Goal: Task Accomplishment & Management: Manage account settings

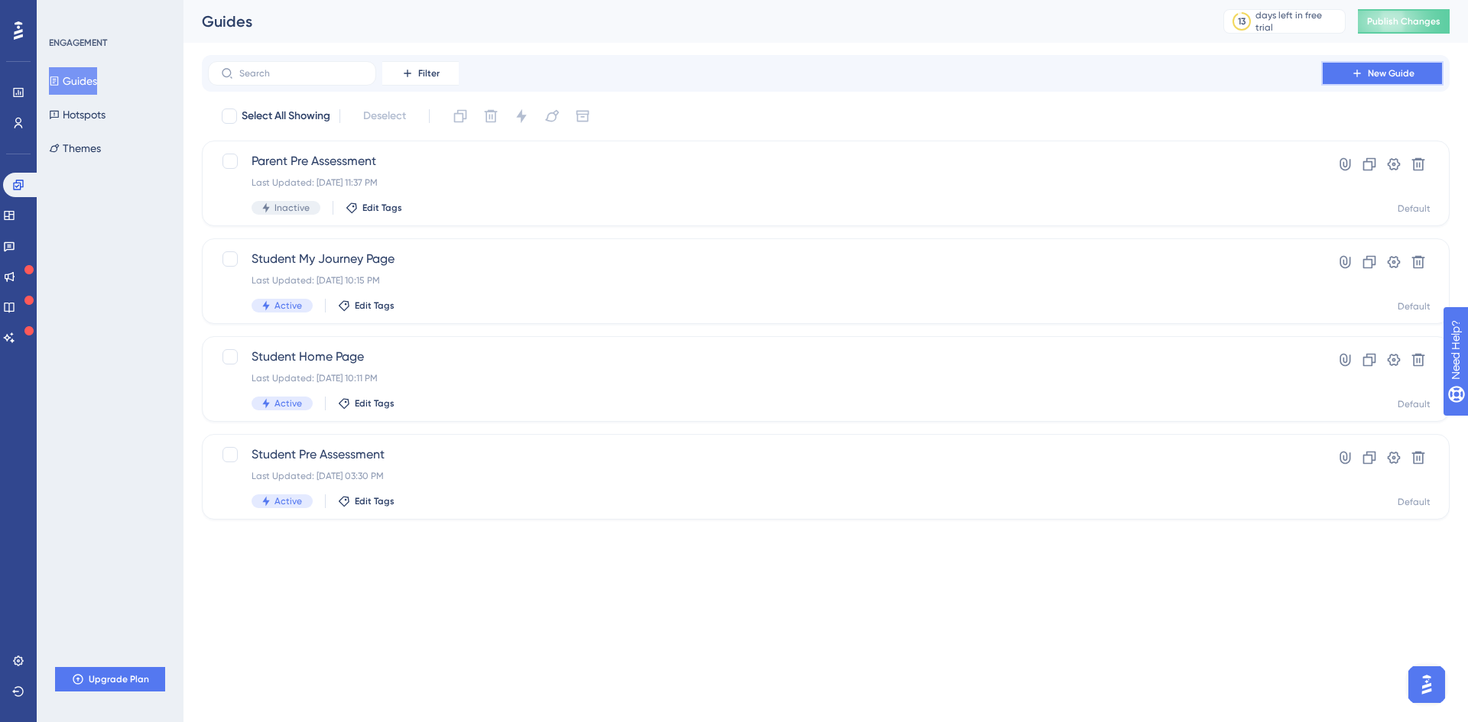
click at [1349, 75] on button "New Guide" at bounding box center [1382, 73] width 122 height 24
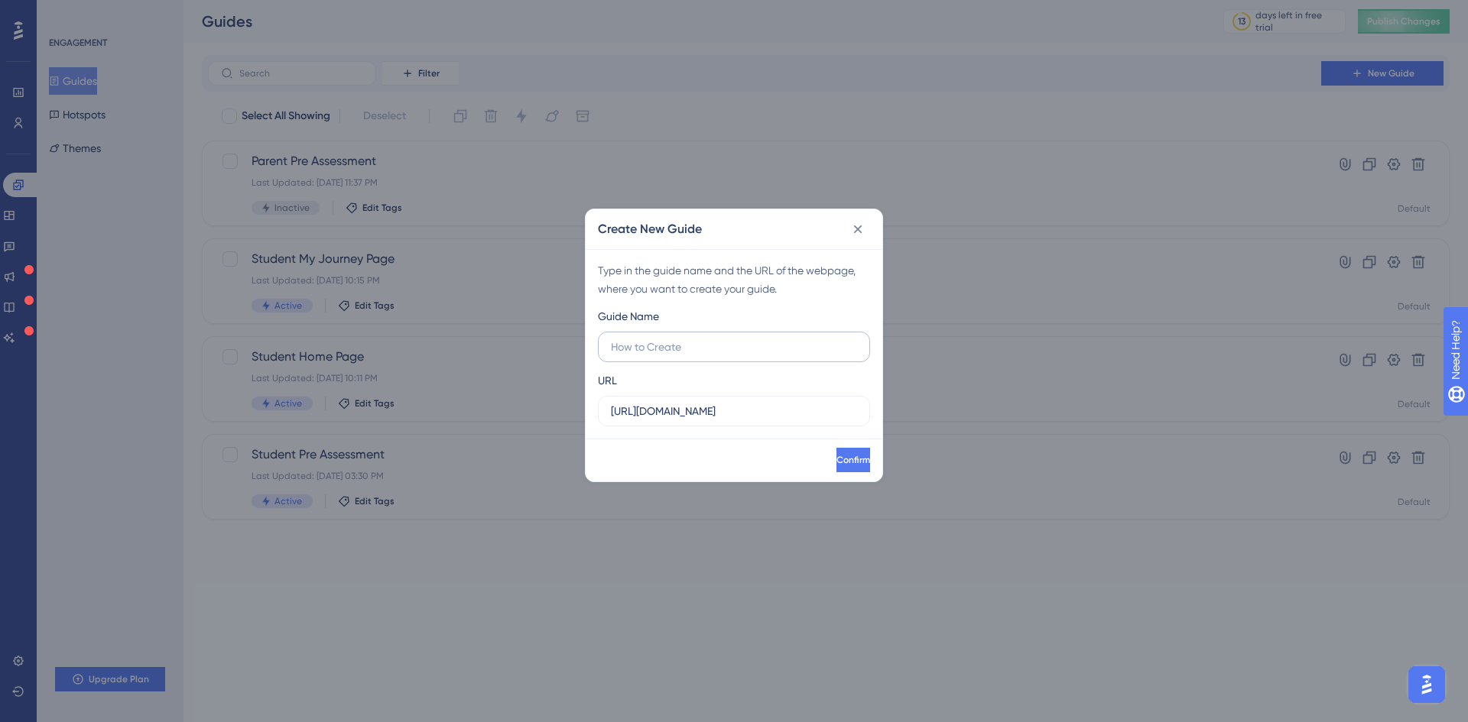
click at [698, 354] on input "text" at bounding box center [734, 347] width 246 height 17
type input "Parent Home Page"
click at [742, 349] on input "Parent Home Page" at bounding box center [734, 347] width 246 height 17
click at [767, 417] on input "https://platform-uat.anaakhtar.com" at bounding box center [734, 411] width 246 height 17
paste input "/Parent/Home"
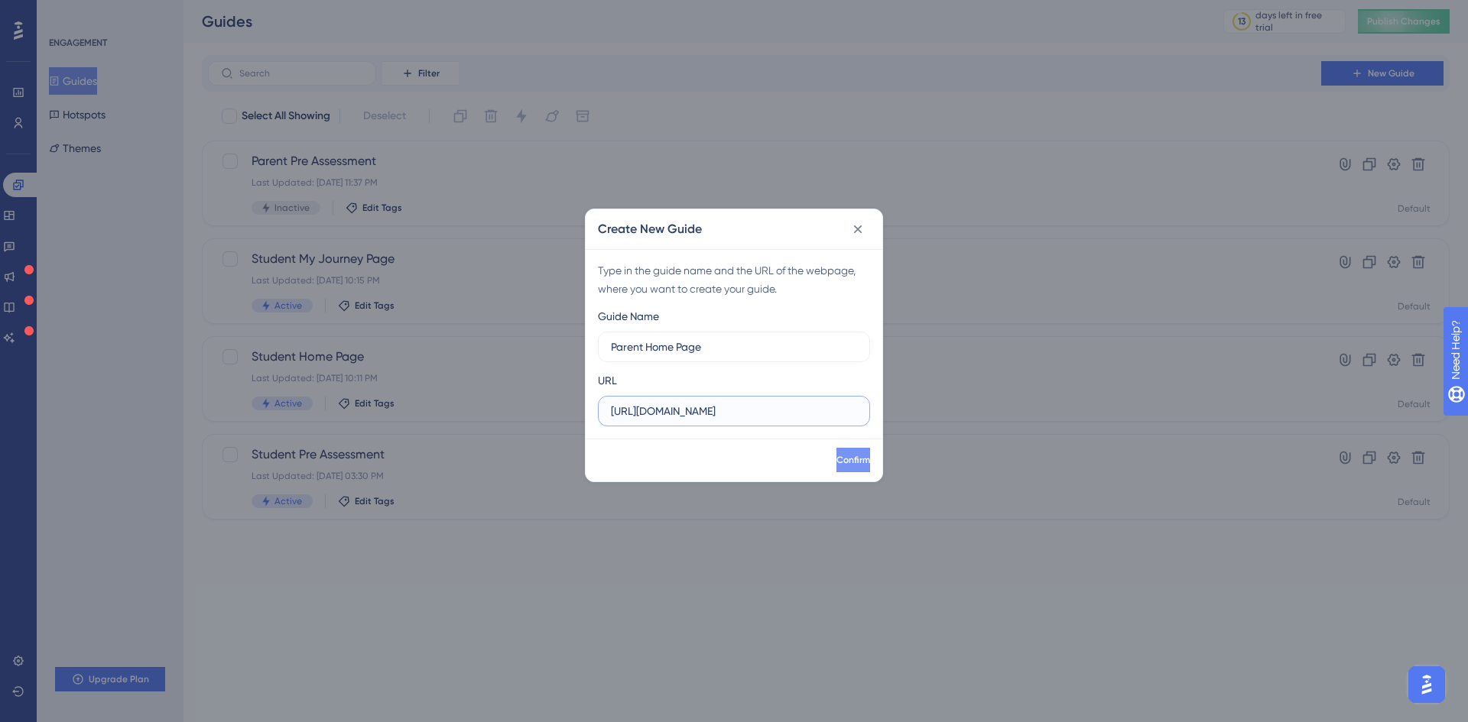
scroll to position [0, 6]
type input "https://platform-uat.anaakhtar.com/Parent/Home"
click at [839, 462] on span "Confirm" at bounding box center [852, 460] width 34 height 12
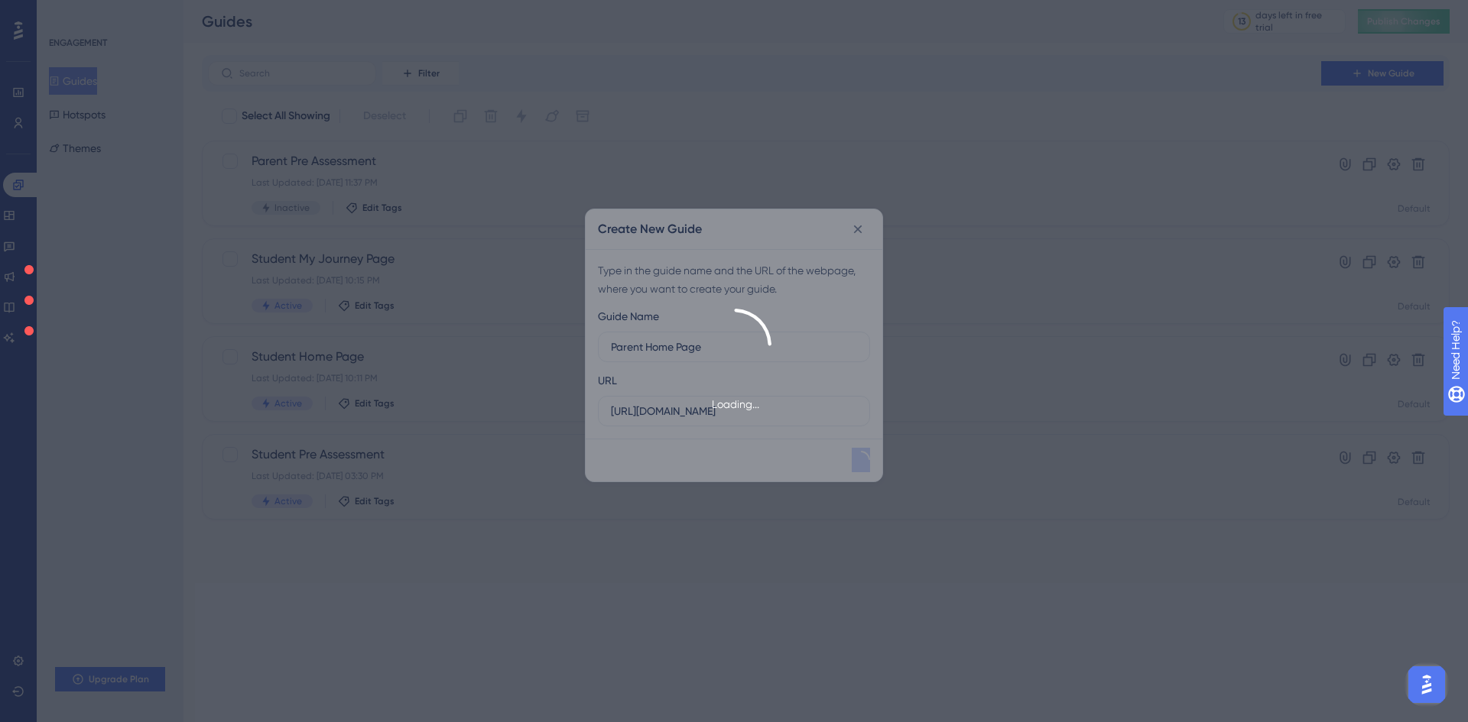
scroll to position [0, 0]
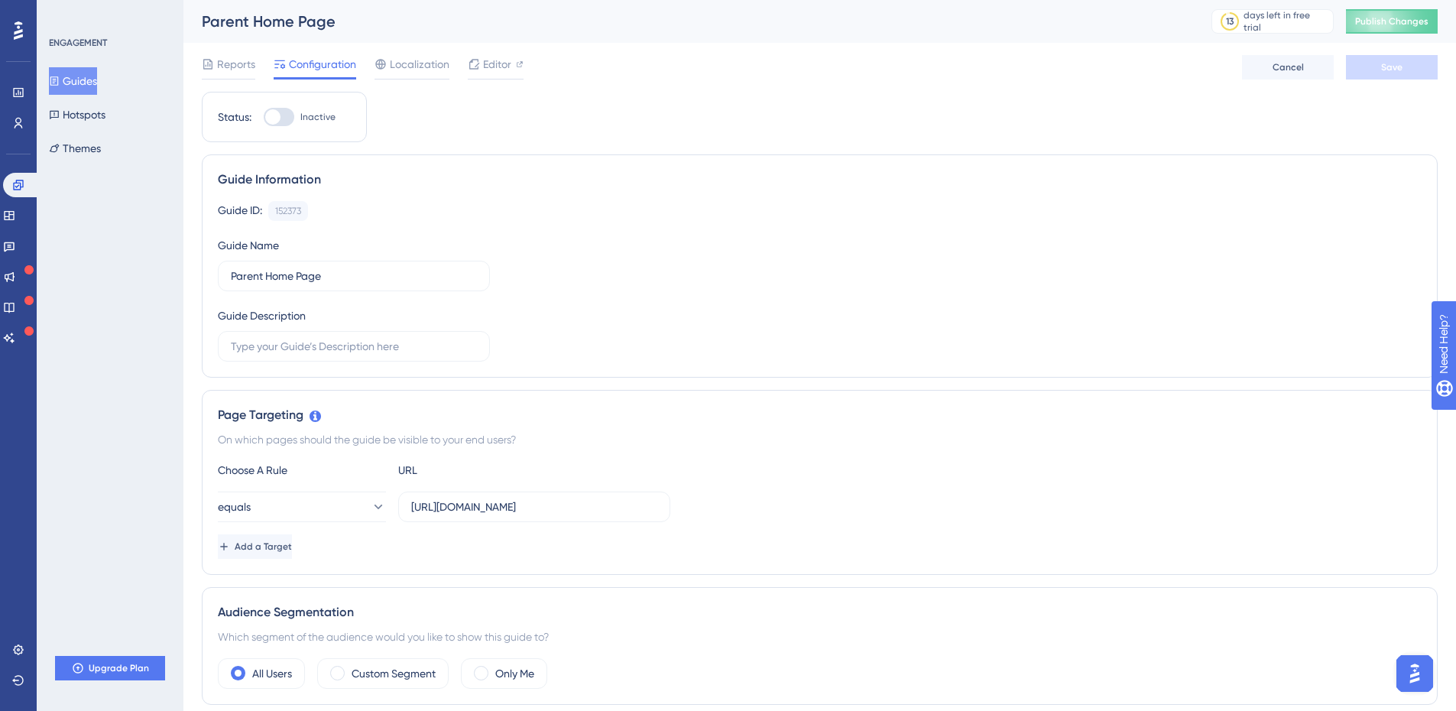
click at [272, 122] on div at bounding box center [272, 116] width 15 height 15
click at [264, 118] on input "Inactive" at bounding box center [263, 117] width 1 height 1
checkbox input "true"
click at [1404, 73] on button "Save" at bounding box center [1392, 67] width 92 height 24
click at [97, 78] on button "Guides" at bounding box center [73, 81] width 48 height 28
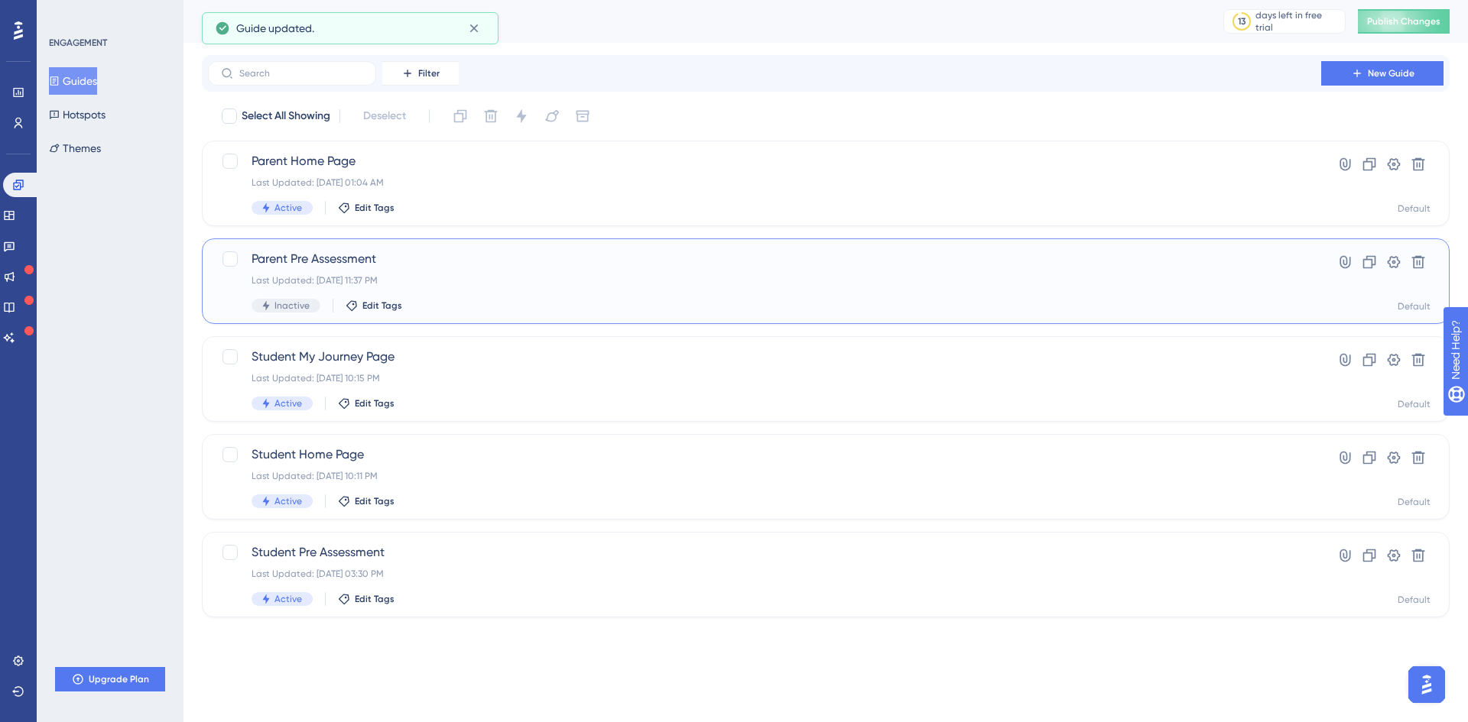
click at [524, 287] on div "Parent Pre Assessment Last Updated: Sep 21 2025, 11:37 PM Inactive Edit Tags" at bounding box center [764, 281] width 1026 height 63
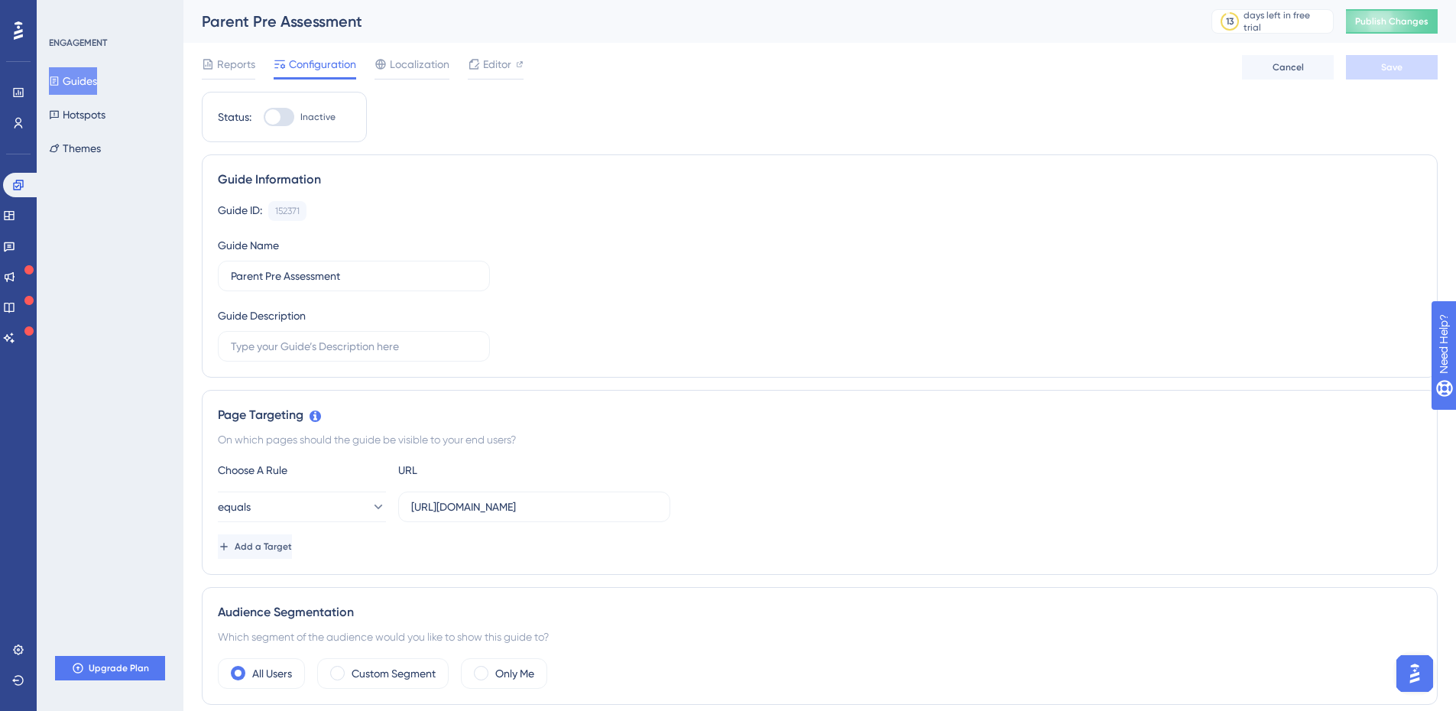
click at [284, 112] on div at bounding box center [279, 117] width 31 height 18
click at [264, 117] on input "Inactive" at bounding box center [263, 117] width 1 height 1
checkbox input "true"
click at [1387, 70] on span "Save" at bounding box center [1391, 67] width 21 height 12
click at [96, 83] on button "Guides" at bounding box center [73, 81] width 48 height 28
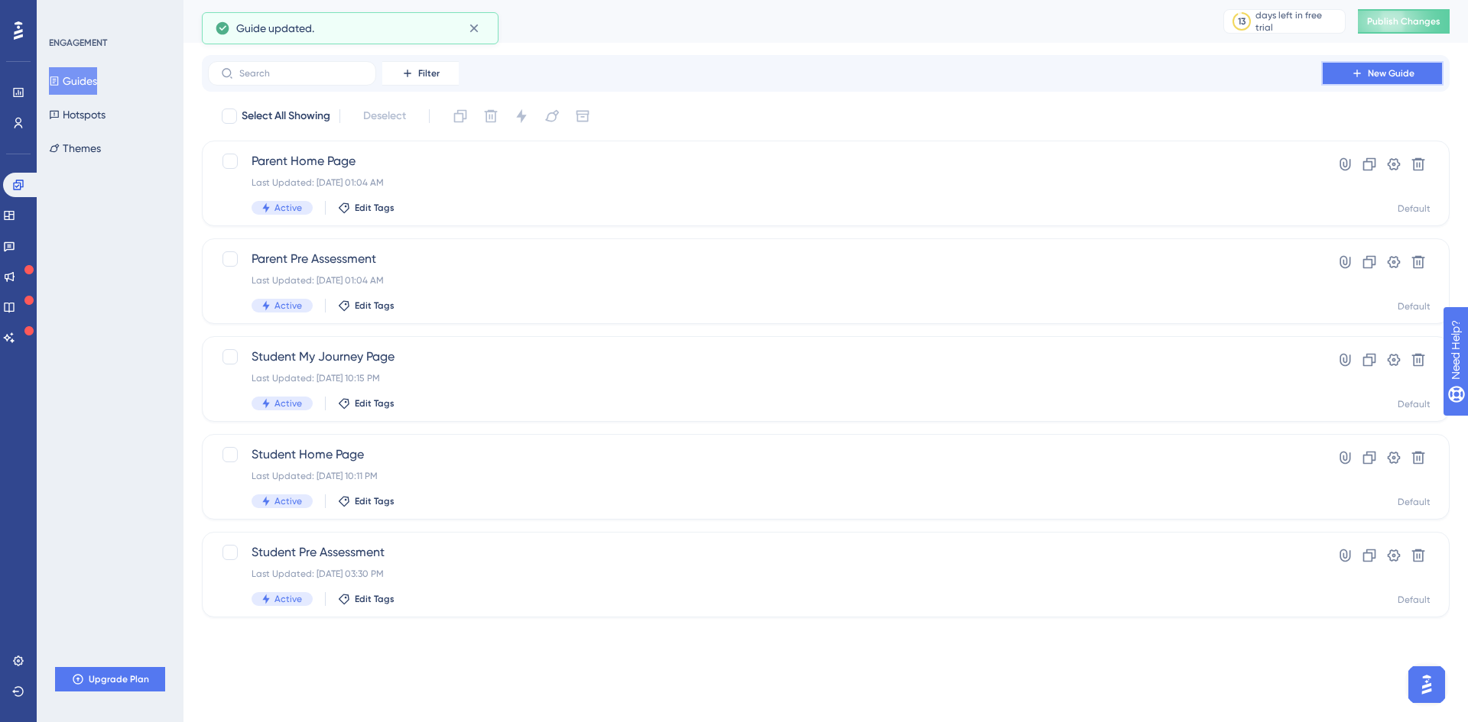
click at [1374, 76] on span "New Guide" at bounding box center [1391, 73] width 47 height 12
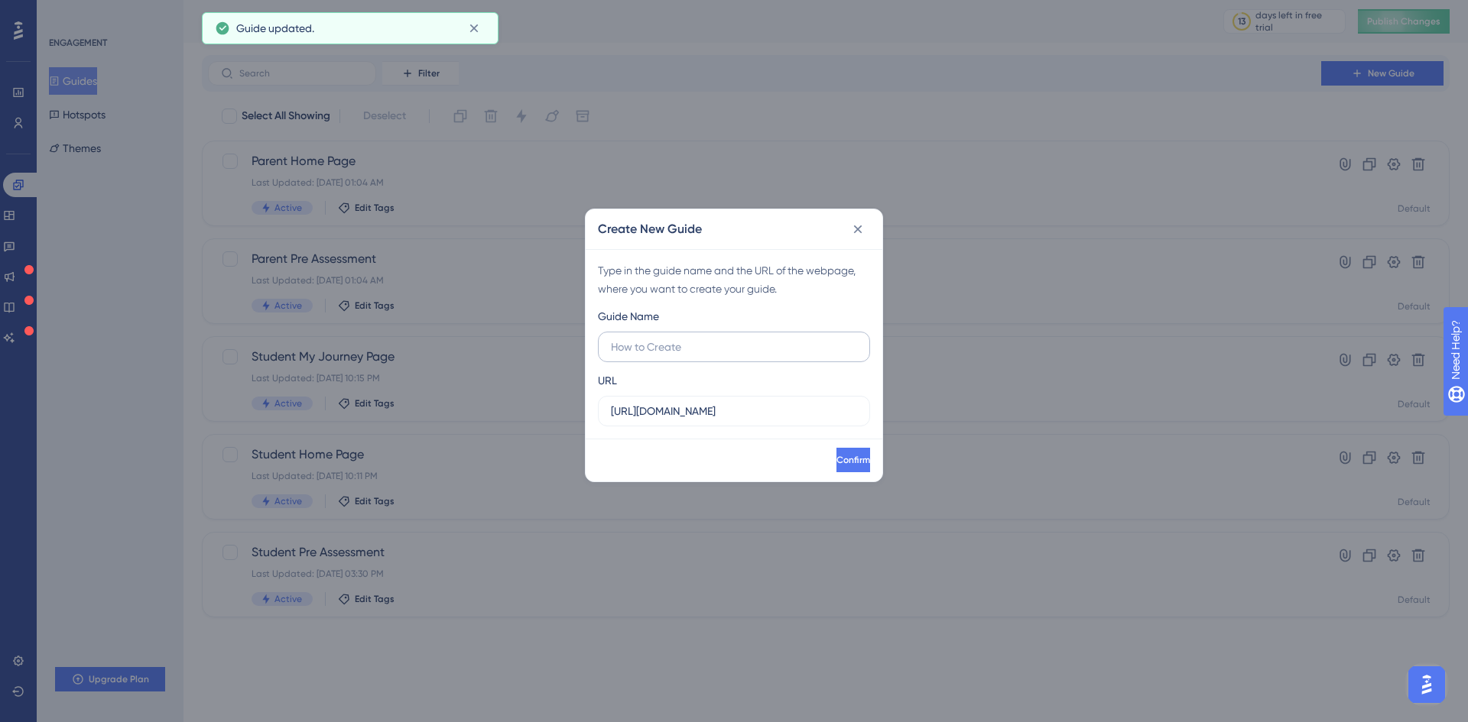
click at [687, 349] on input "text" at bounding box center [734, 347] width 246 height 17
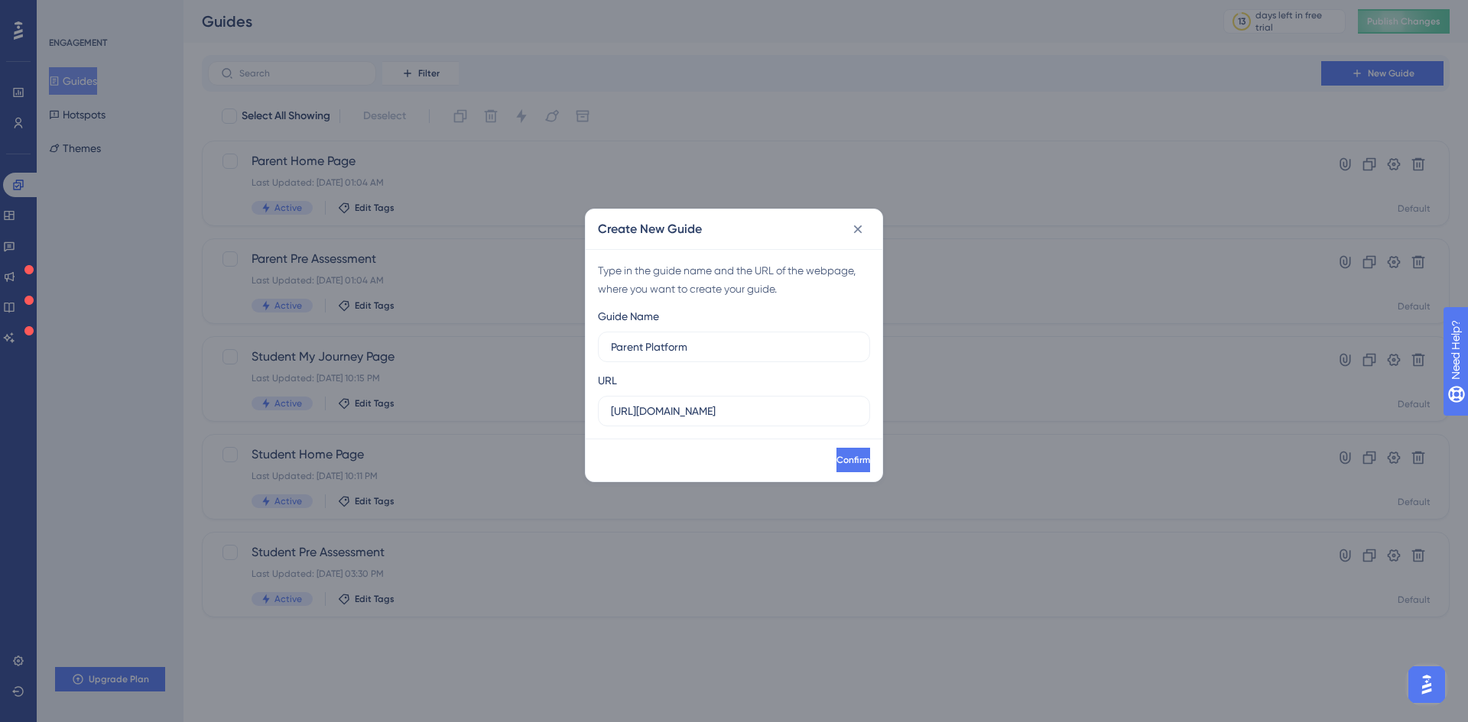
type input "Parent Platform"
type input "Parent Student Journey Page"
click at [805, 409] on input "https://platform-uat.anaakhtar.com" at bounding box center [734, 411] width 246 height 17
paste input "/Parent/Journey"
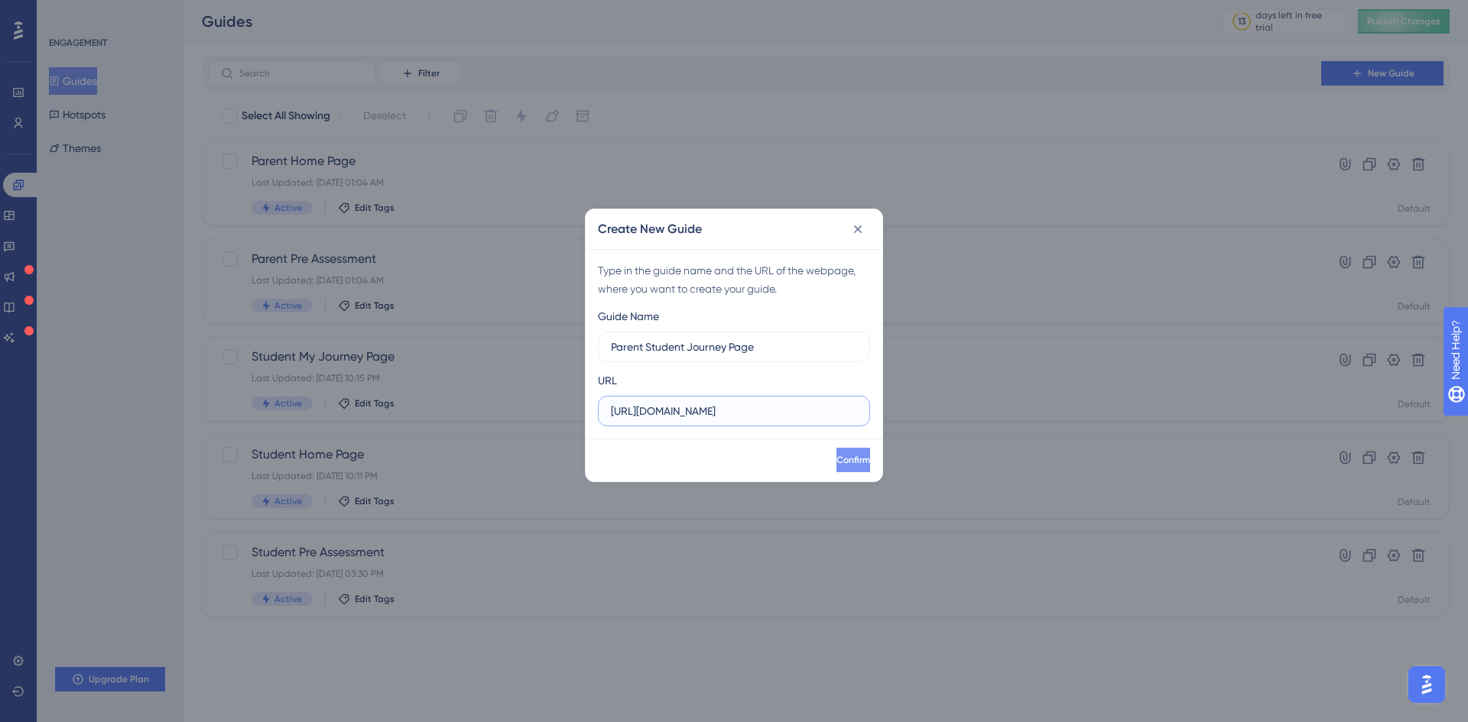
type input "https://platform-uat.anaakhtar.com/Parent/Journey"
click at [835, 457] on span "Confirm" at bounding box center [852, 460] width 34 height 12
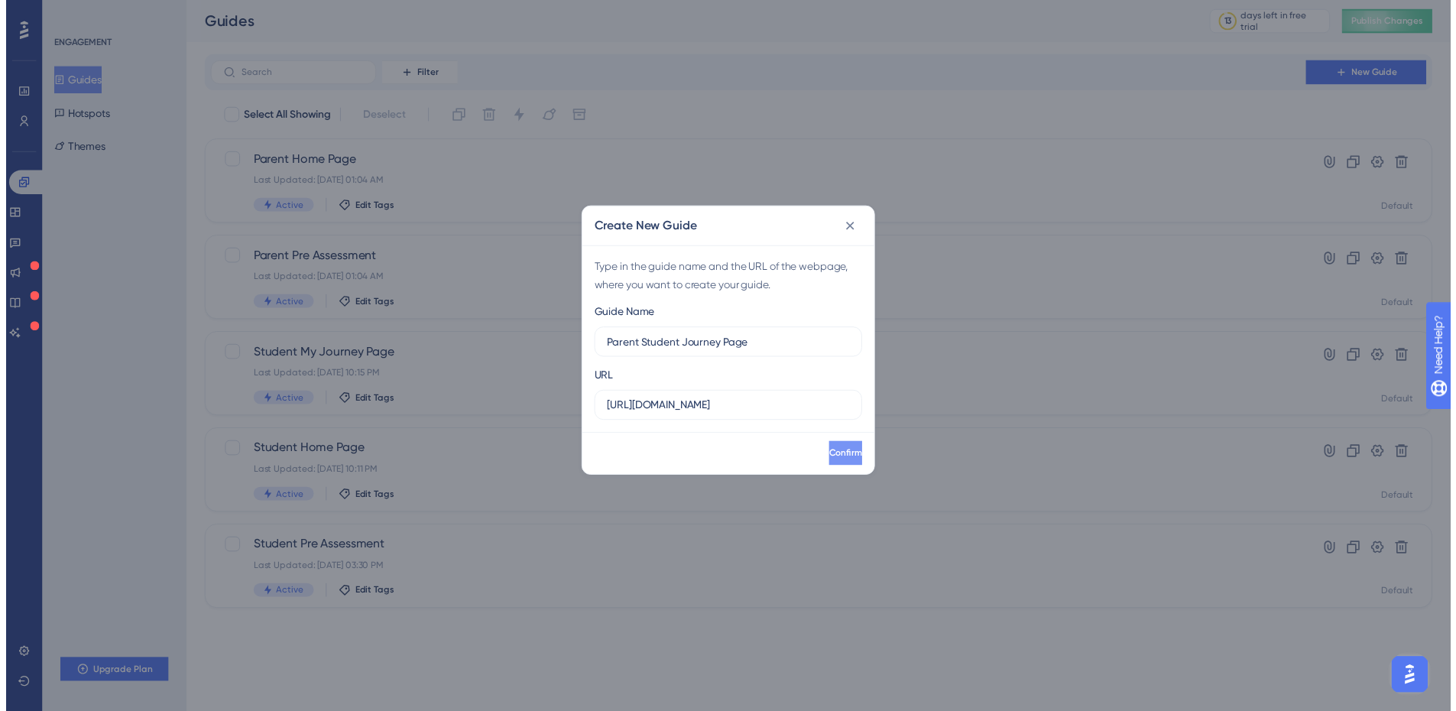
scroll to position [0, 0]
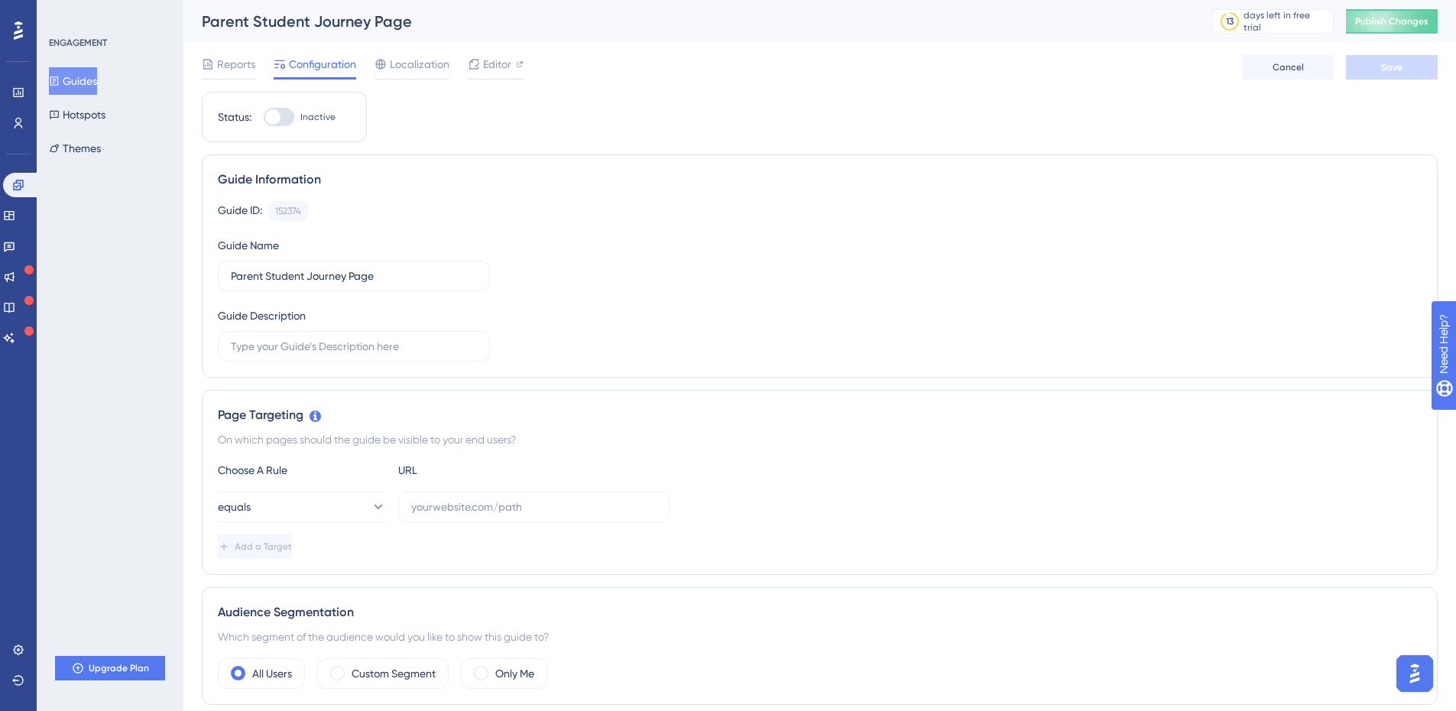
click at [97, 86] on button "Guides" at bounding box center [73, 81] width 48 height 28
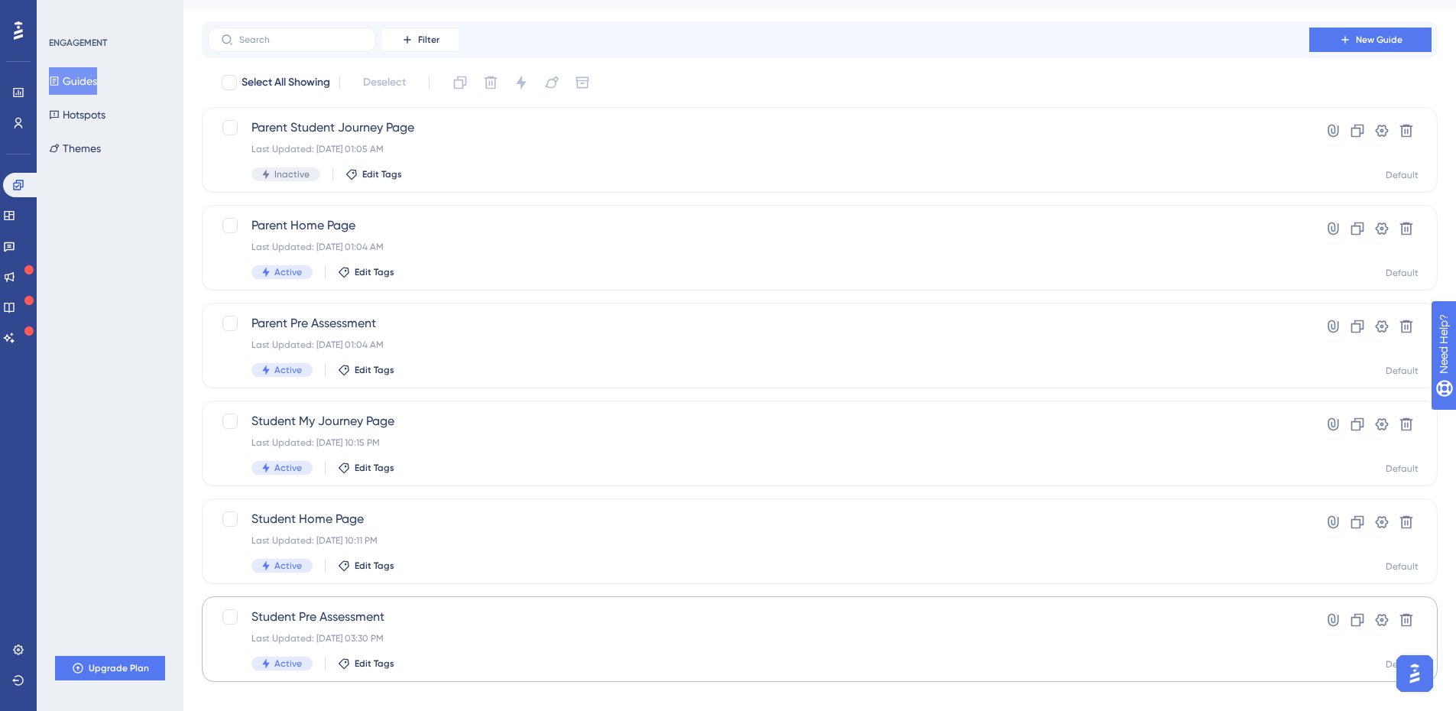
scroll to position [28, 0]
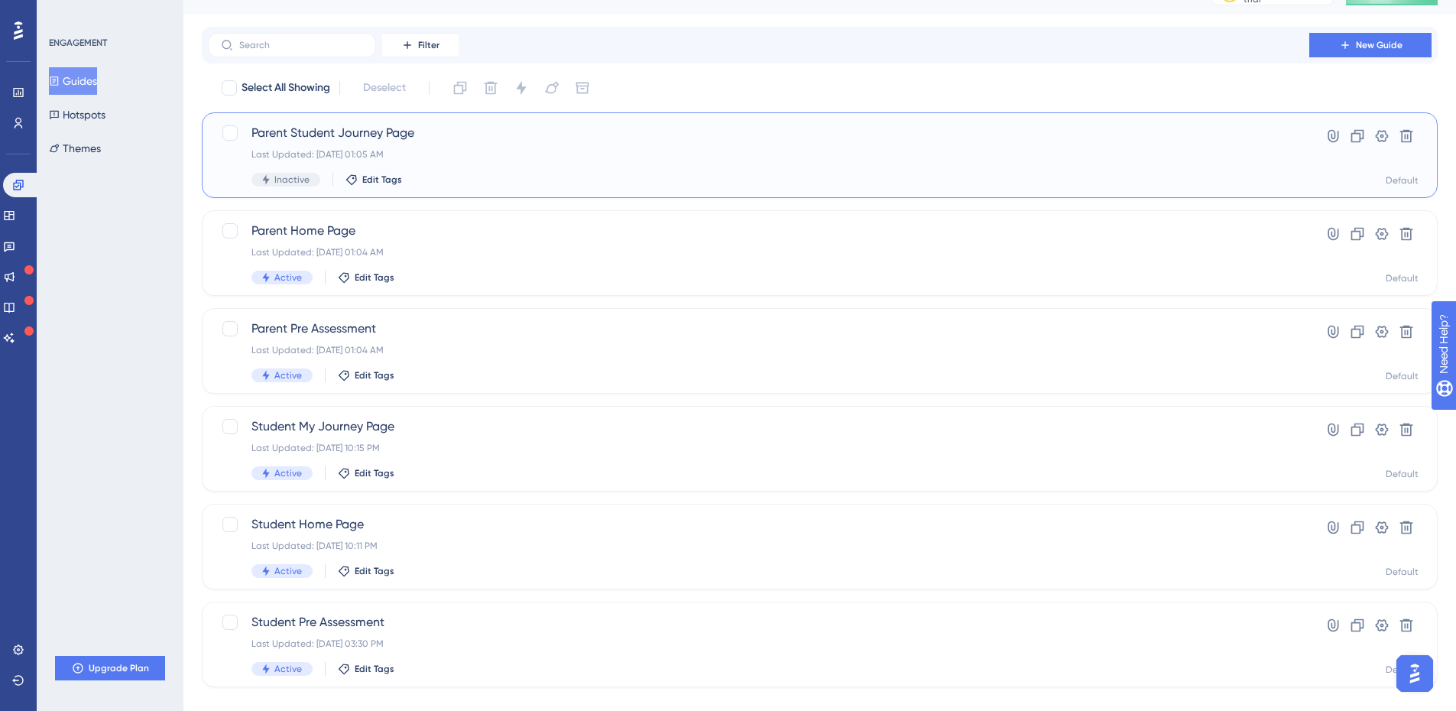
click at [563, 144] on div "Parent Student Journey Page Last Updated: Sep 22 2025, 01:05 AM Inactive Edit T…" at bounding box center [758, 155] width 1014 height 63
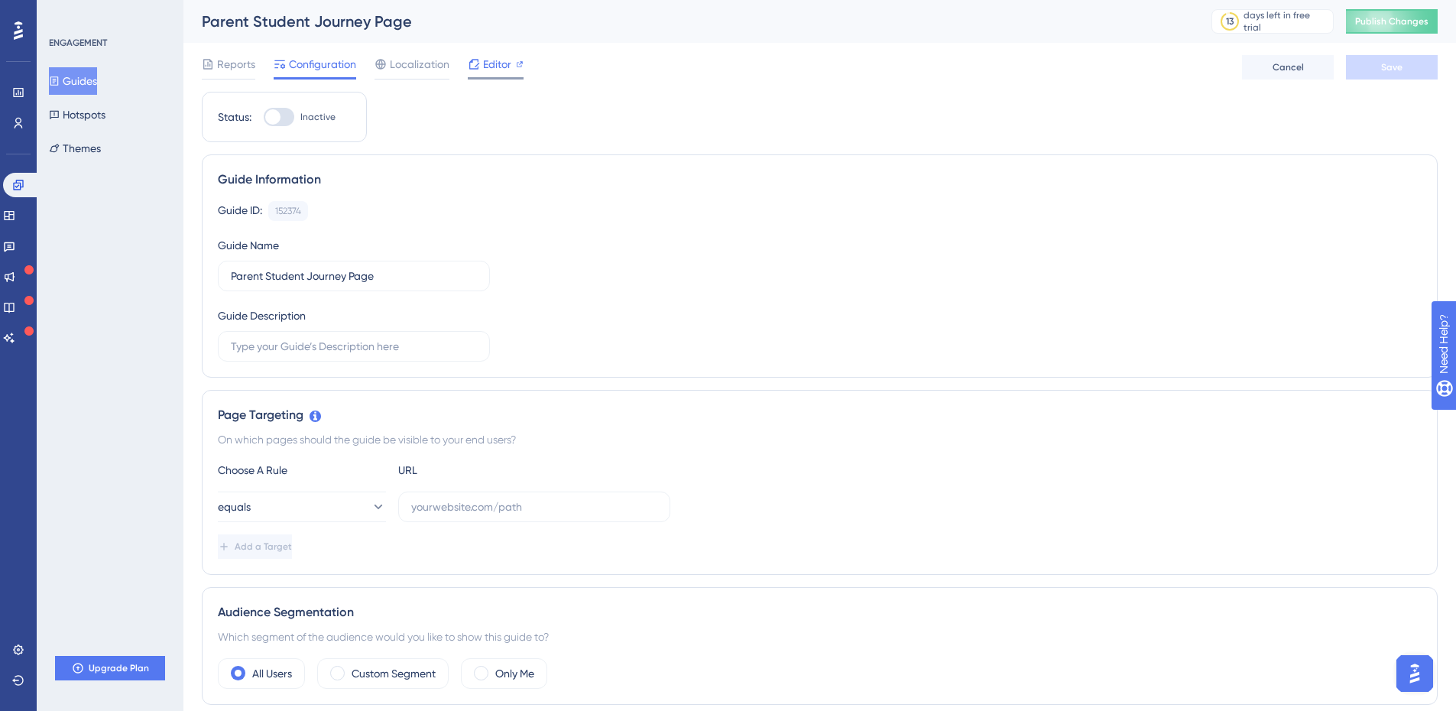
click at [486, 60] on span "Editor" at bounding box center [497, 64] width 28 height 18
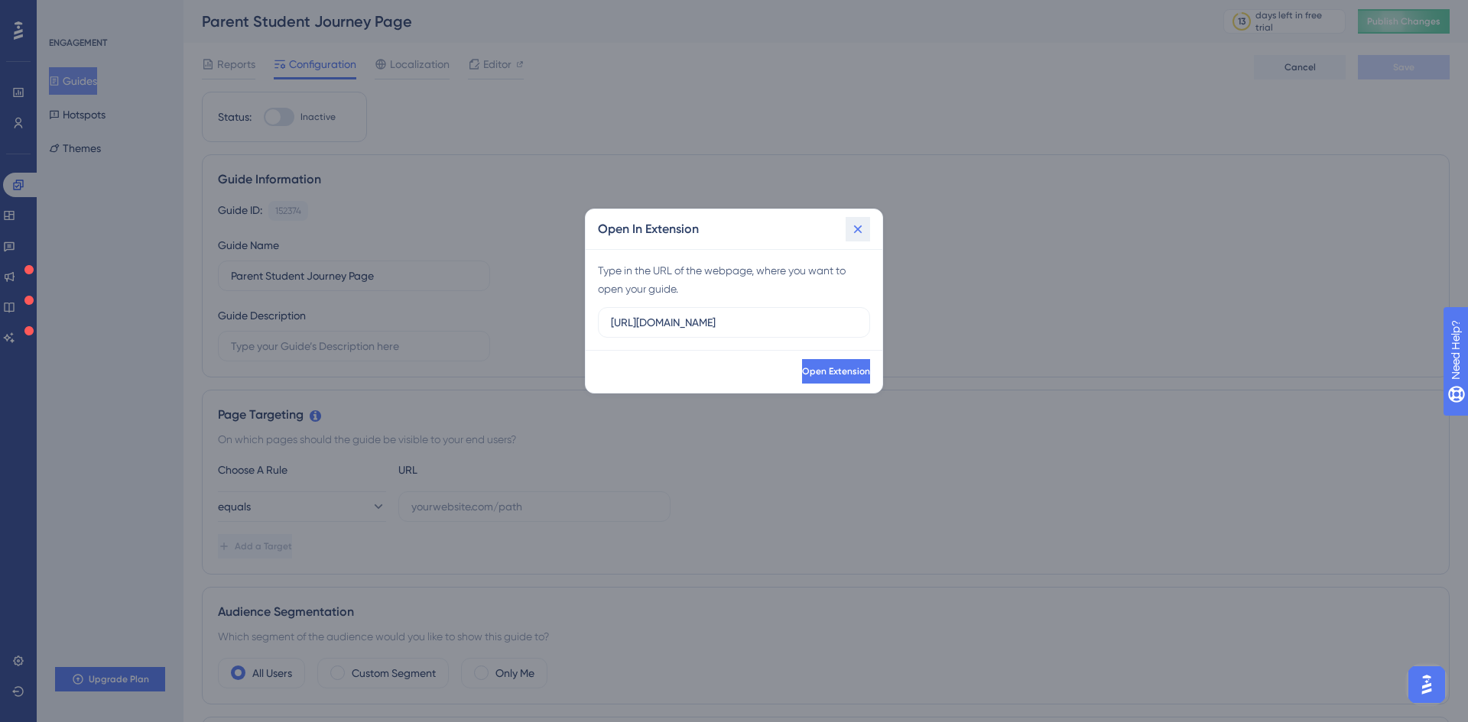
click at [862, 229] on icon at bounding box center [857, 229] width 15 height 15
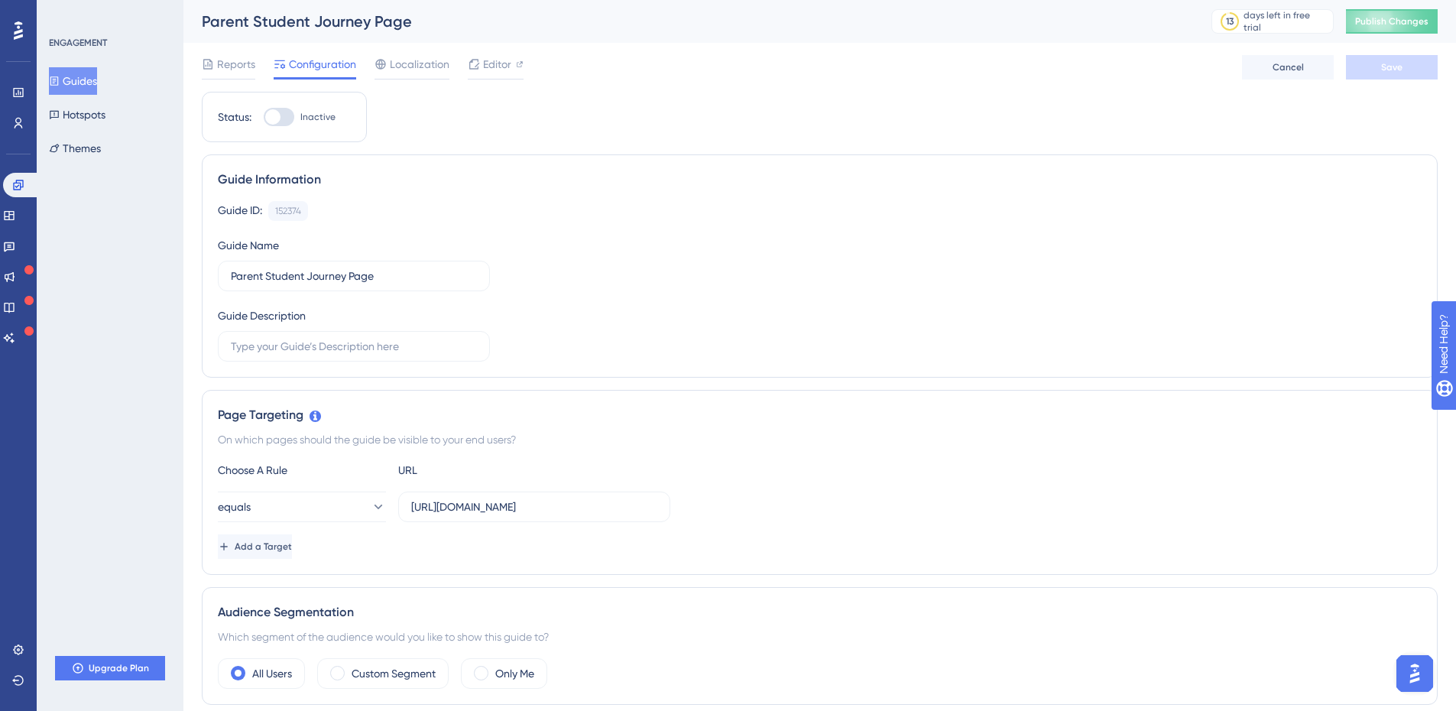
click at [279, 120] on div at bounding box center [272, 116] width 15 height 15
click at [264, 118] on input "Inactive" at bounding box center [263, 117] width 1 height 1
checkbox input "true"
click at [1397, 75] on button "Save" at bounding box center [1392, 67] width 92 height 24
click at [97, 86] on button "Guides" at bounding box center [73, 81] width 48 height 28
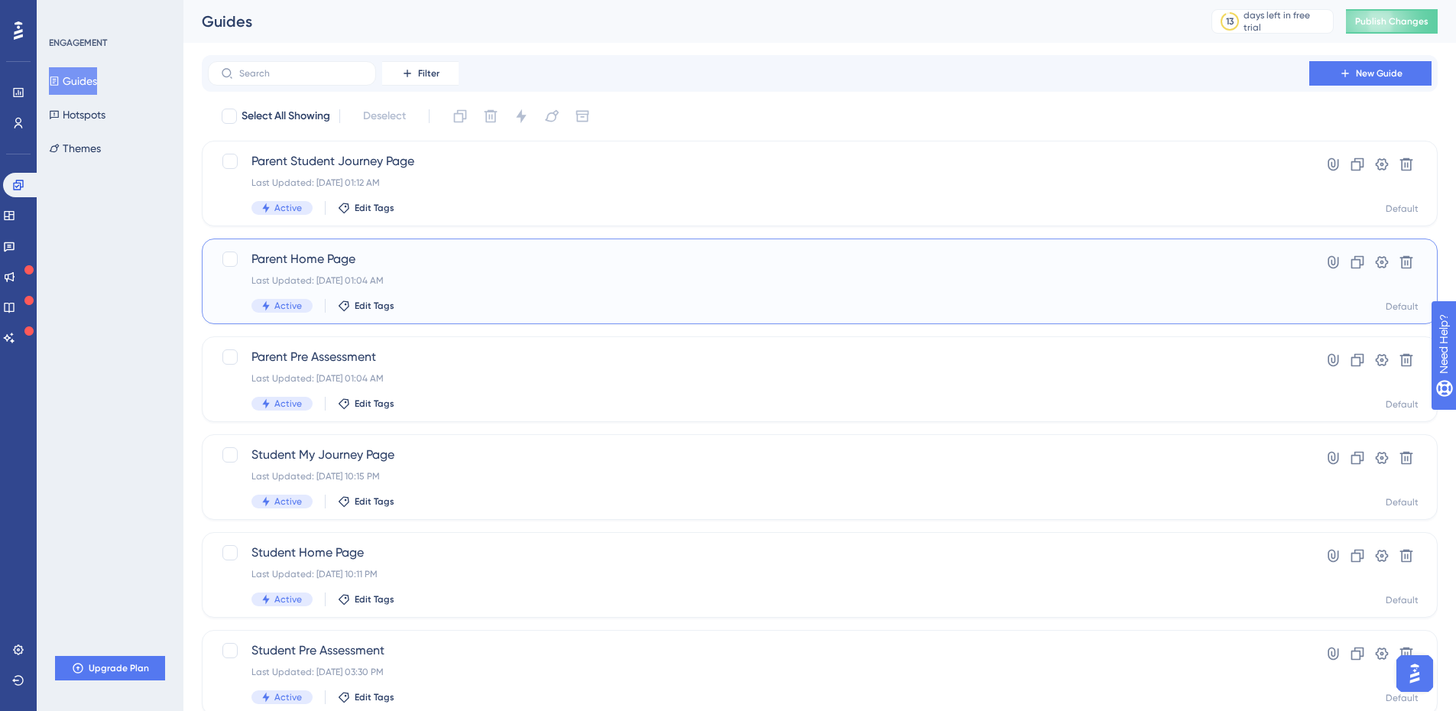
click at [508, 289] on div "Parent Home Page Last Updated: Sep 22 2025, 01:04 AM Active Edit Tags" at bounding box center [758, 281] width 1014 height 63
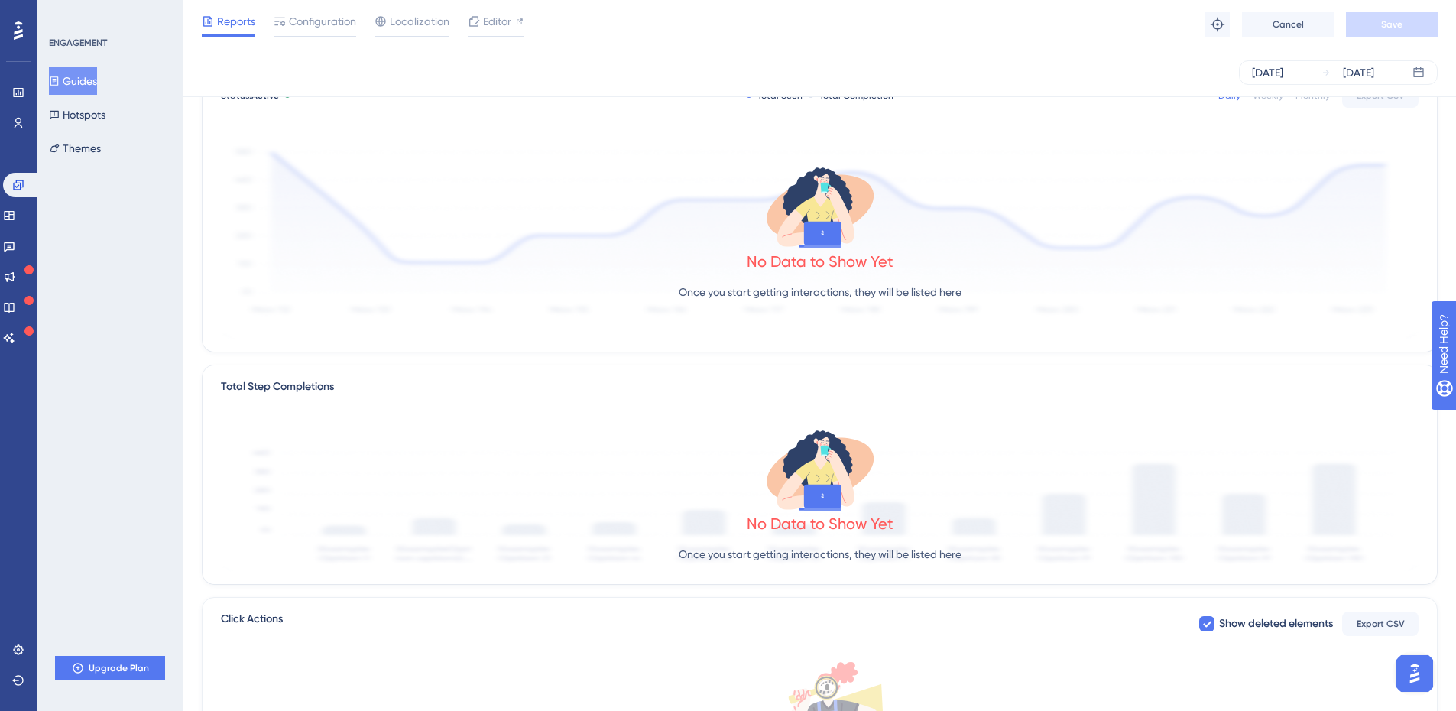
scroll to position [25, 0]
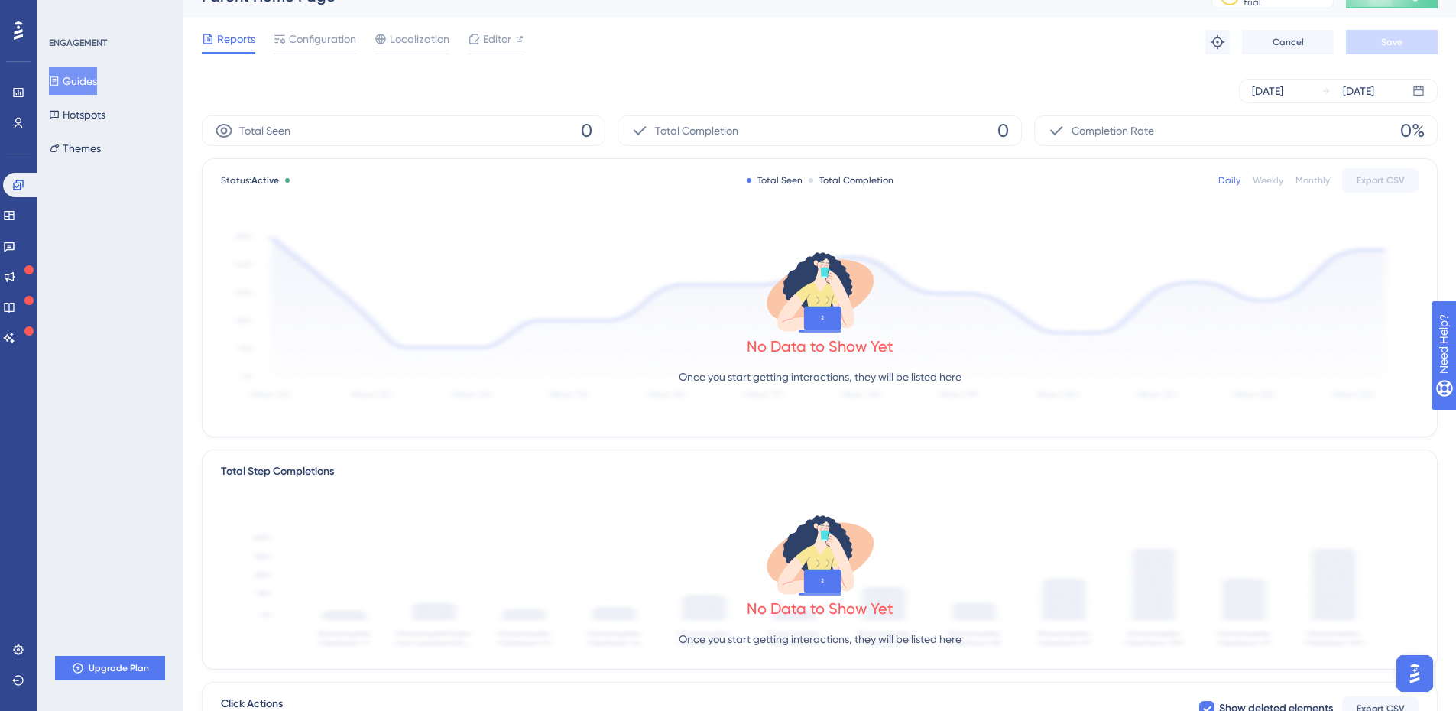
click at [97, 80] on button "Guides" at bounding box center [73, 81] width 48 height 28
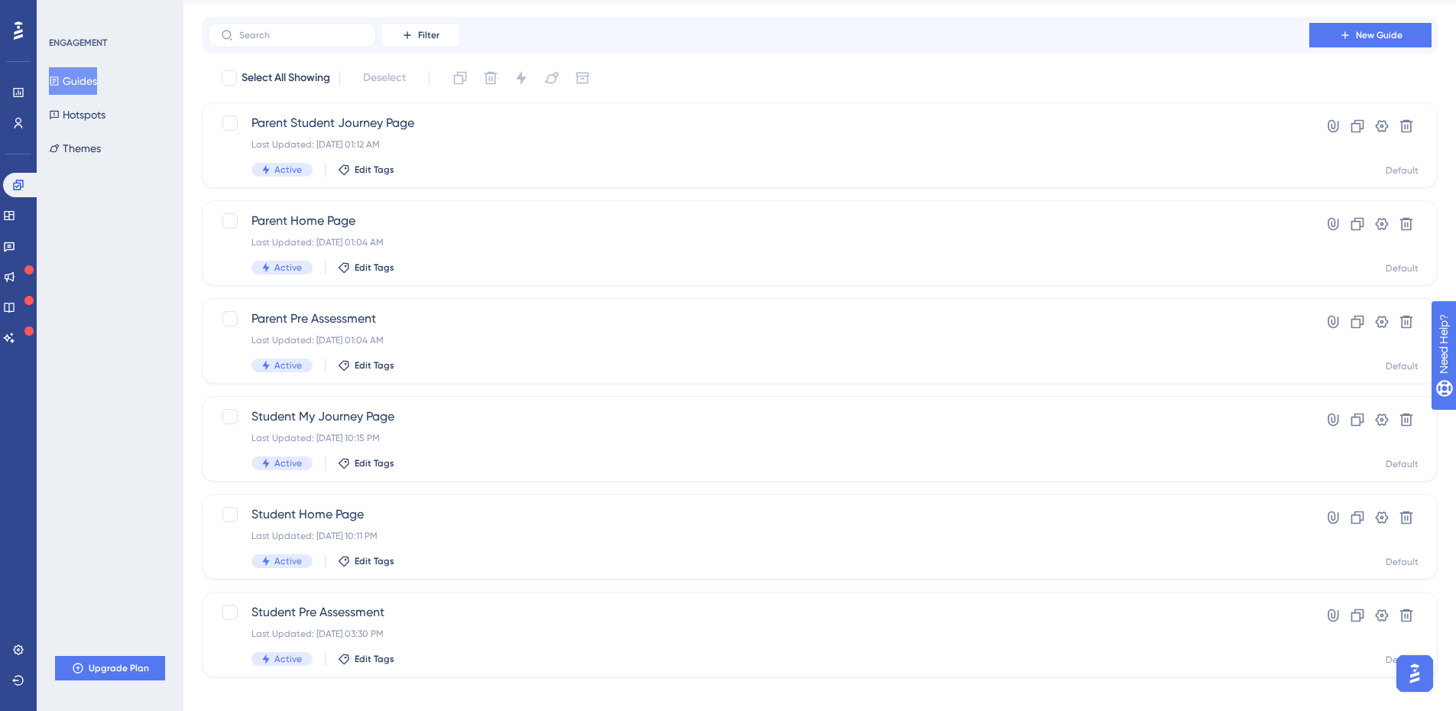
scroll to position [54, 0]
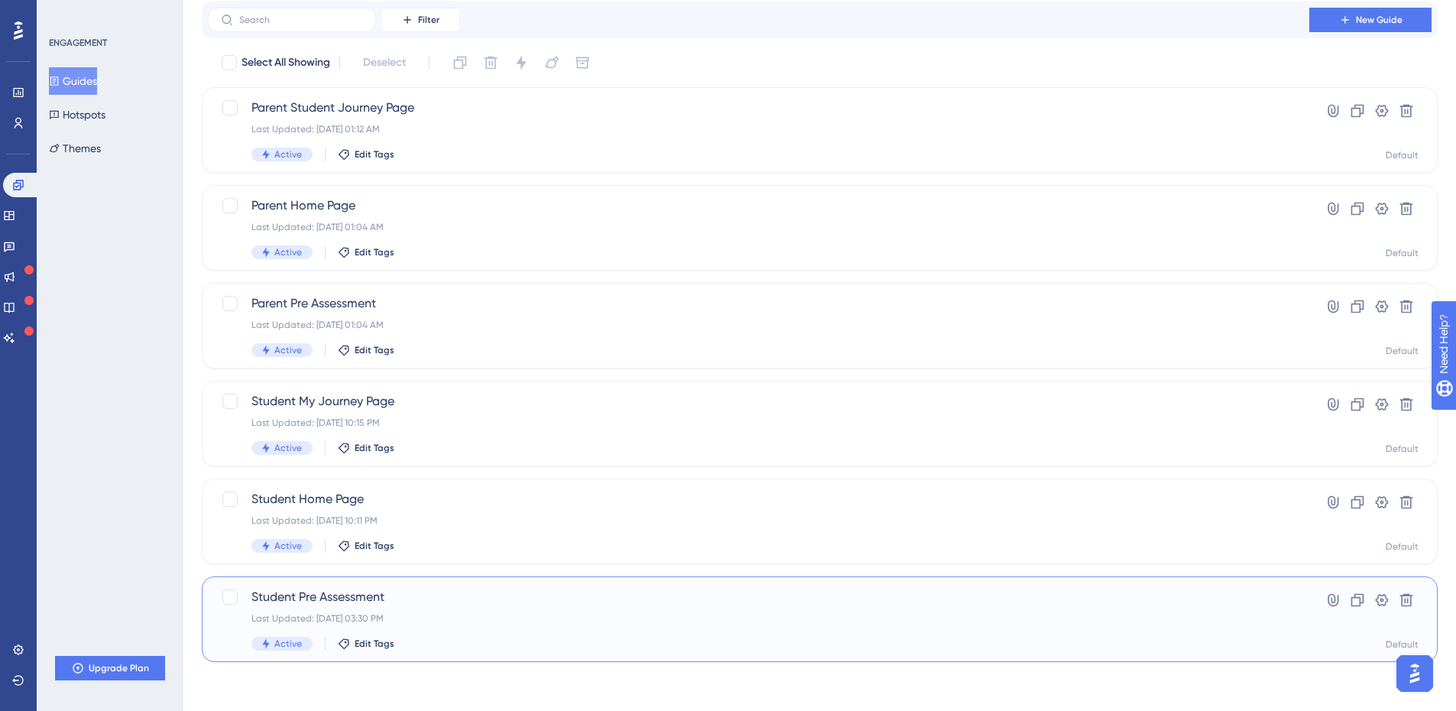
click at [561, 629] on div "Student Pre Assessment Last Updated: Sep 21 2025, 03:30 PM Active Edit Tags" at bounding box center [758, 619] width 1014 height 63
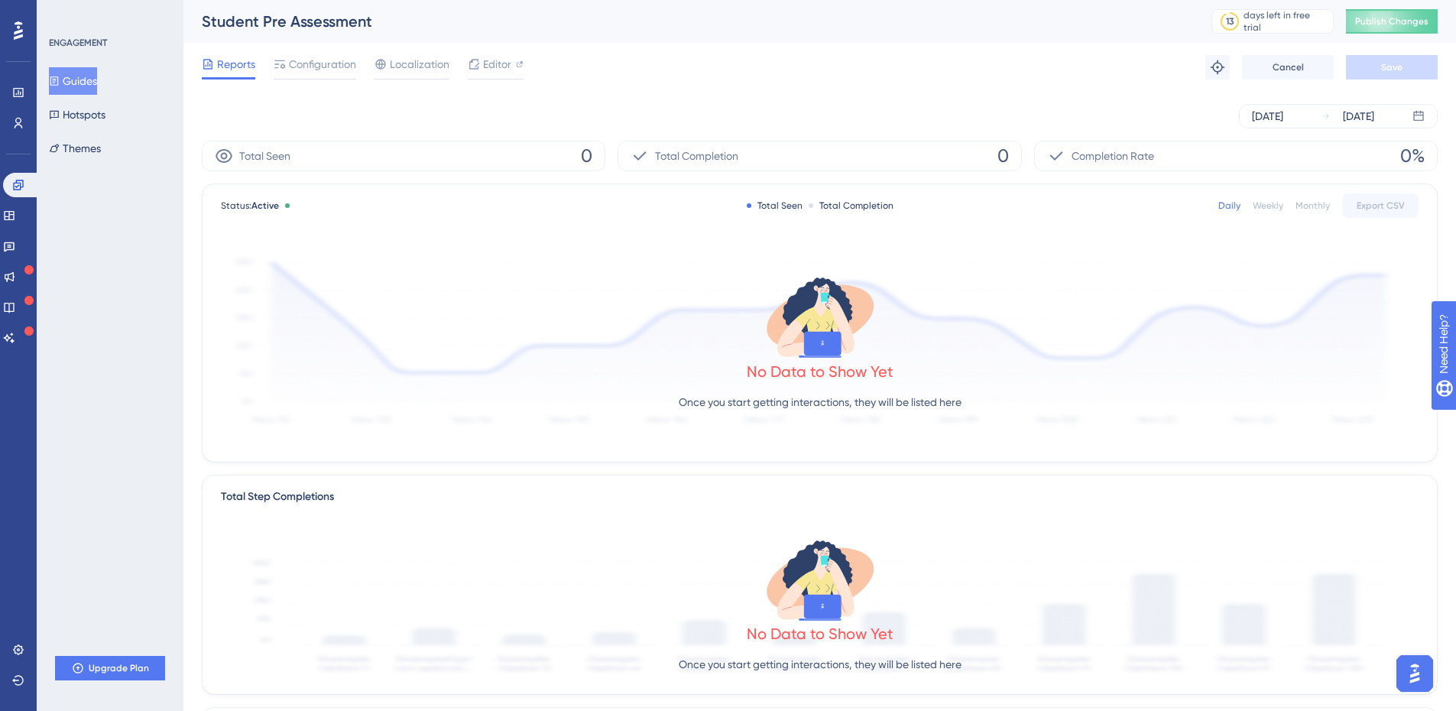
click at [836, 154] on div "Total Completion 0" at bounding box center [820, 156] width 404 height 31
click at [408, 164] on div "Total Seen 0" at bounding box center [404, 156] width 404 height 31
click at [307, 151] on div "Total Seen 0" at bounding box center [404, 156] width 404 height 31
click at [1283, 112] on div "Sep 21 2025" at bounding box center [1267, 116] width 31 height 18
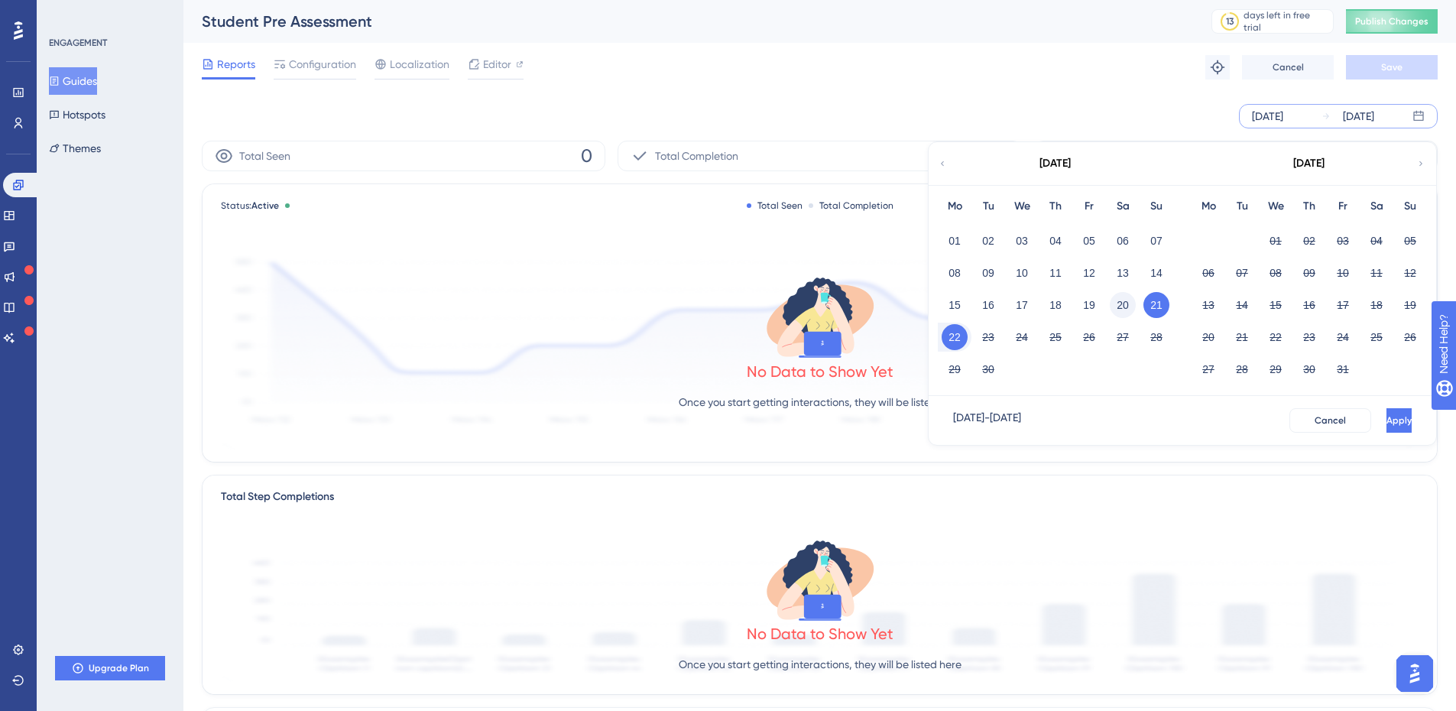
click at [1124, 307] on button "20" at bounding box center [1123, 305] width 26 height 26
click at [1390, 423] on button "Apply" at bounding box center [1399, 420] width 25 height 24
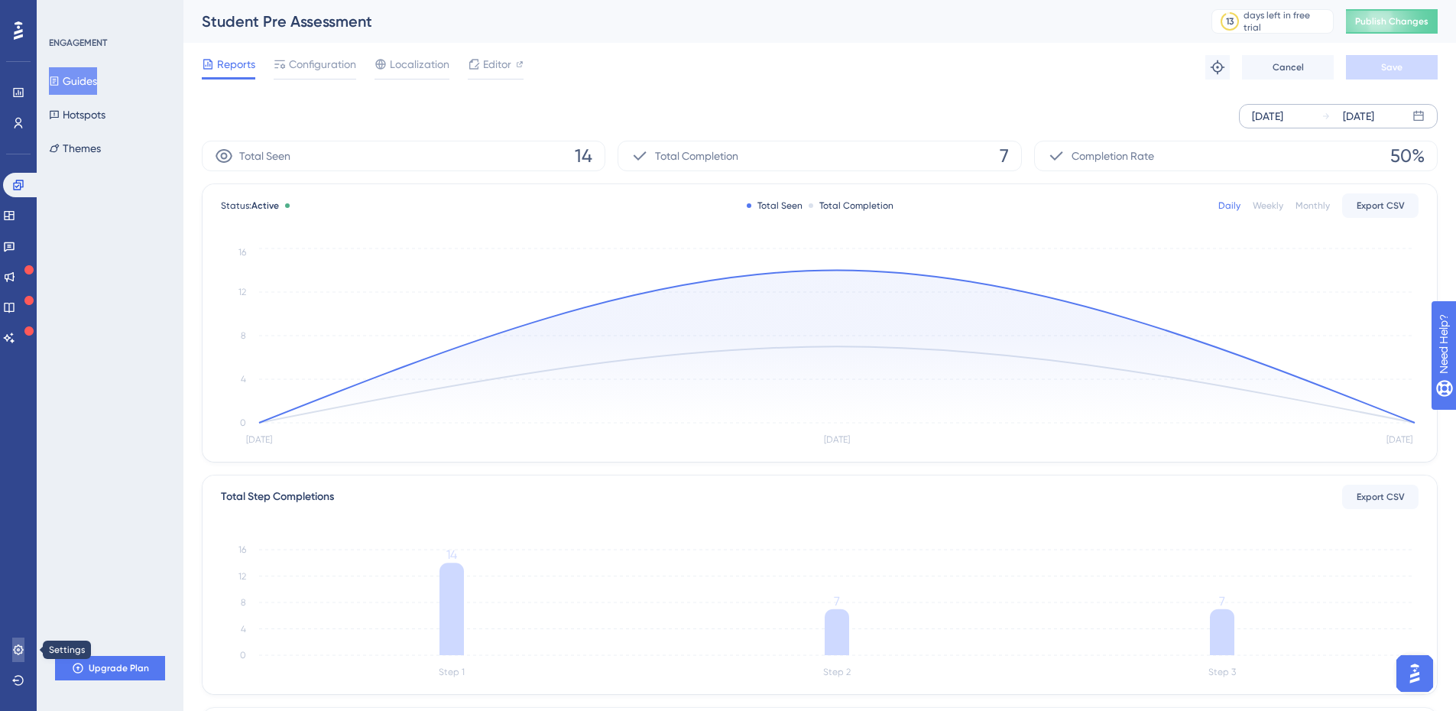
click at [18, 651] on icon at bounding box center [18, 649] width 10 height 10
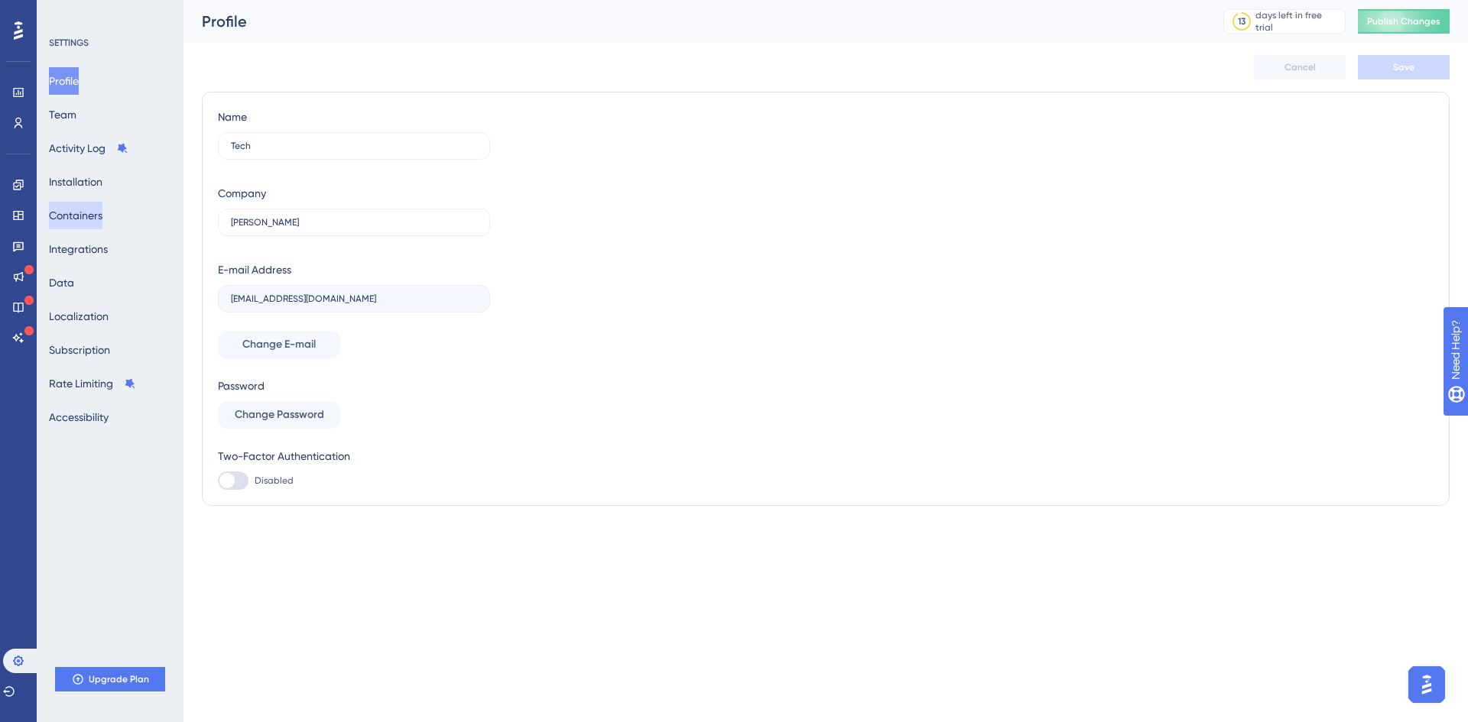
click at [92, 219] on button "Containers" at bounding box center [76, 216] width 54 height 28
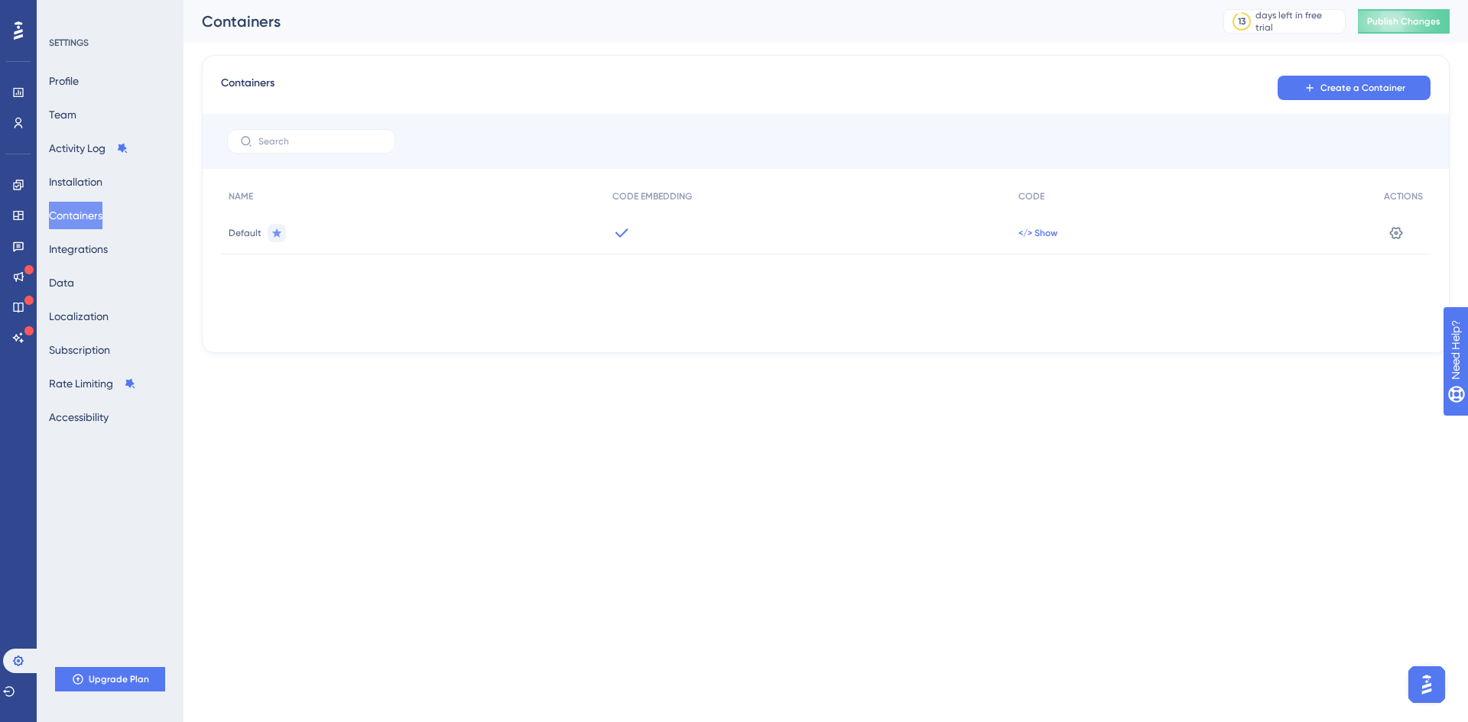
click at [1043, 231] on span "</> Show" at bounding box center [1037, 233] width 39 height 12
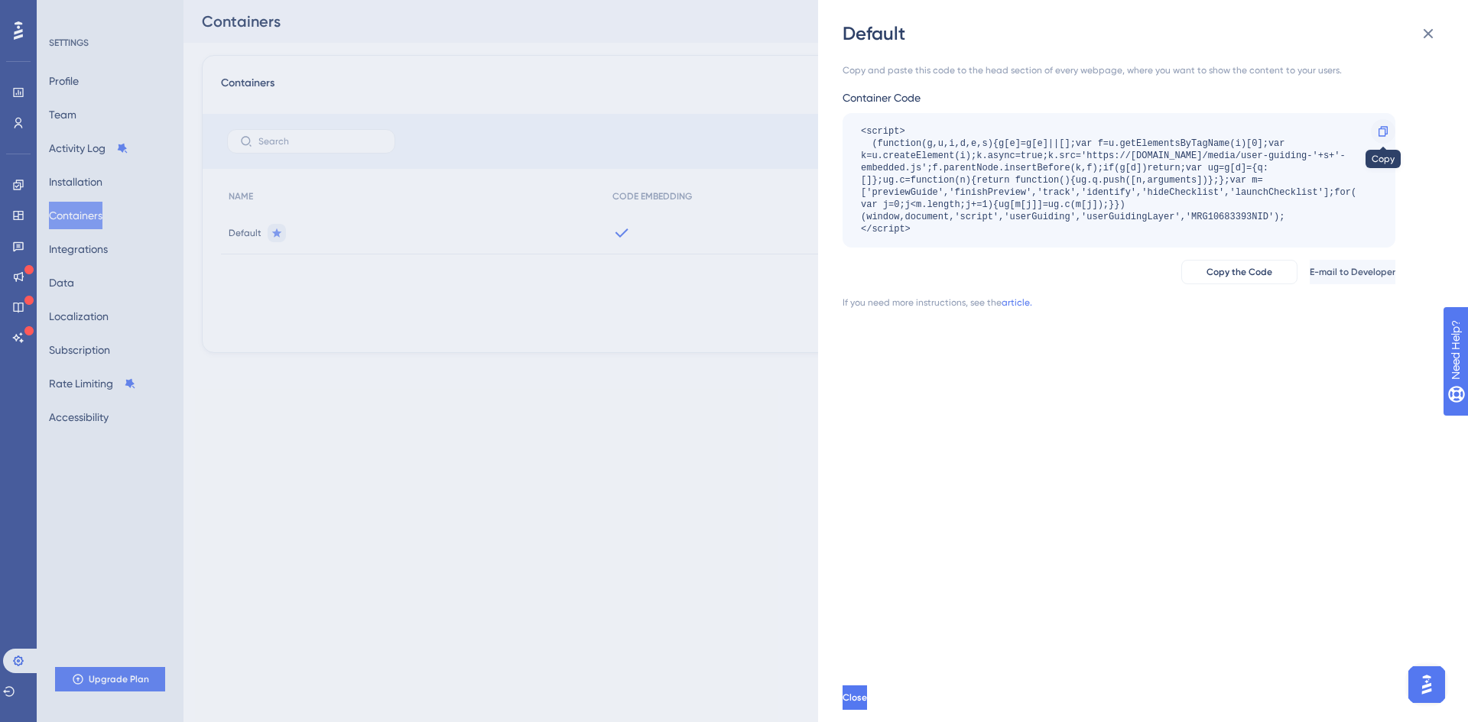
click at [1376, 131] on div at bounding box center [1383, 131] width 24 height 24
click at [1427, 37] on icon at bounding box center [1428, 33] width 18 height 18
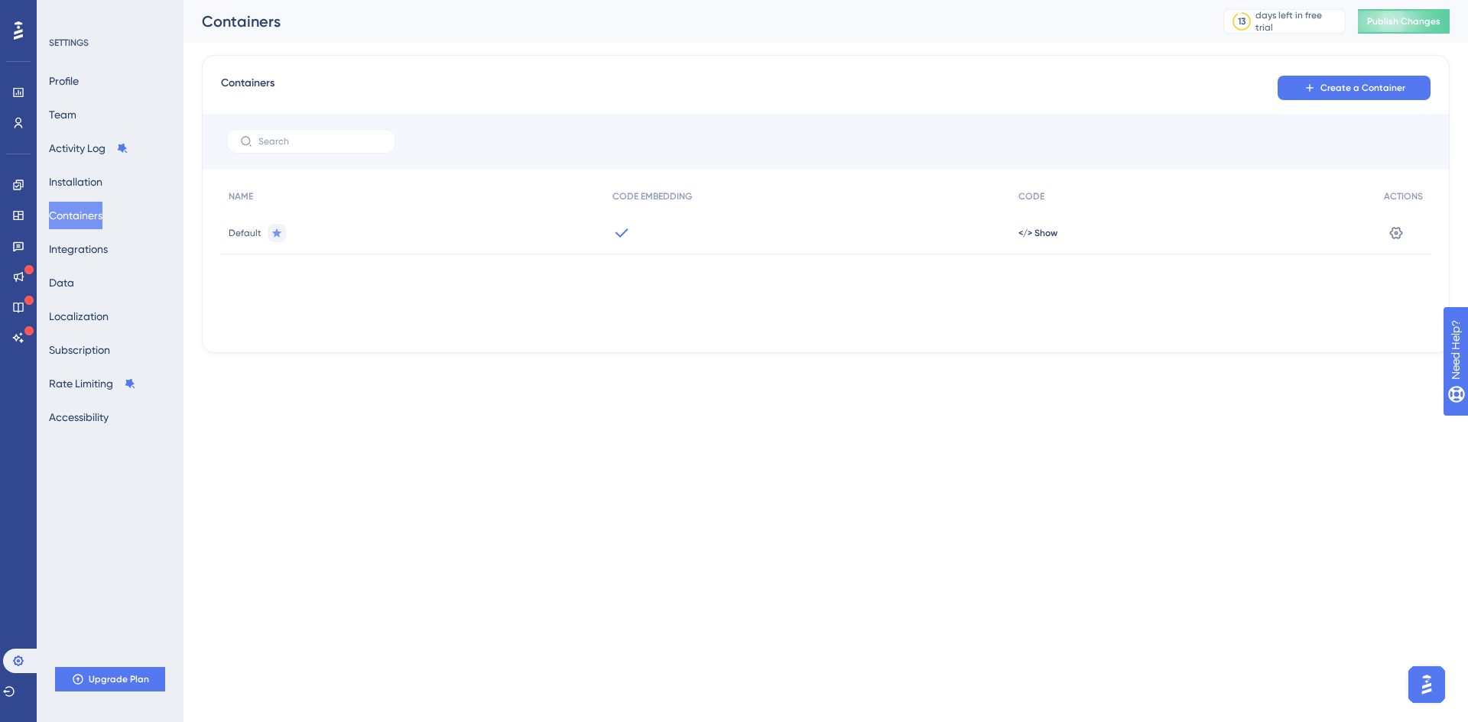
click at [15, 171] on div "Engagement Widgets Feedback Product Updates Knowledge Base AI Assistant" at bounding box center [18, 242] width 24 height 215
click at [16, 177] on link at bounding box center [18, 185] width 12 height 24
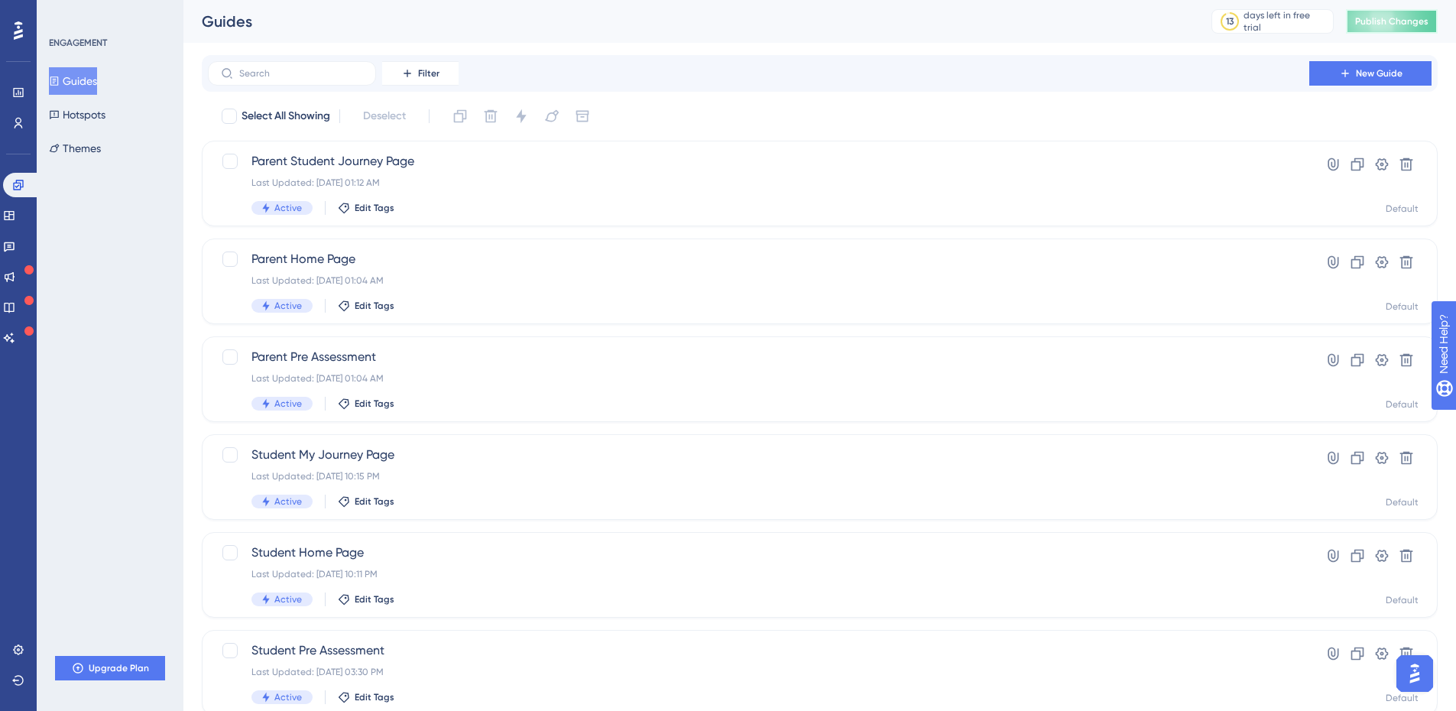
click at [1407, 22] on span "Publish Changes" at bounding box center [1391, 21] width 73 height 12
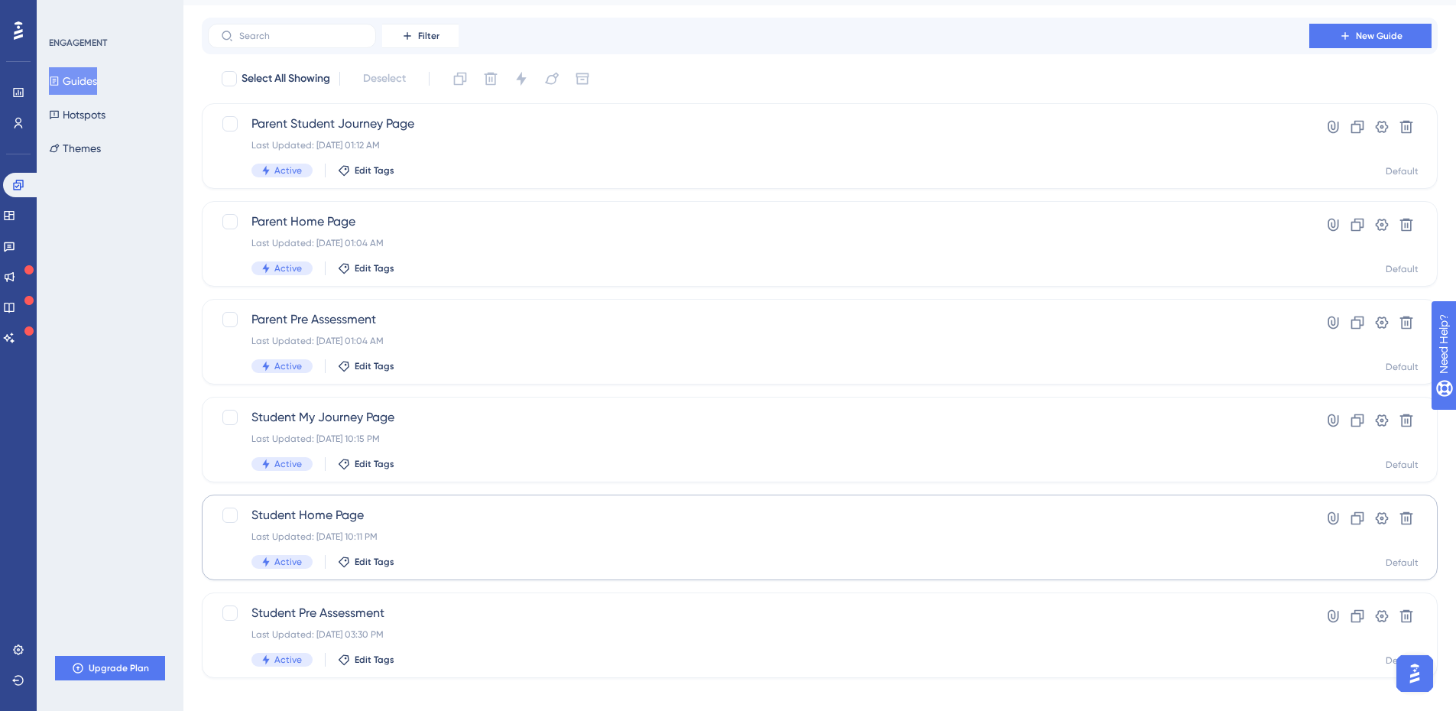
scroll to position [54, 0]
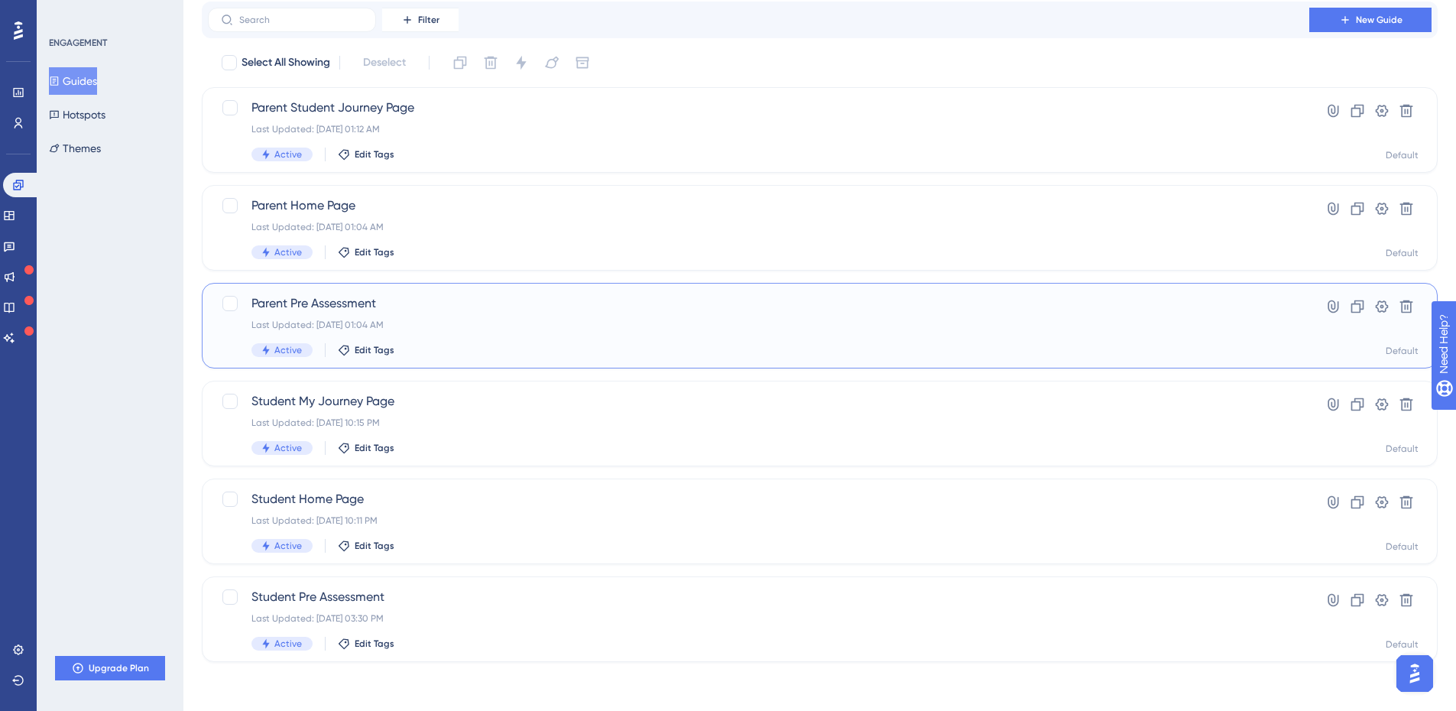
click at [513, 346] on div "Active Edit Tags" at bounding box center [758, 350] width 1014 height 14
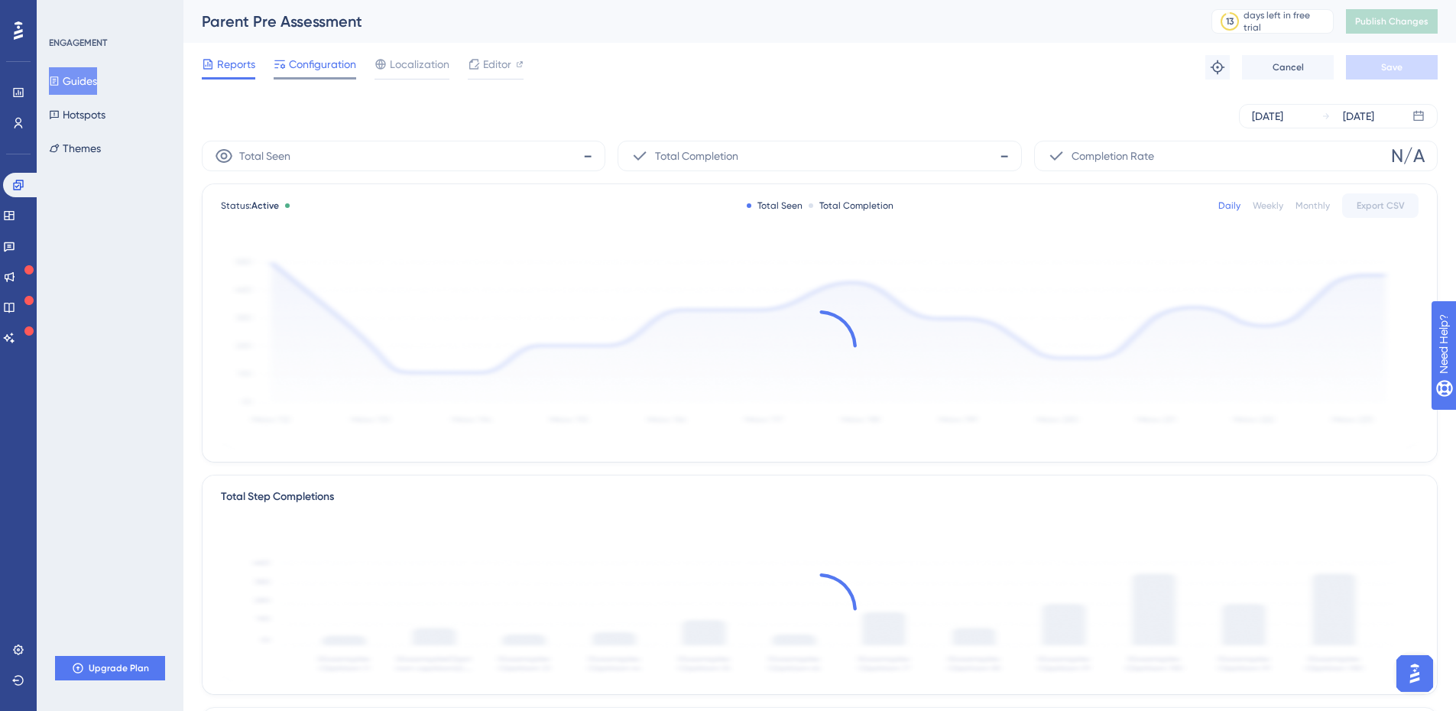
click at [305, 65] on span "Configuration" at bounding box center [322, 64] width 67 height 18
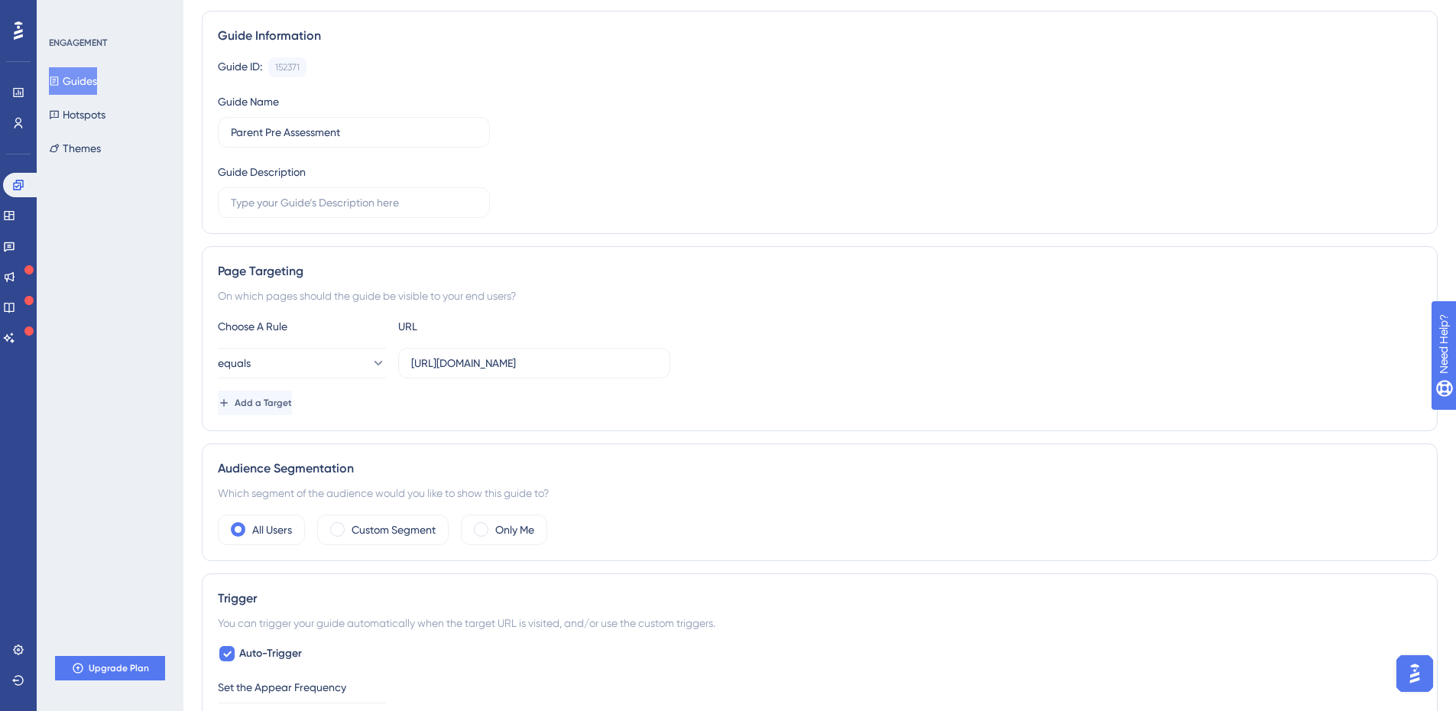
scroll to position [153, 0]
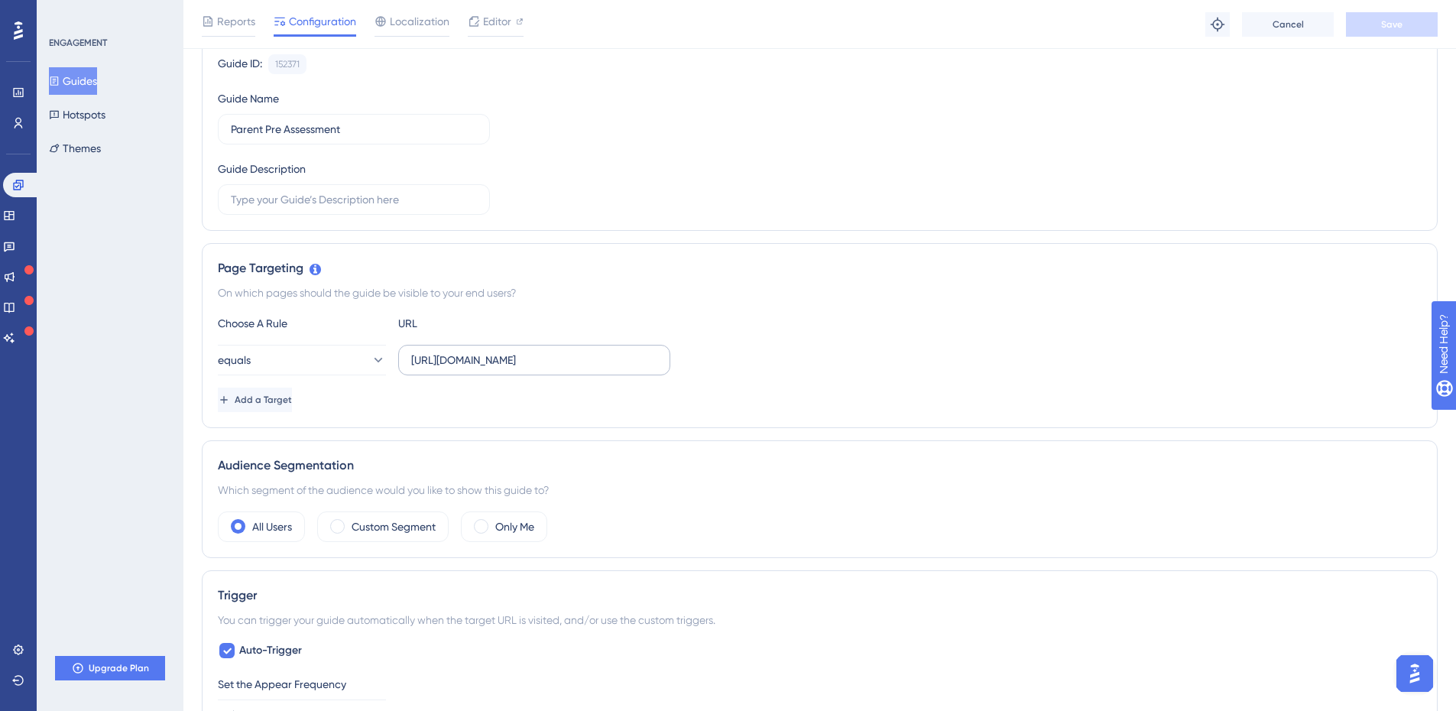
click at [552, 349] on label "https://platform-uat.anaakhtar.com/Parent/ParentEvaluation" at bounding box center [534, 360] width 272 height 31
click at [552, 352] on input "https://platform-uat.anaakhtar.com/Parent/ParentEvaluation" at bounding box center [534, 360] width 246 height 17
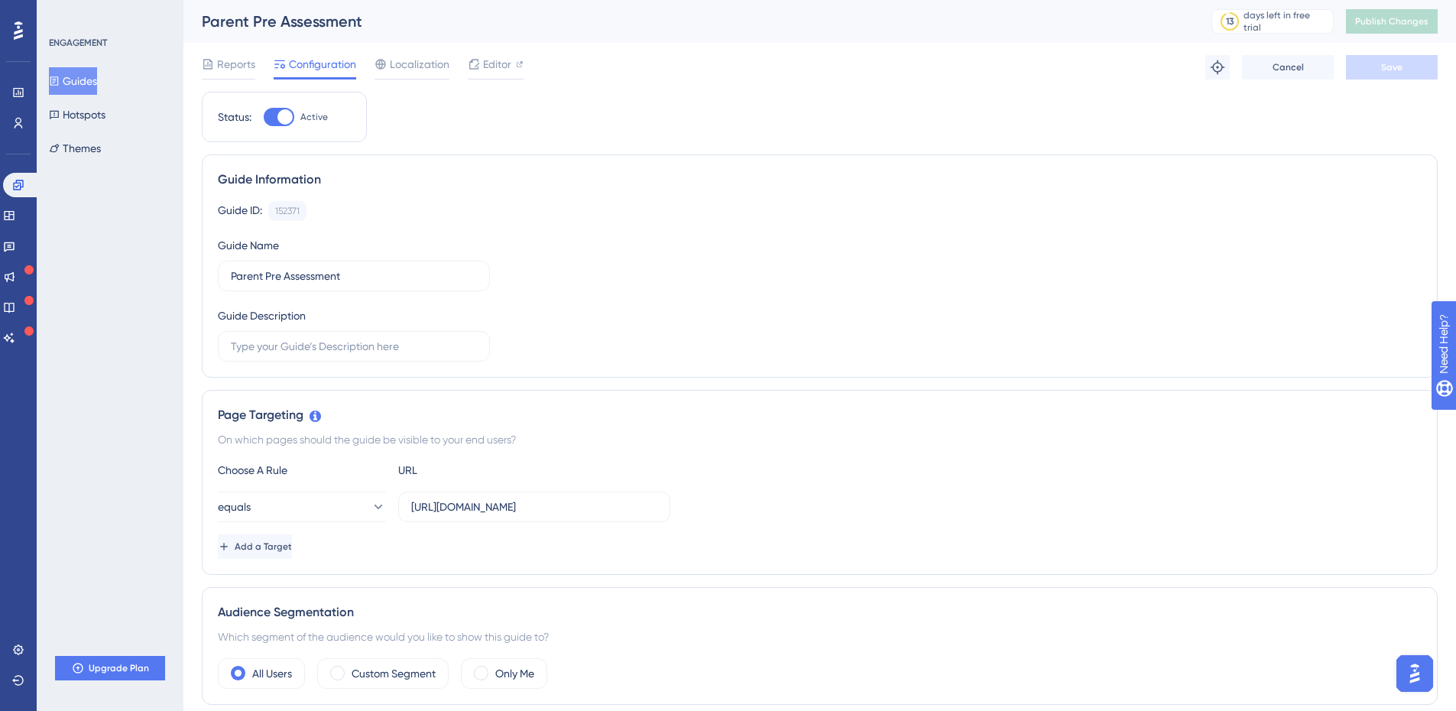
scroll to position [0, 0]
click at [522, 518] on label "https://platform-uat.anaakhtar.com/Parent/ParentEvaluation" at bounding box center [534, 507] width 272 height 31
click at [522, 515] on input "https://platform-uat.anaakhtar.com/Parent/ParentEvaluation" at bounding box center [534, 506] width 246 height 17
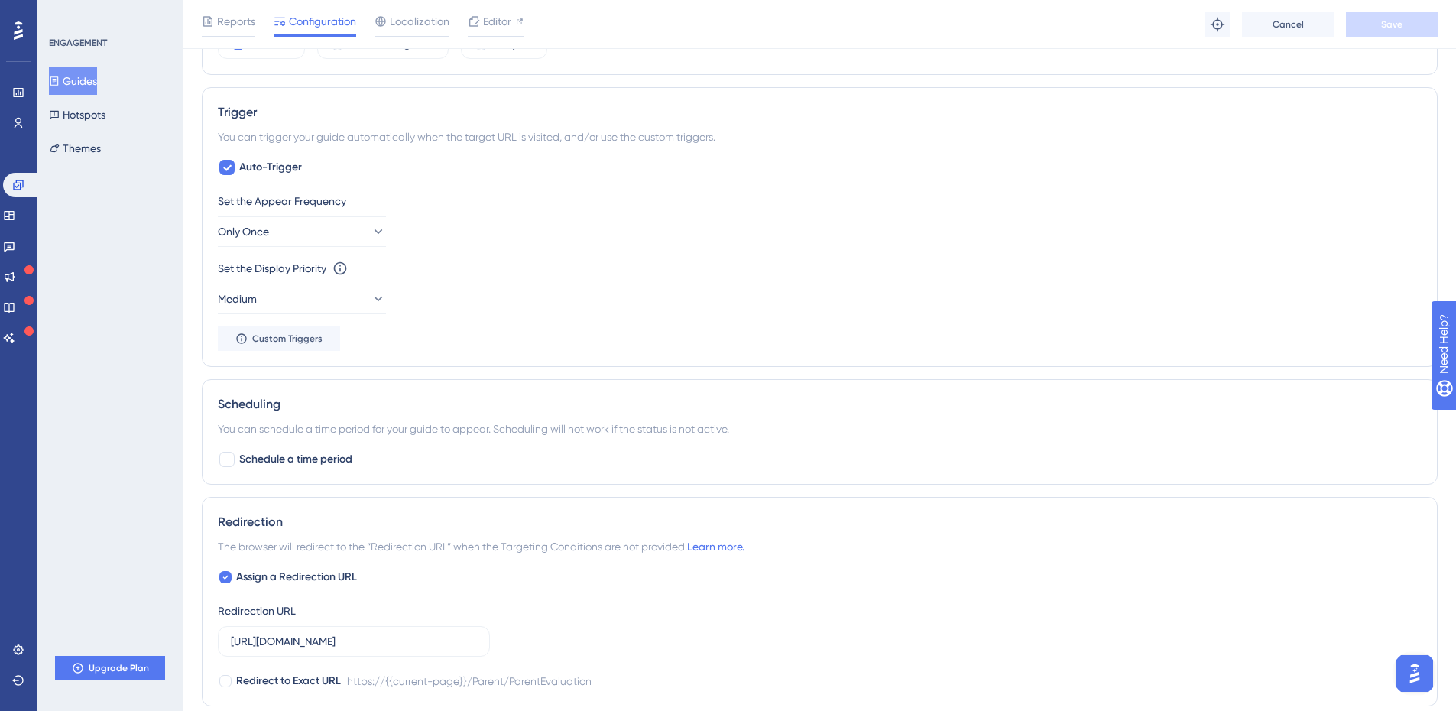
scroll to position [637, 0]
click at [316, 240] on button "Only Once" at bounding box center [302, 231] width 168 height 31
click at [277, 459] on div "Always Always" at bounding box center [302, 461] width 148 height 31
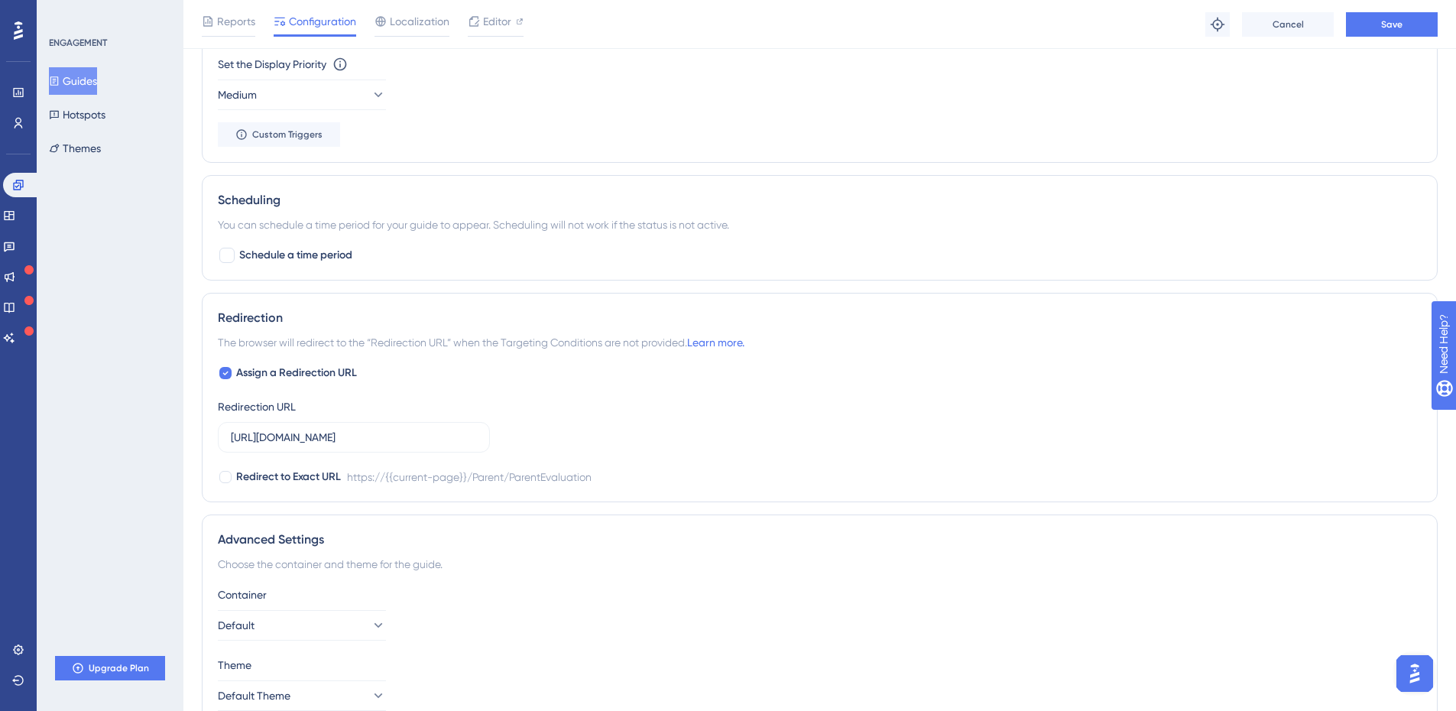
scroll to position [1076, 0]
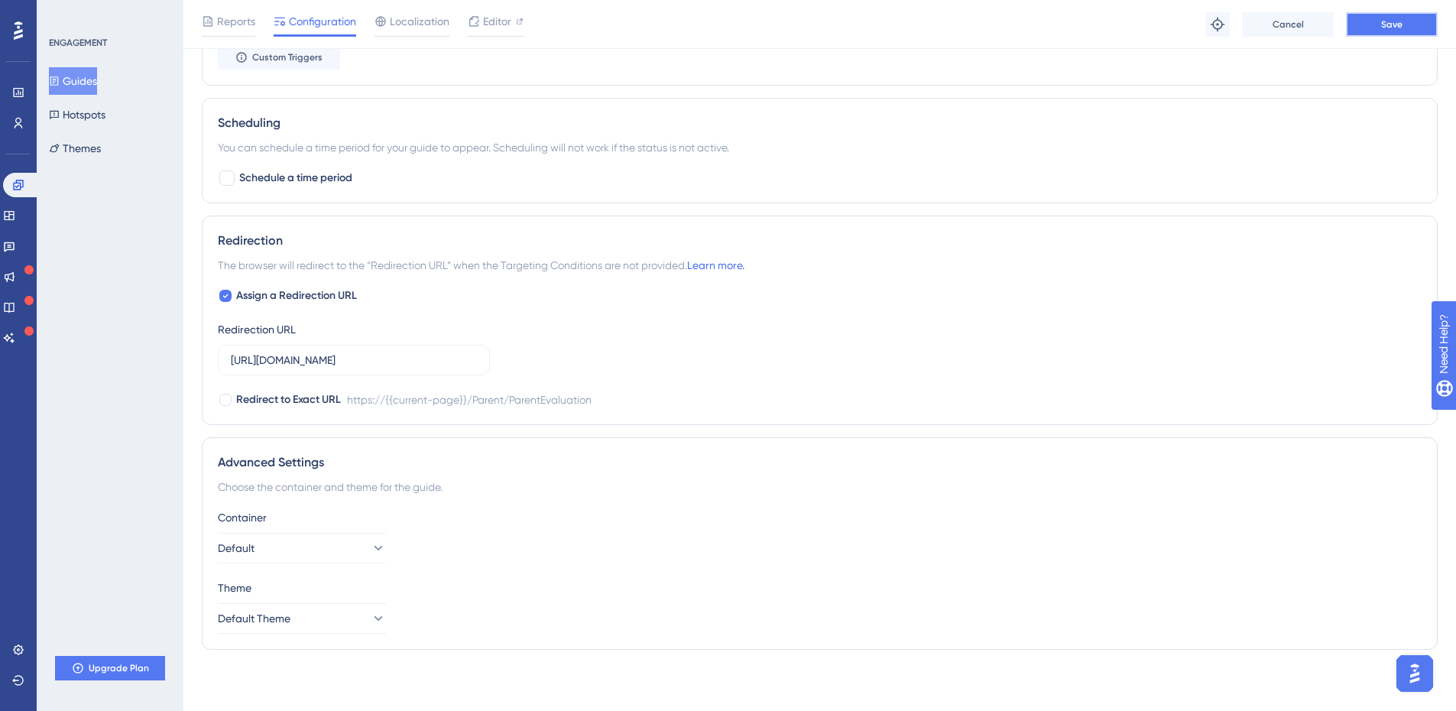
click at [1397, 26] on span "Save" at bounding box center [1391, 24] width 21 height 12
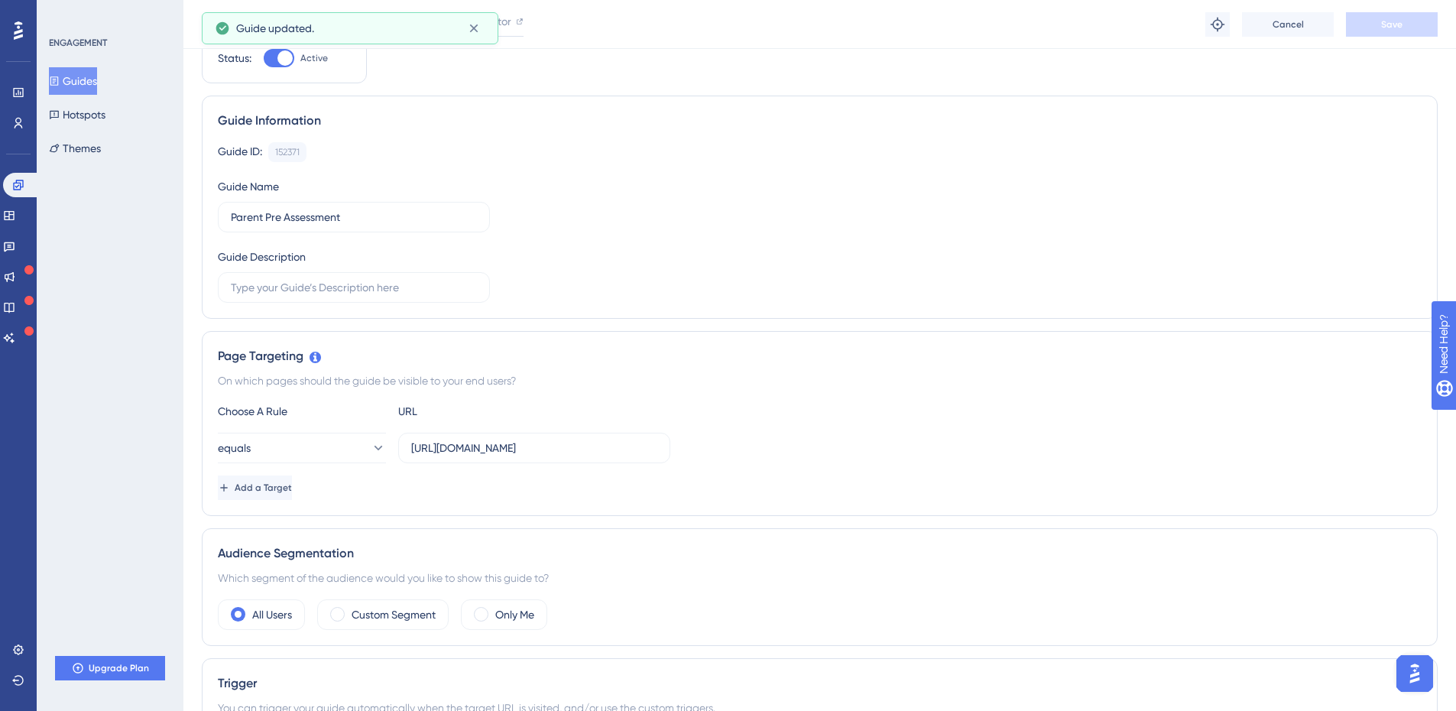
scroll to position [0, 0]
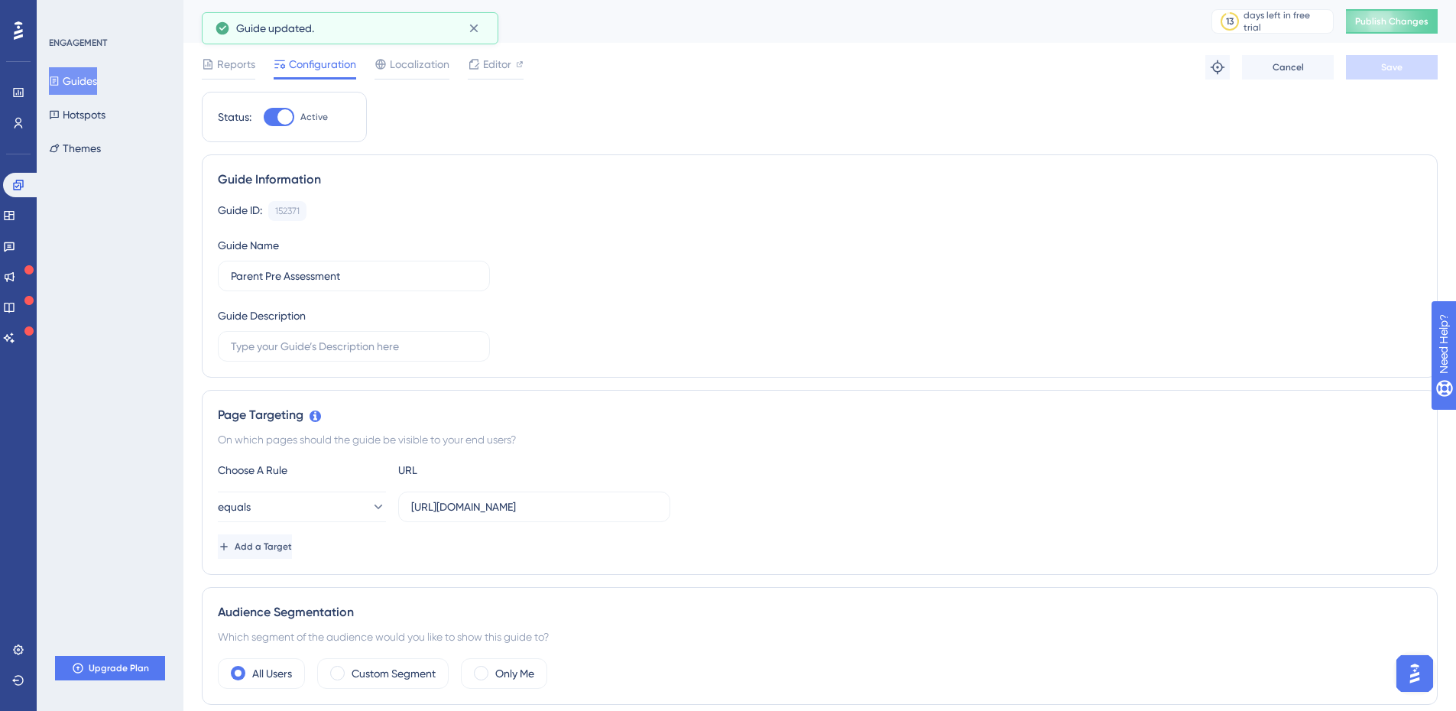
click at [83, 79] on button "Guides" at bounding box center [73, 81] width 48 height 28
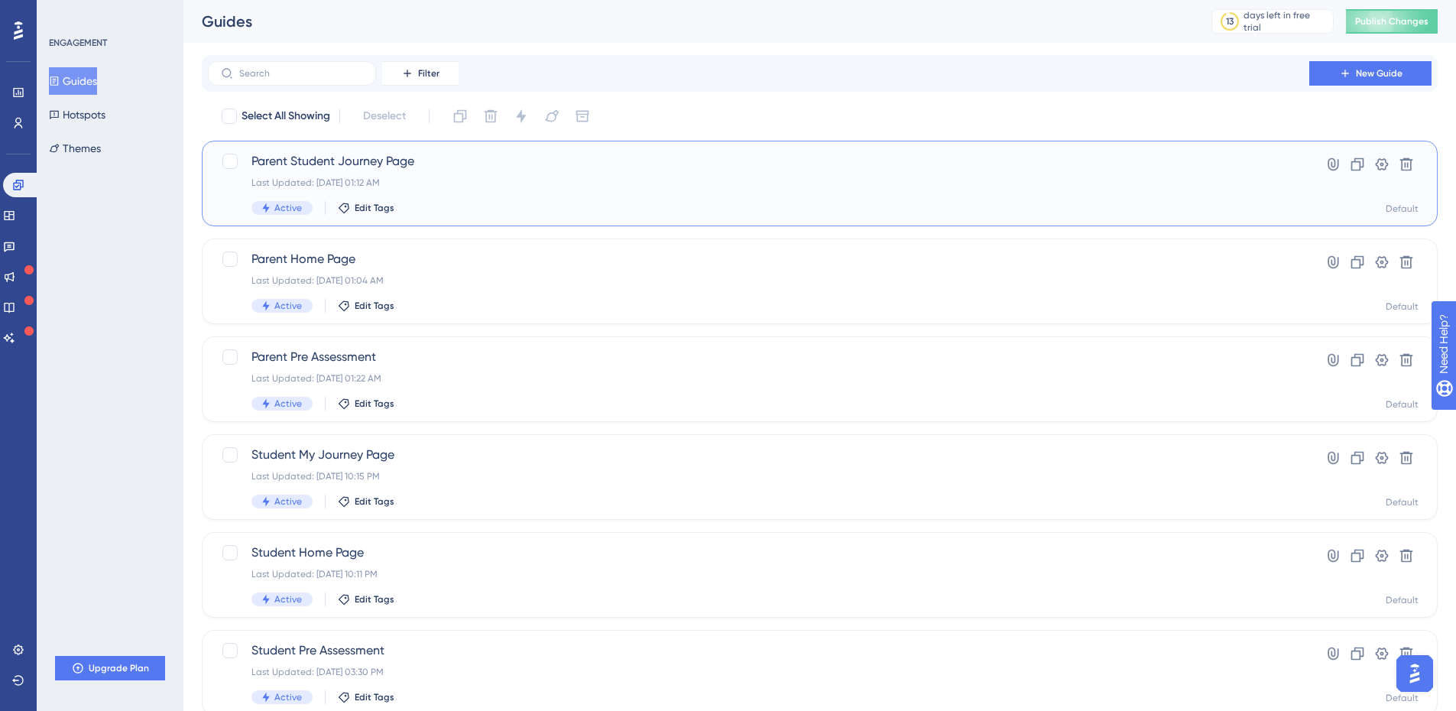
click at [456, 184] on div "Last Updated: Sep 22 2025, 01:12 AM" at bounding box center [758, 183] width 1014 height 12
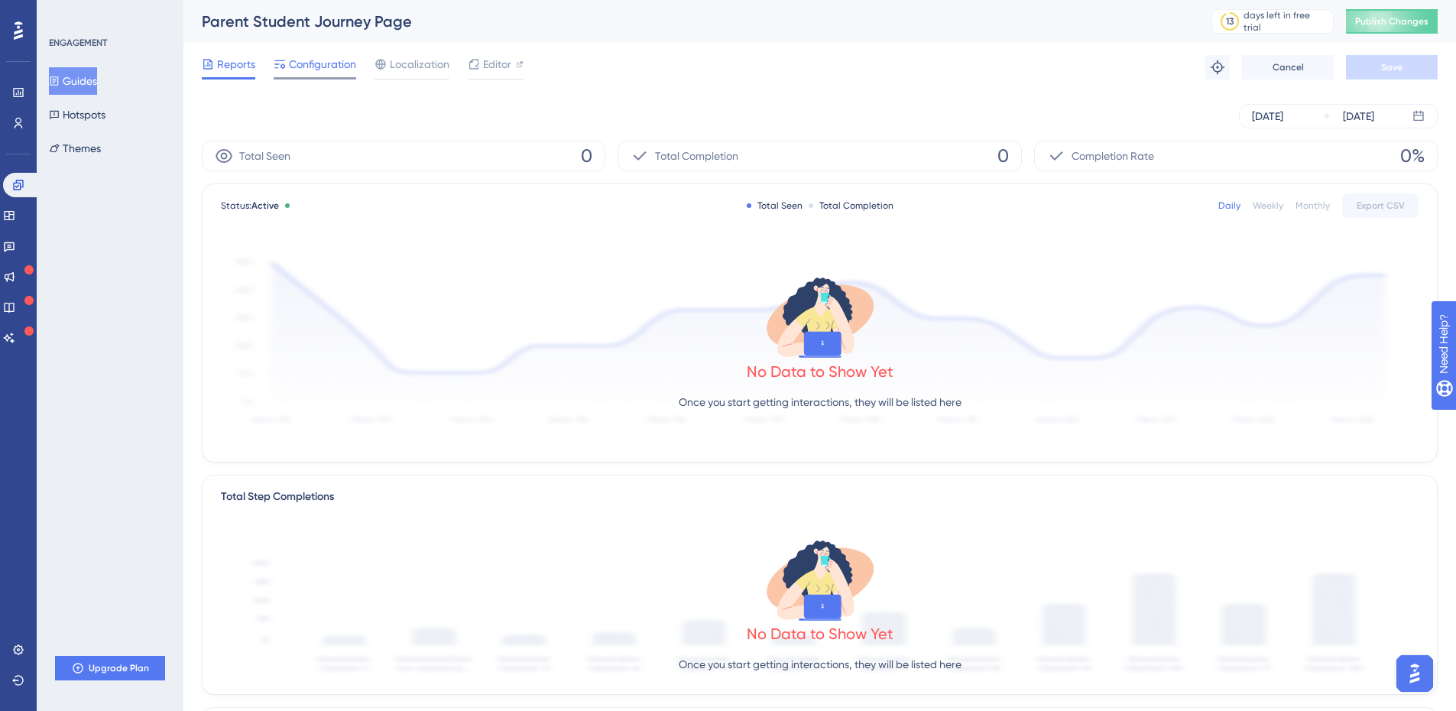
click at [290, 58] on span "Configuration" at bounding box center [322, 64] width 67 height 18
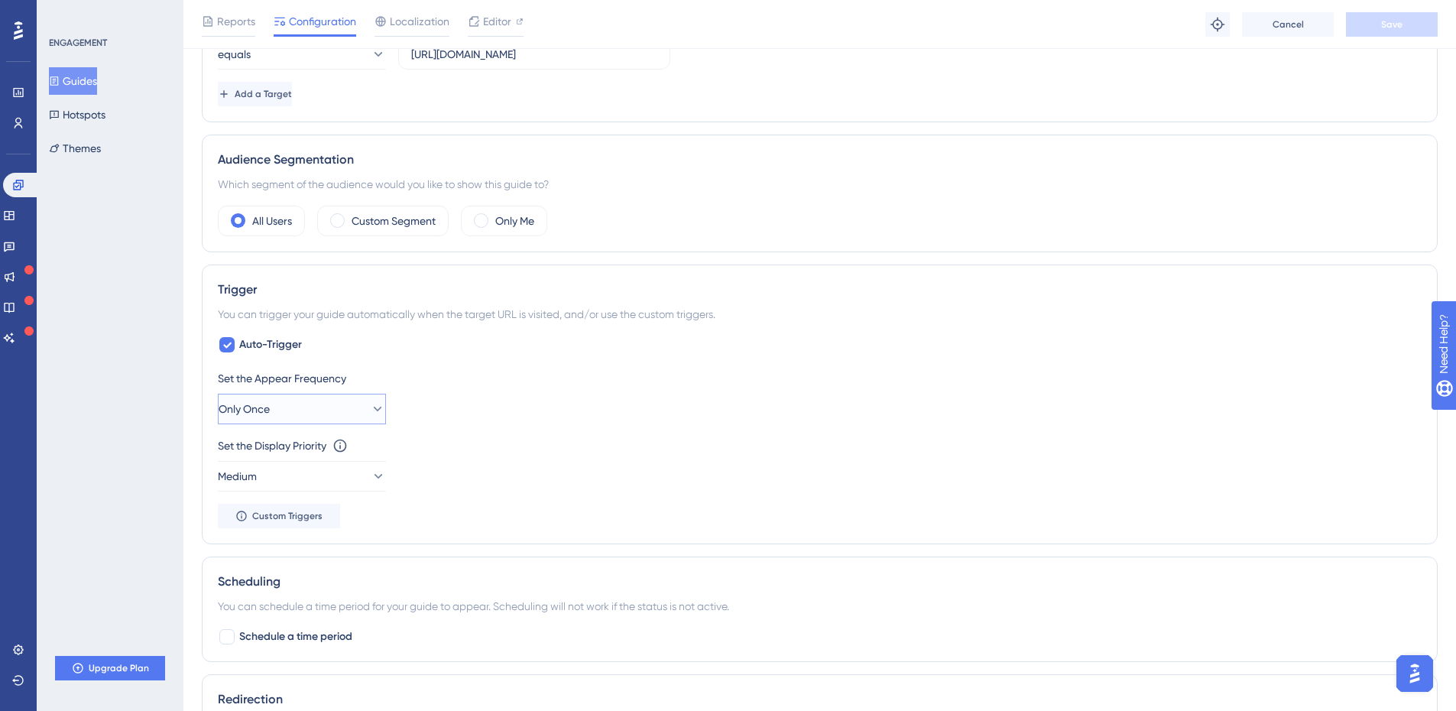
click at [328, 404] on button "Only Once" at bounding box center [302, 409] width 168 height 31
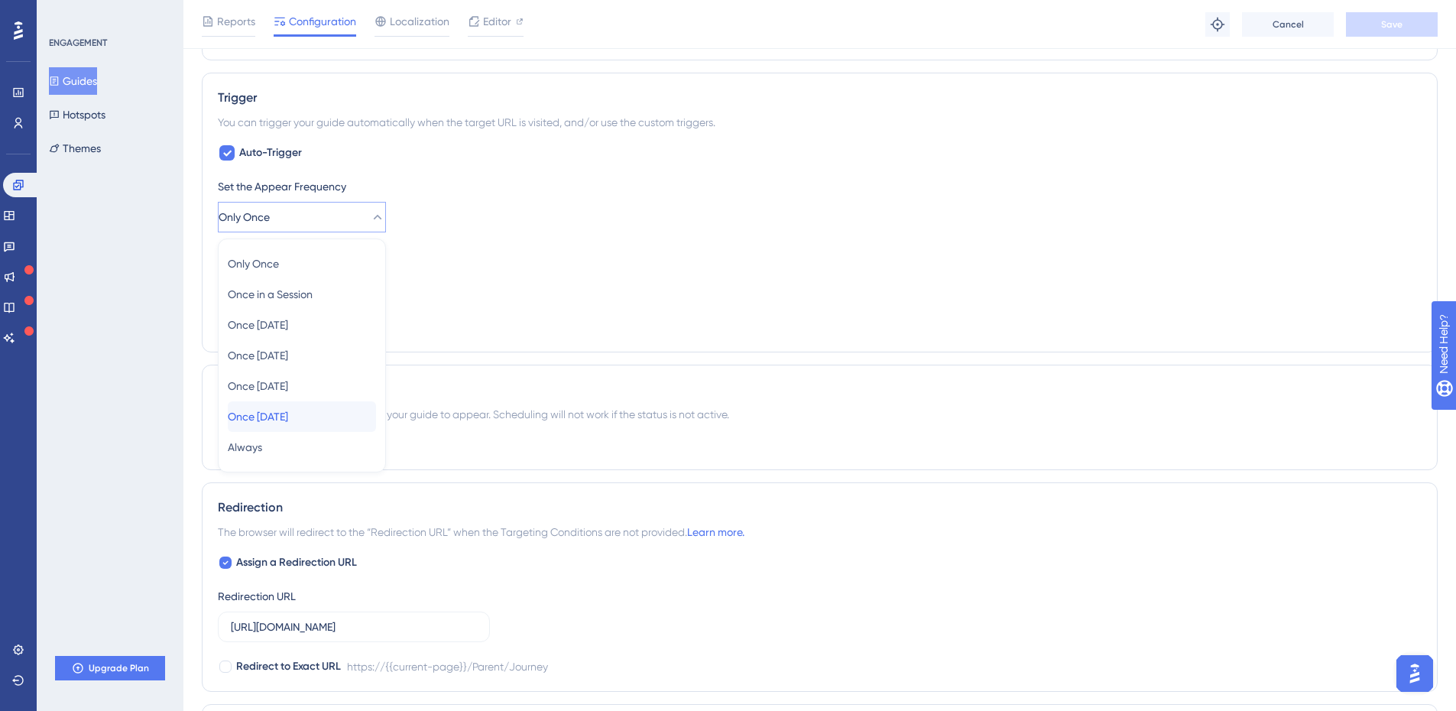
click at [280, 429] on div "Once in 90 days Once in 90 days" at bounding box center [302, 416] width 148 height 31
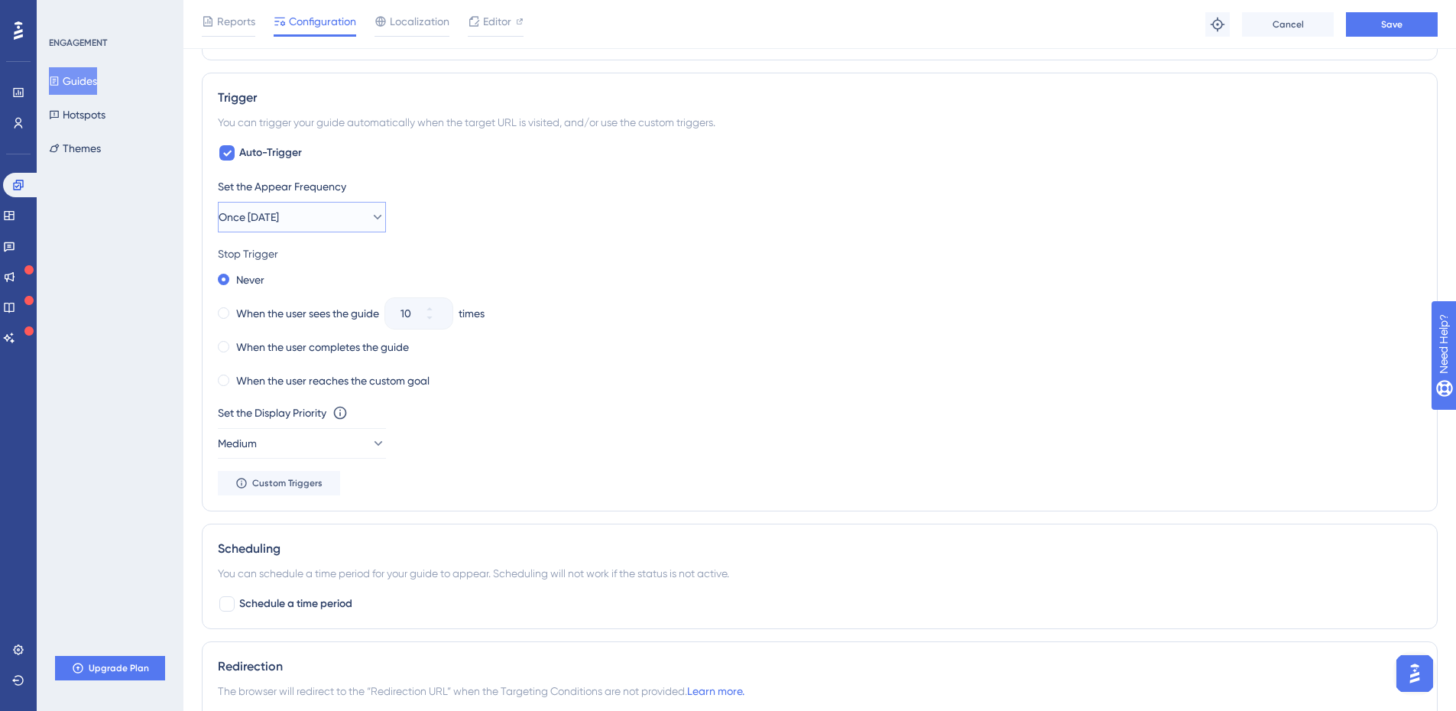
click at [279, 209] on span "Once in 90 days" at bounding box center [249, 217] width 60 height 18
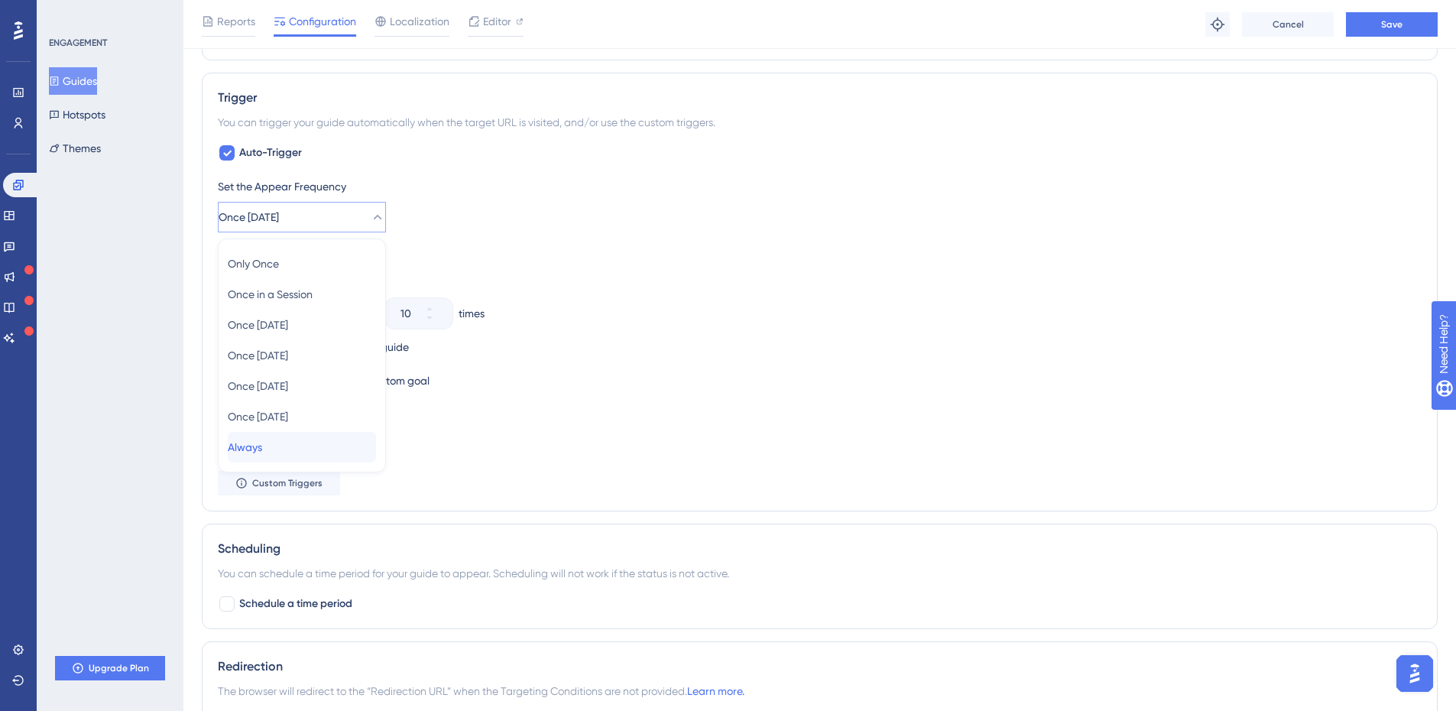
click at [277, 448] on div "Always Always" at bounding box center [302, 447] width 148 height 31
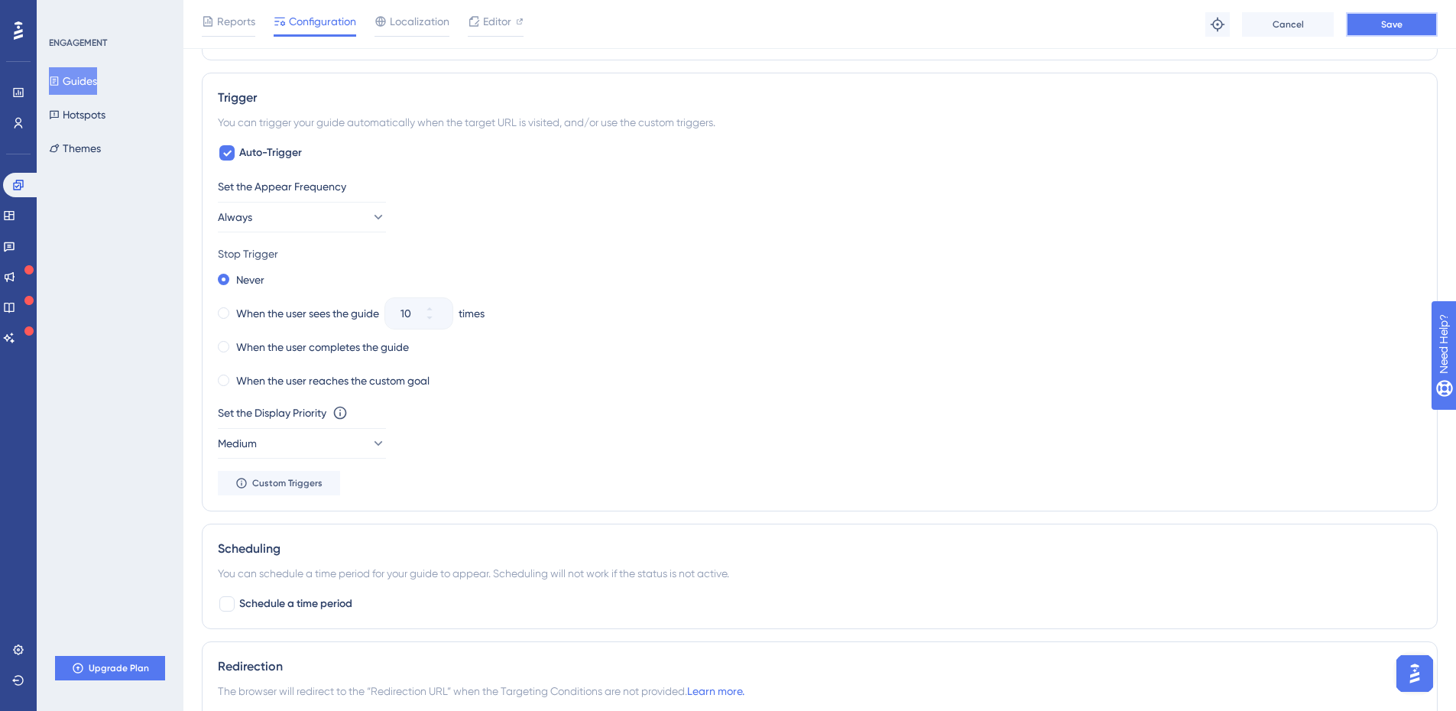
click at [1365, 28] on button "Save" at bounding box center [1392, 24] width 92 height 24
click at [97, 82] on button "Guides" at bounding box center [73, 81] width 48 height 28
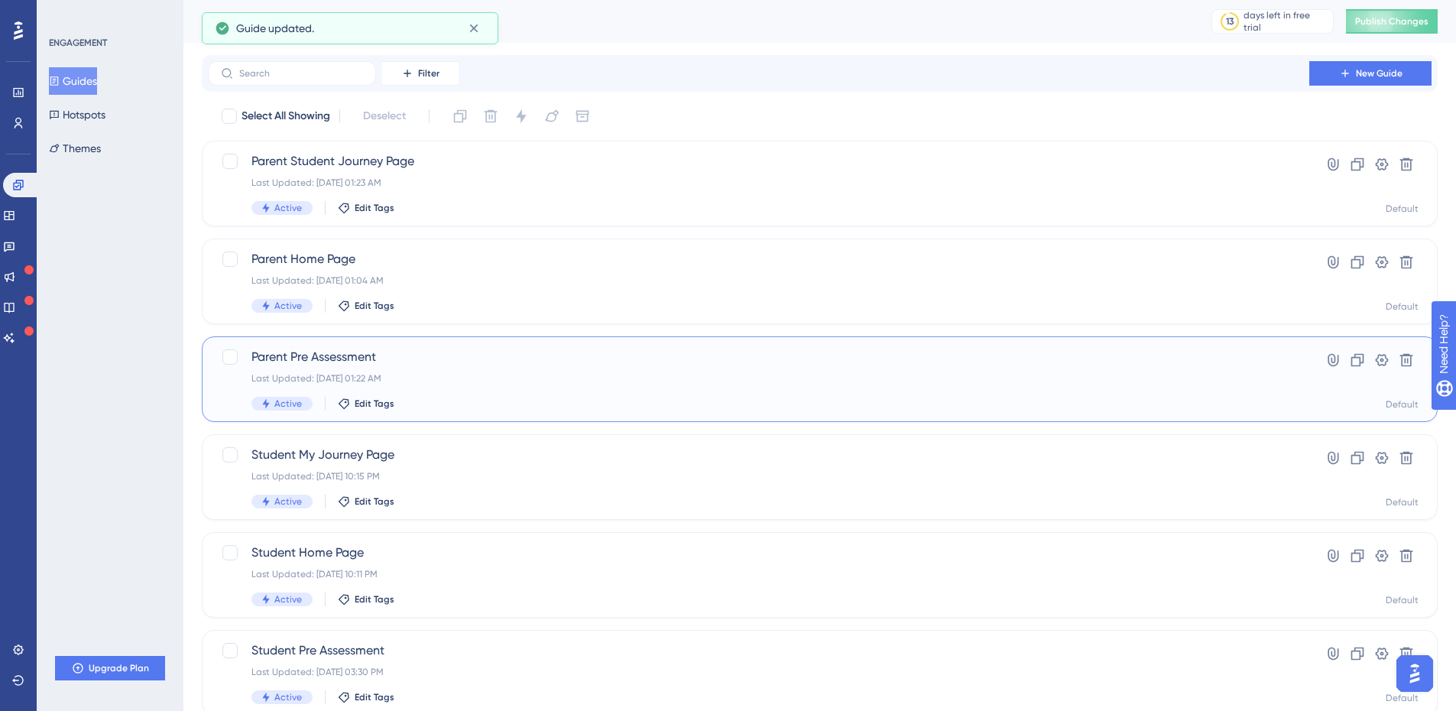
click at [466, 363] on span "Parent Pre Assessment" at bounding box center [758, 357] width 1014 height 18
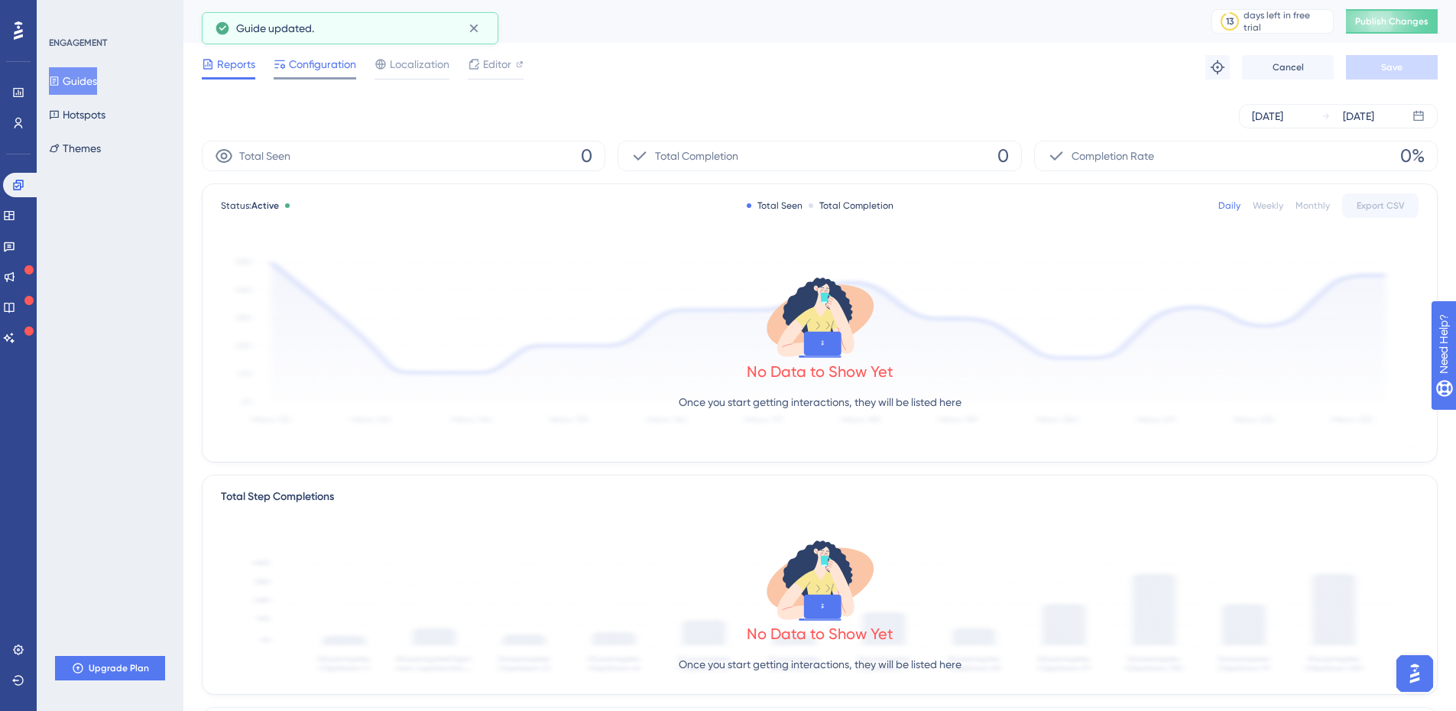
click at [307, 55] on span "Configuration" at bounding box center [322, 64] width 67 height 18
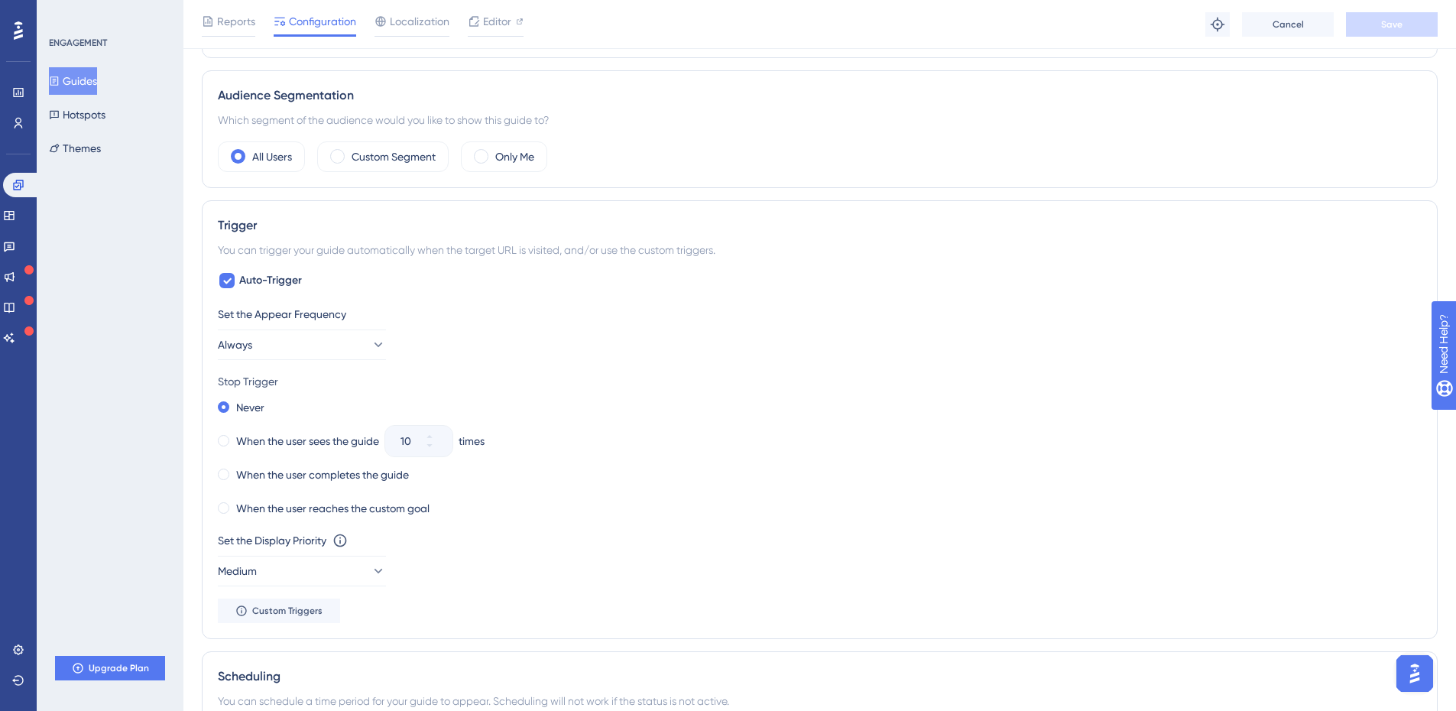
scroll to position [560, 0]
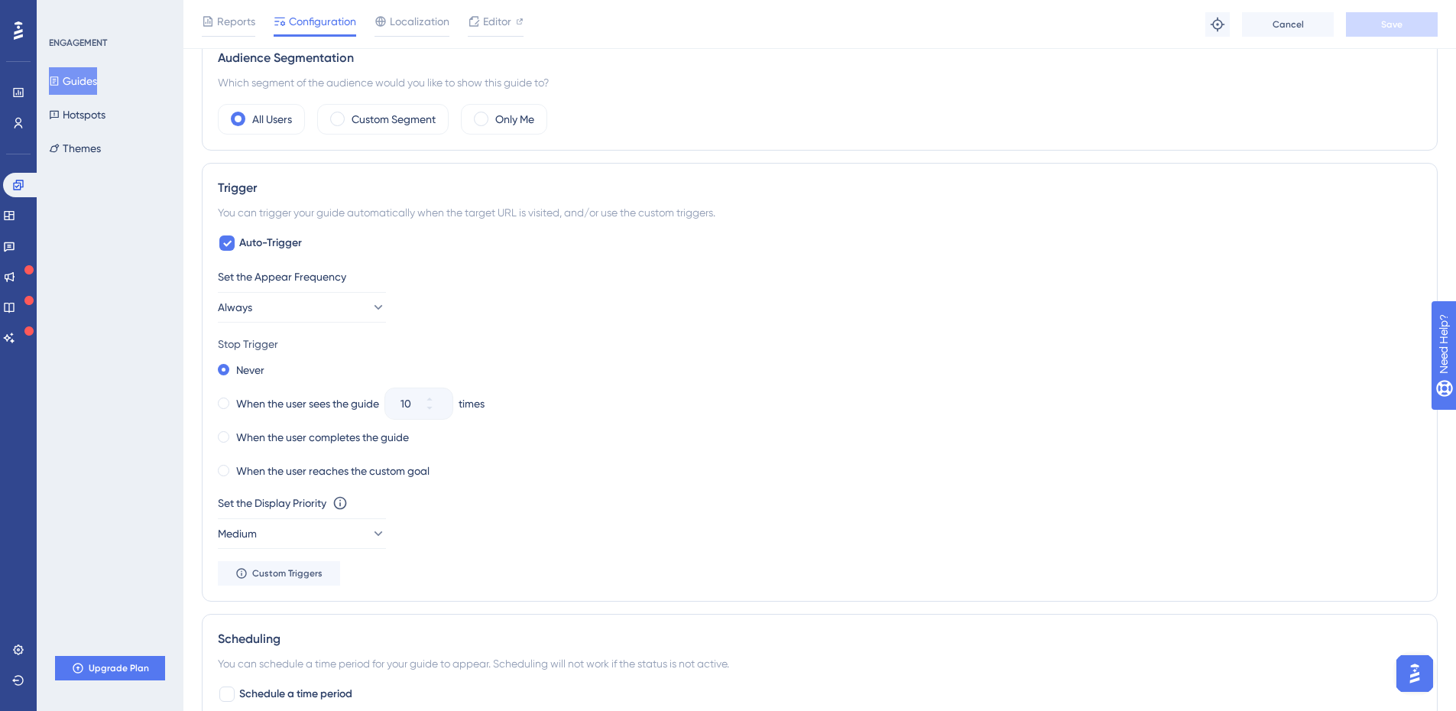
click at [96, 79] on button "Guides" at bounding box center [73, 81] width 48 height 28
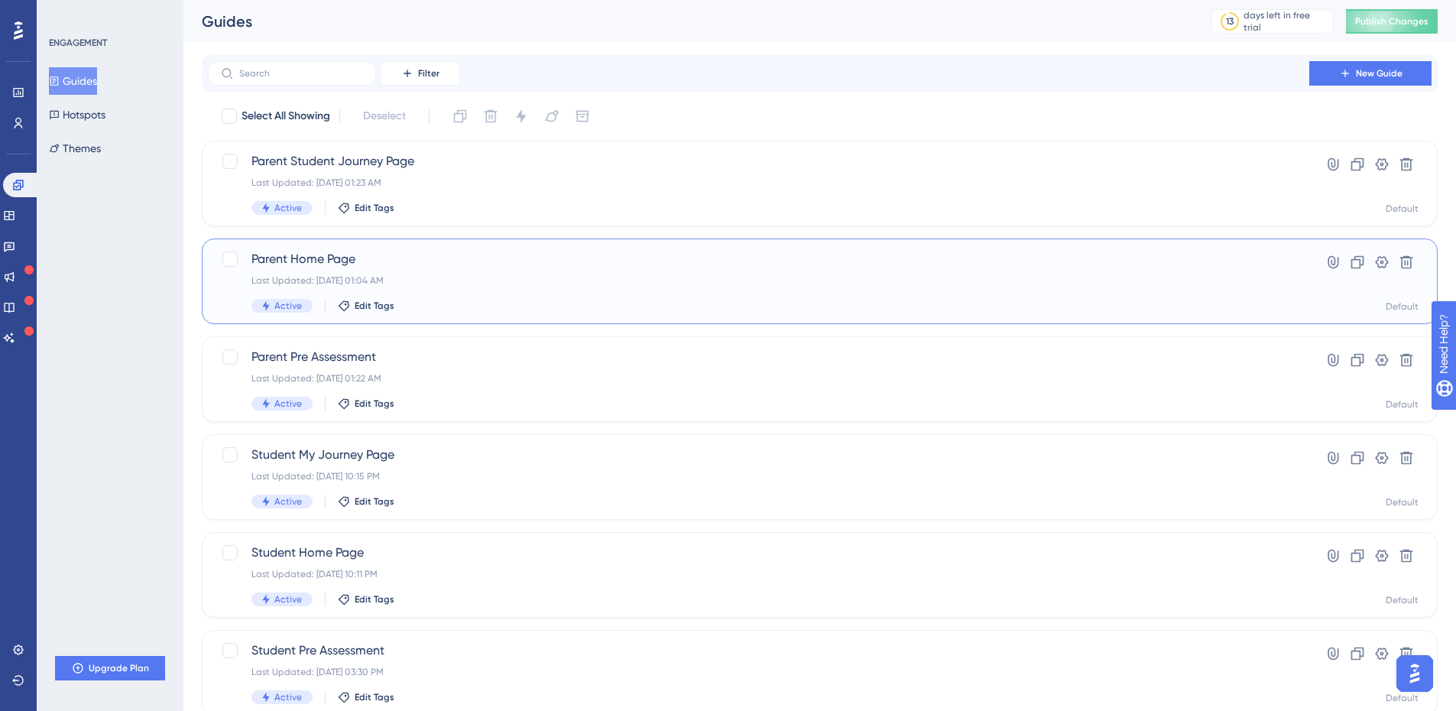
click at [453, 277] on div "Last Updated: Sep 22 2025, 01:04 AM" at bounding box center [758, 280] width 1014 height 12
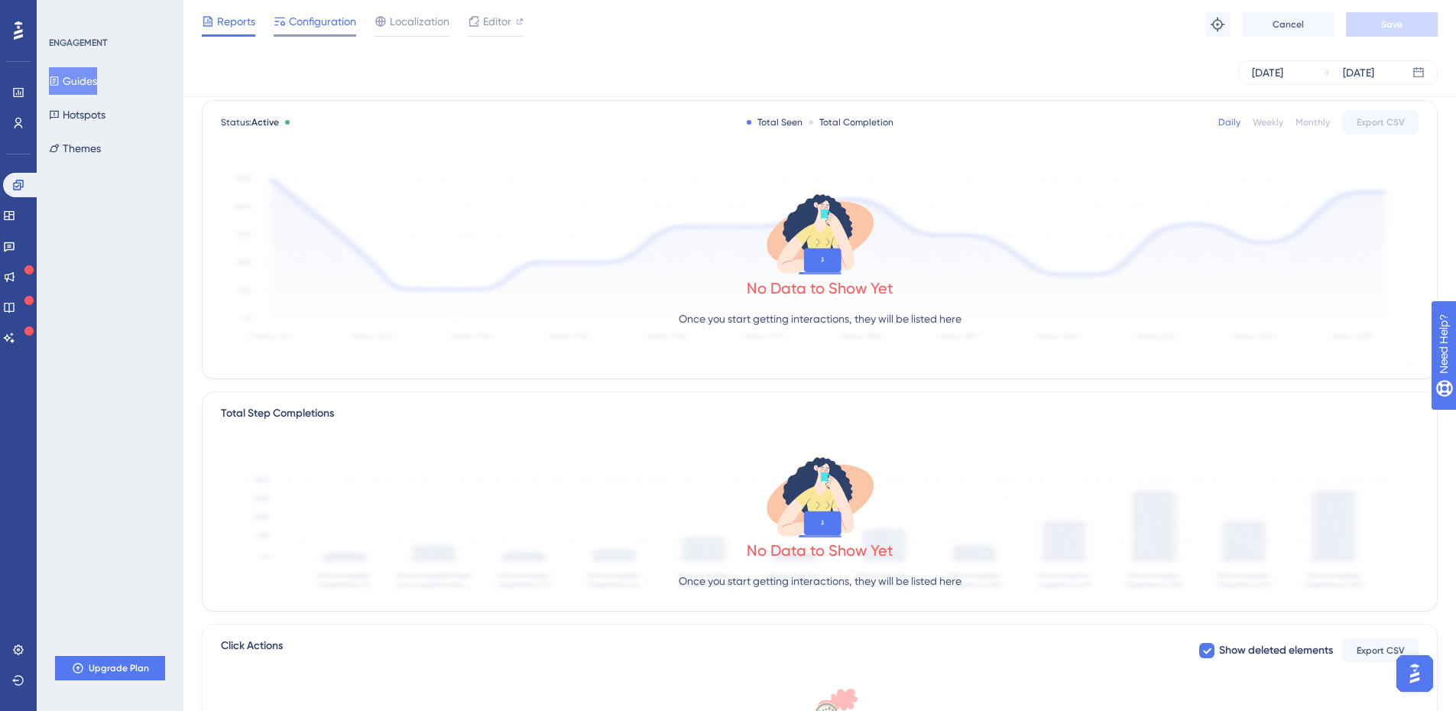
scroll to position [76, 0]
click at [320, 27] on span "Configuration" at bounding box center [322, 21] width 67 height 18
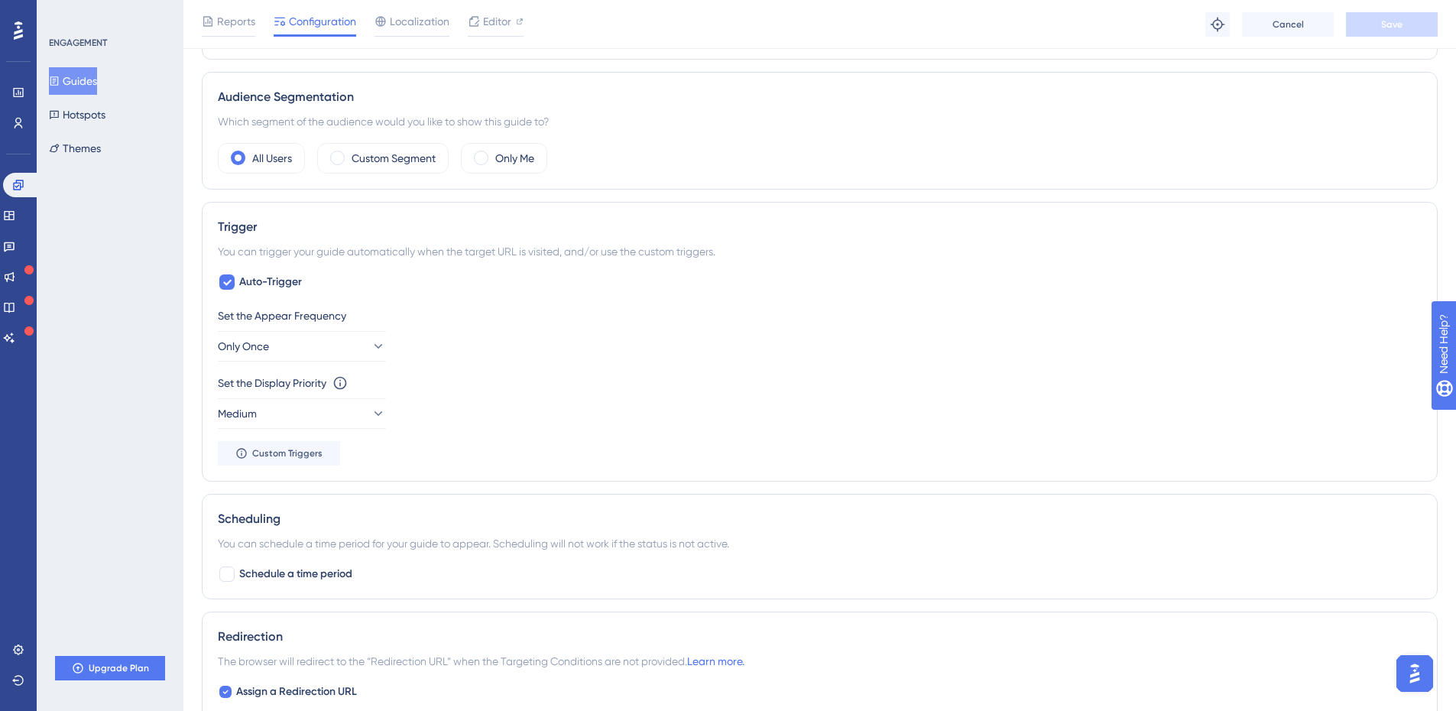
scroll to position [638, 0]
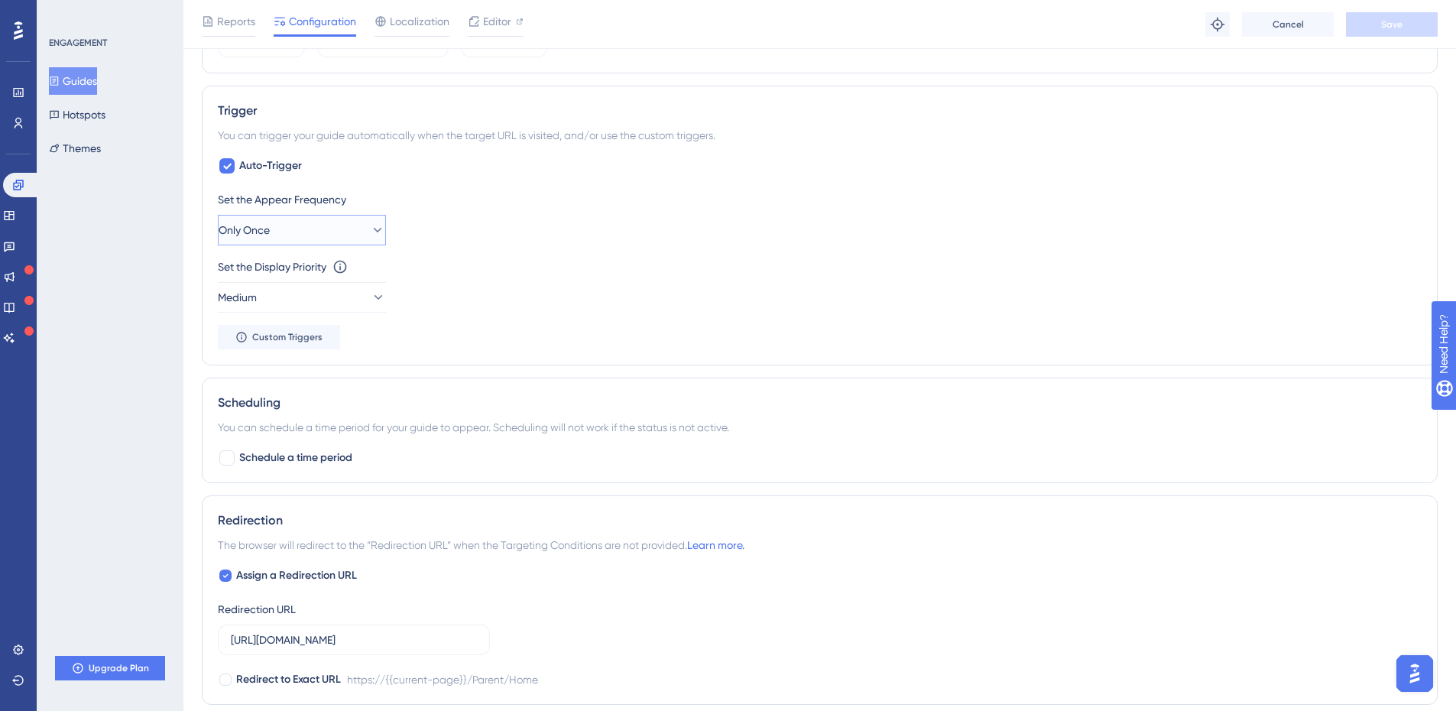
click at [309, 232] on button "Only Once" at bounding box center [302, 230] width 168 height 31
click at [281, 465] on div "Always Always" at bounding box center [302, 460] width 148 height 31
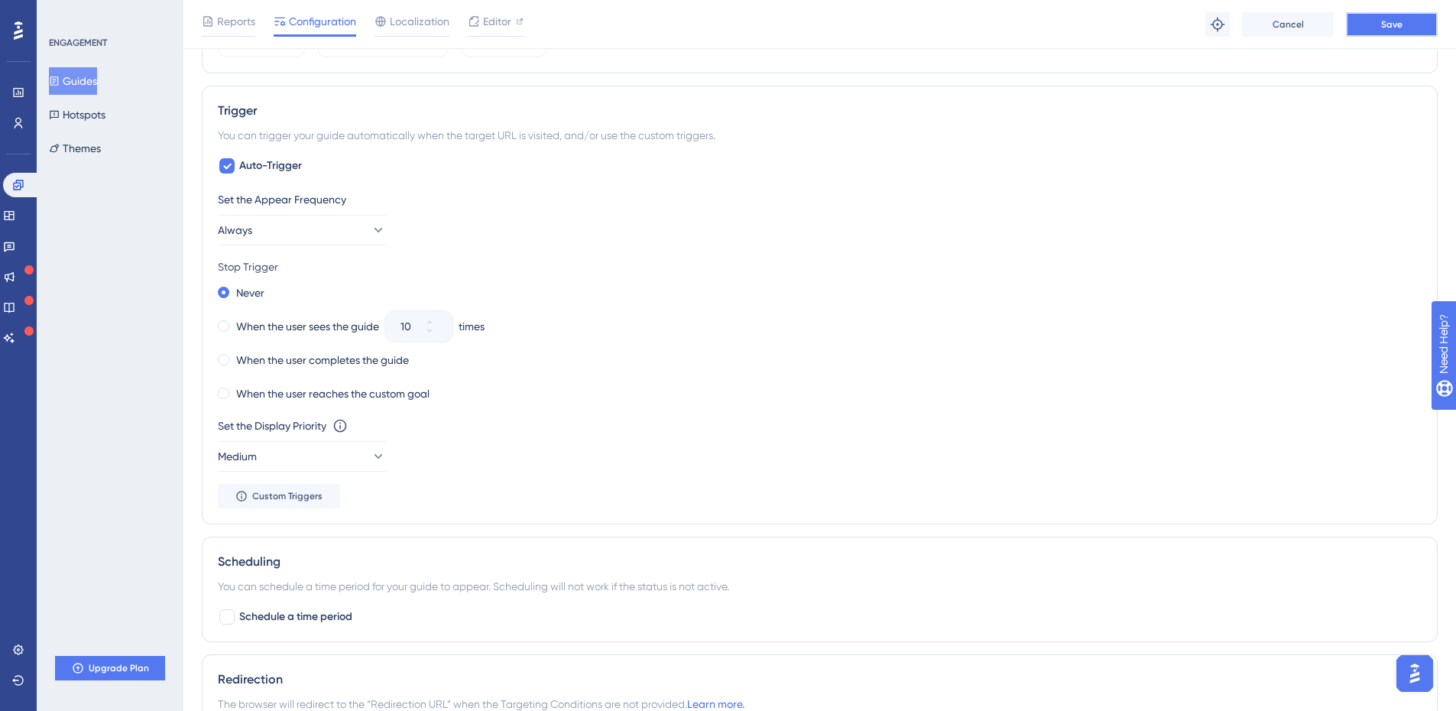
click at [1374, 30] on button "Save" at bounding box center [1392, 24] width 92 height 24
click at [89, 76] on button "Guides" at bounding box center [73, 81] width 48 height 28
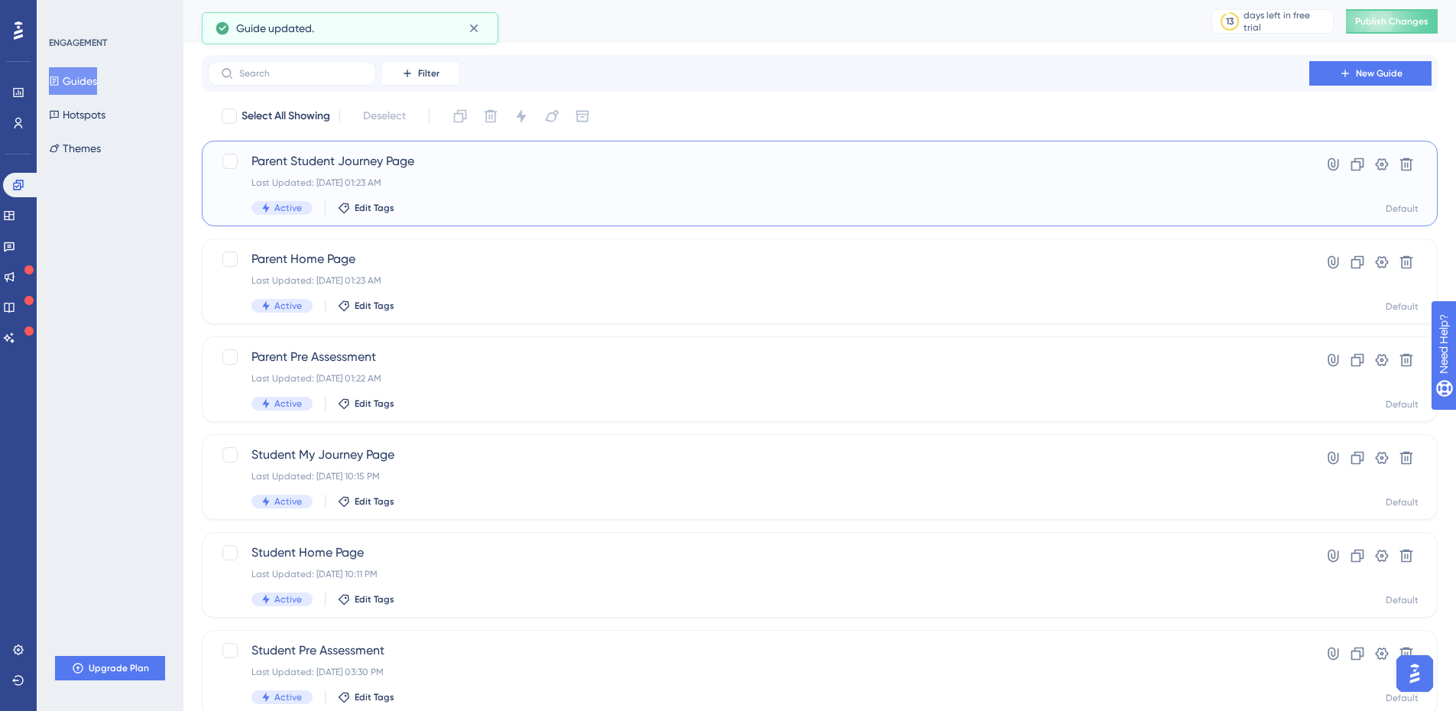
click at [472, 174] on div "Parent Student Journey Page Last Updated: Sep 22 2025, 01:23 AM Active Edit Tags" at bounding box center [758, 183] width 1014 height 63
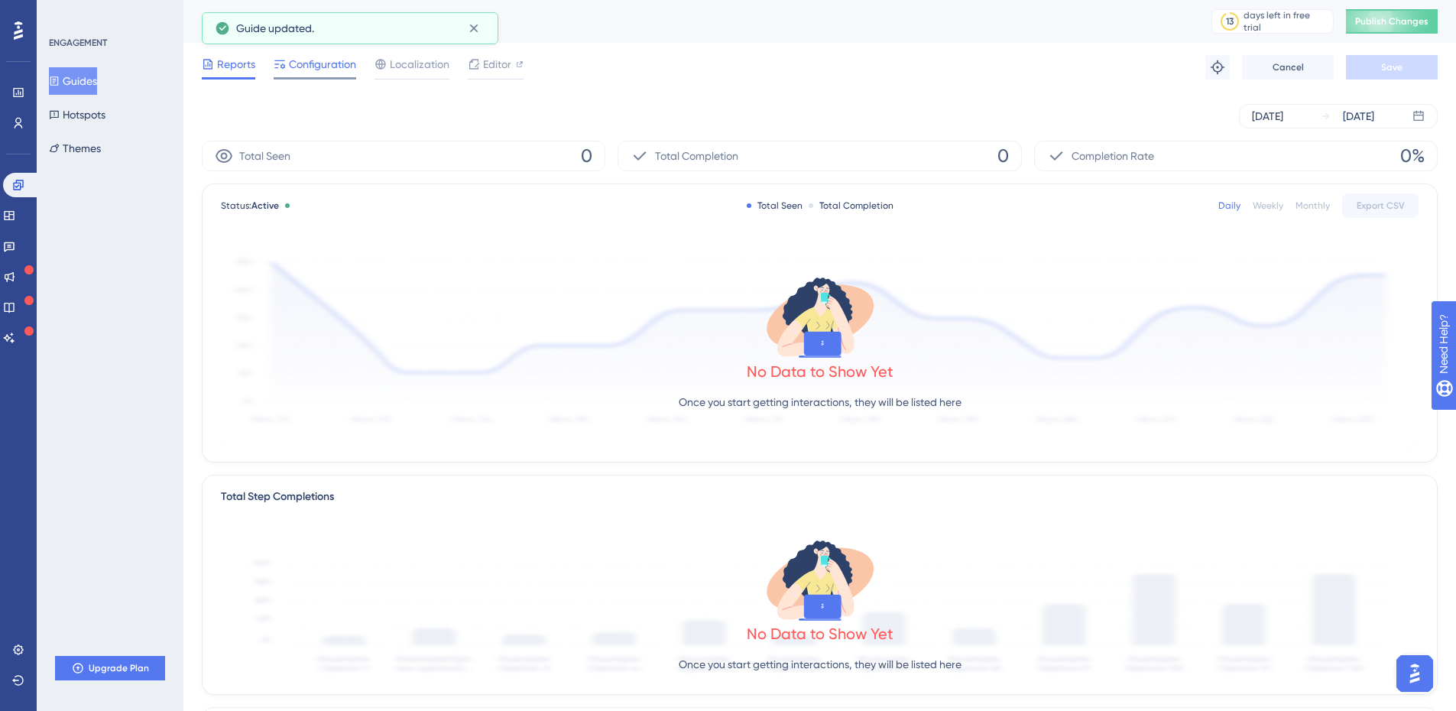
click at [306, 70] on span "Configuration" at bounding box center [322, 64] width 67 height 18
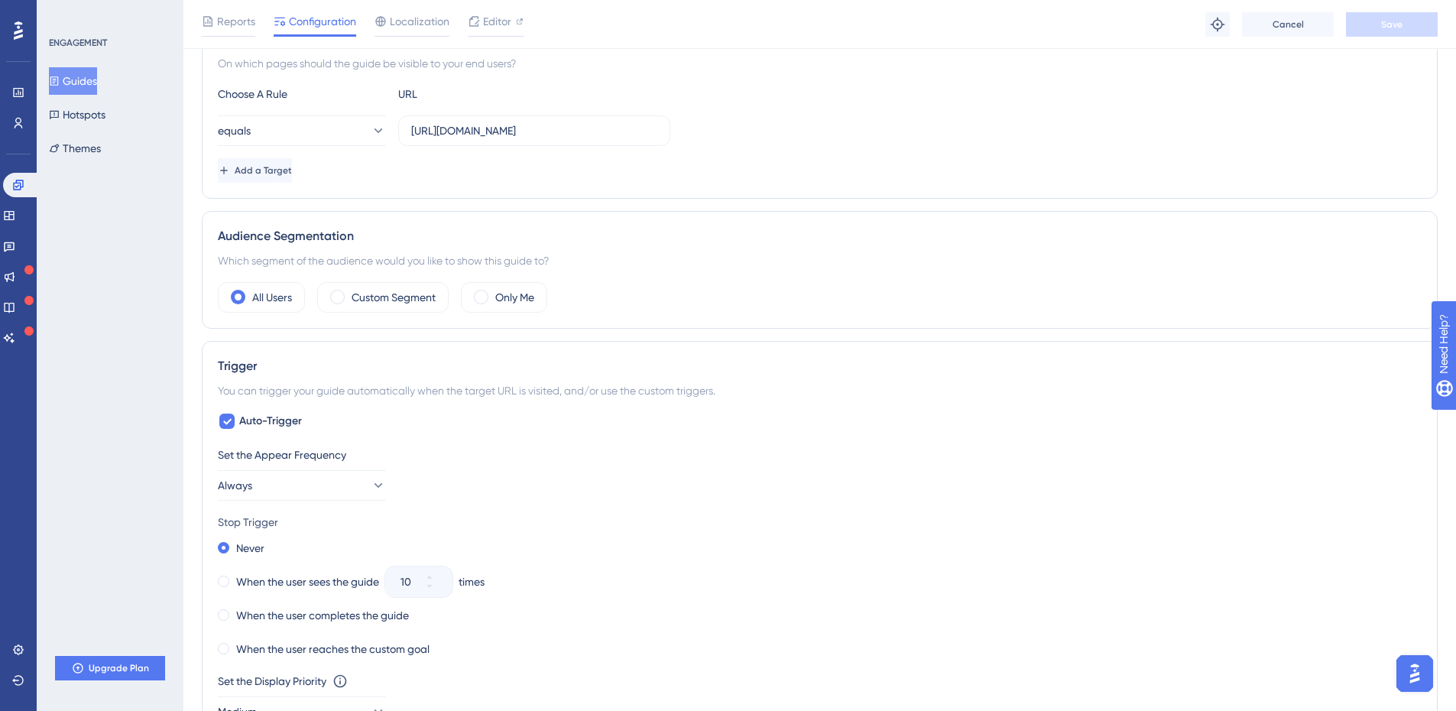
scroll to position [459, 0]
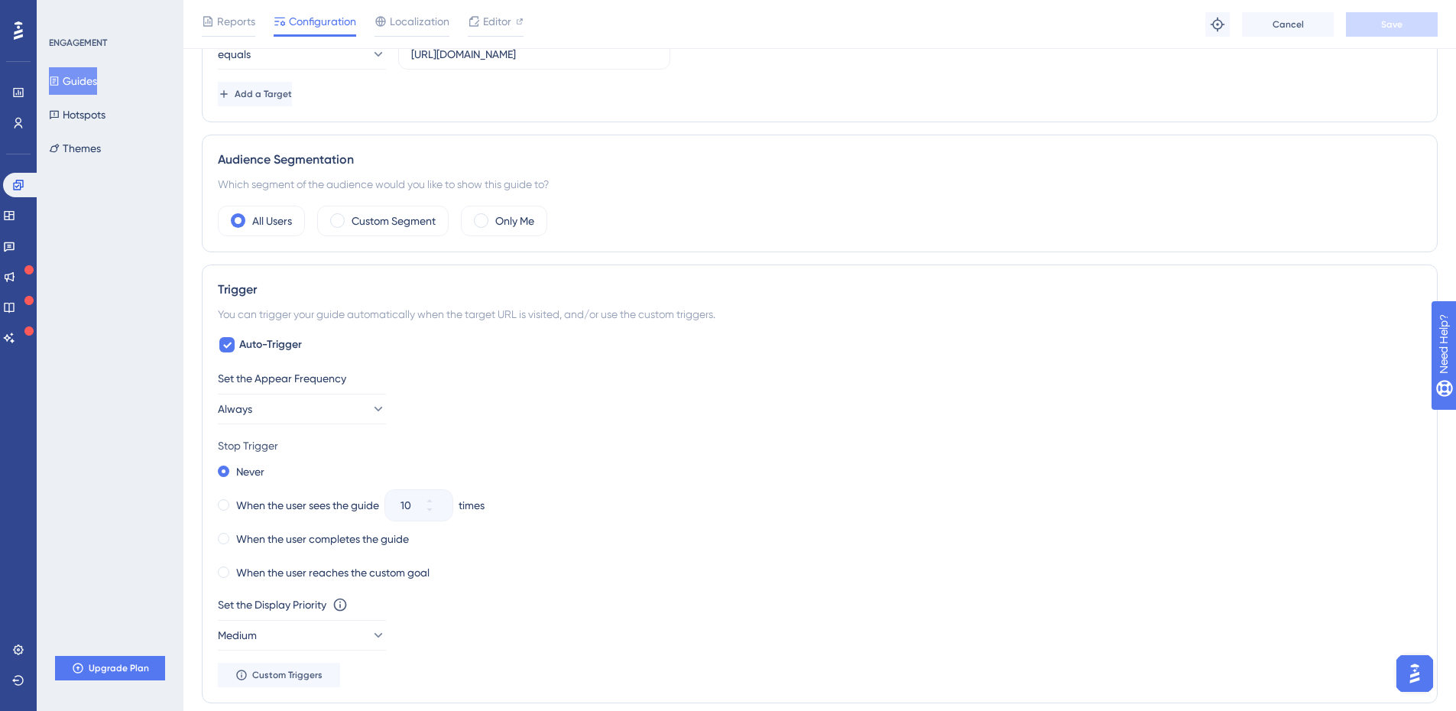
click at [83, 82] on button "Guides" at bounding box center [73, 81] width 48 height 28
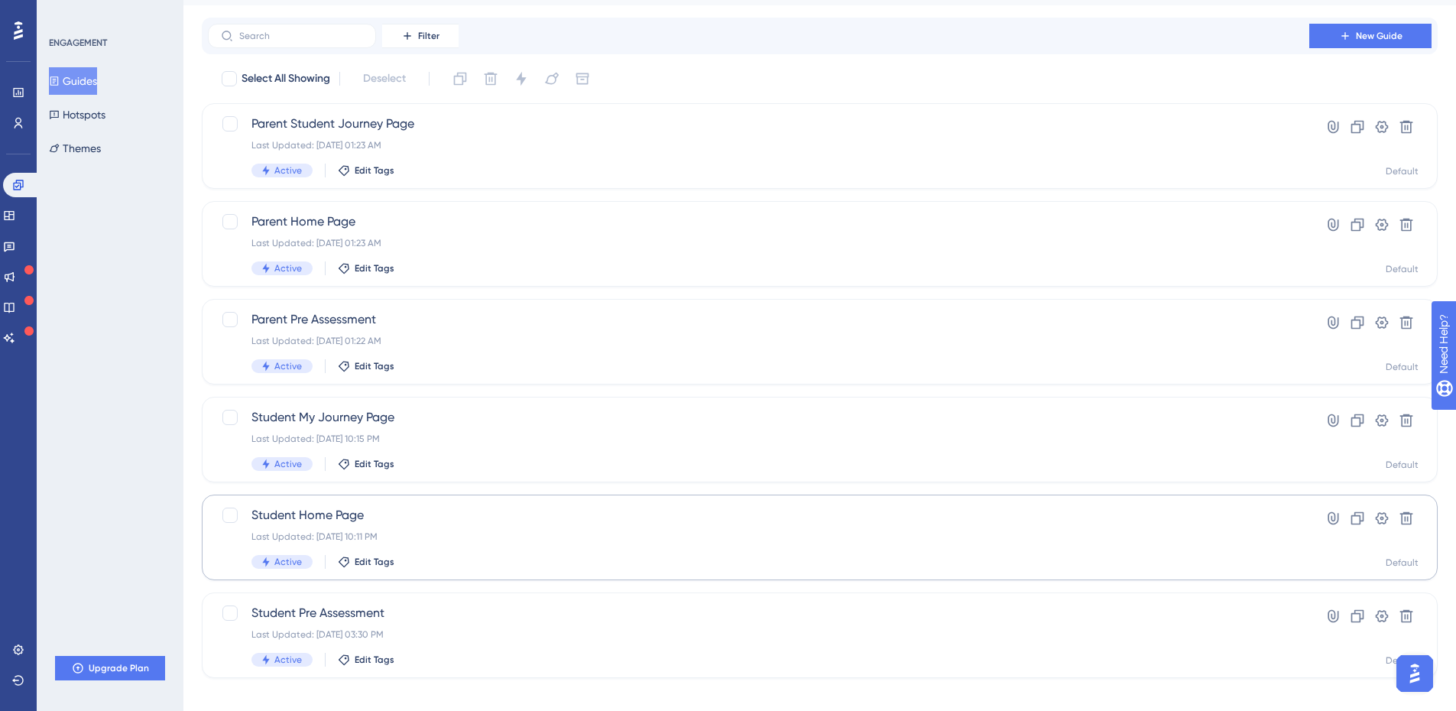
scroll to position [54, 0]
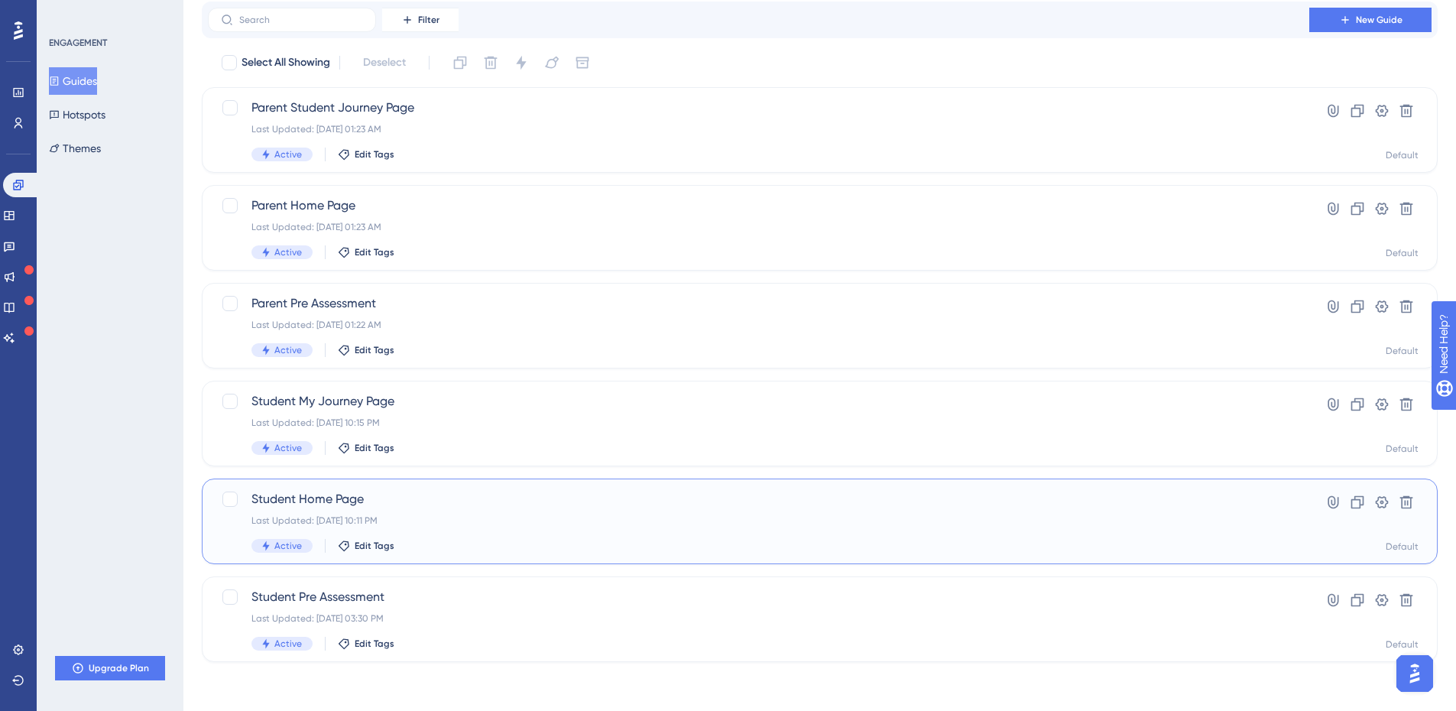
click at [511, 523] on div "Last Updated: Sep 21 2025, 10:11 PM" at bounding box center [758, 520] width 1014 height 12
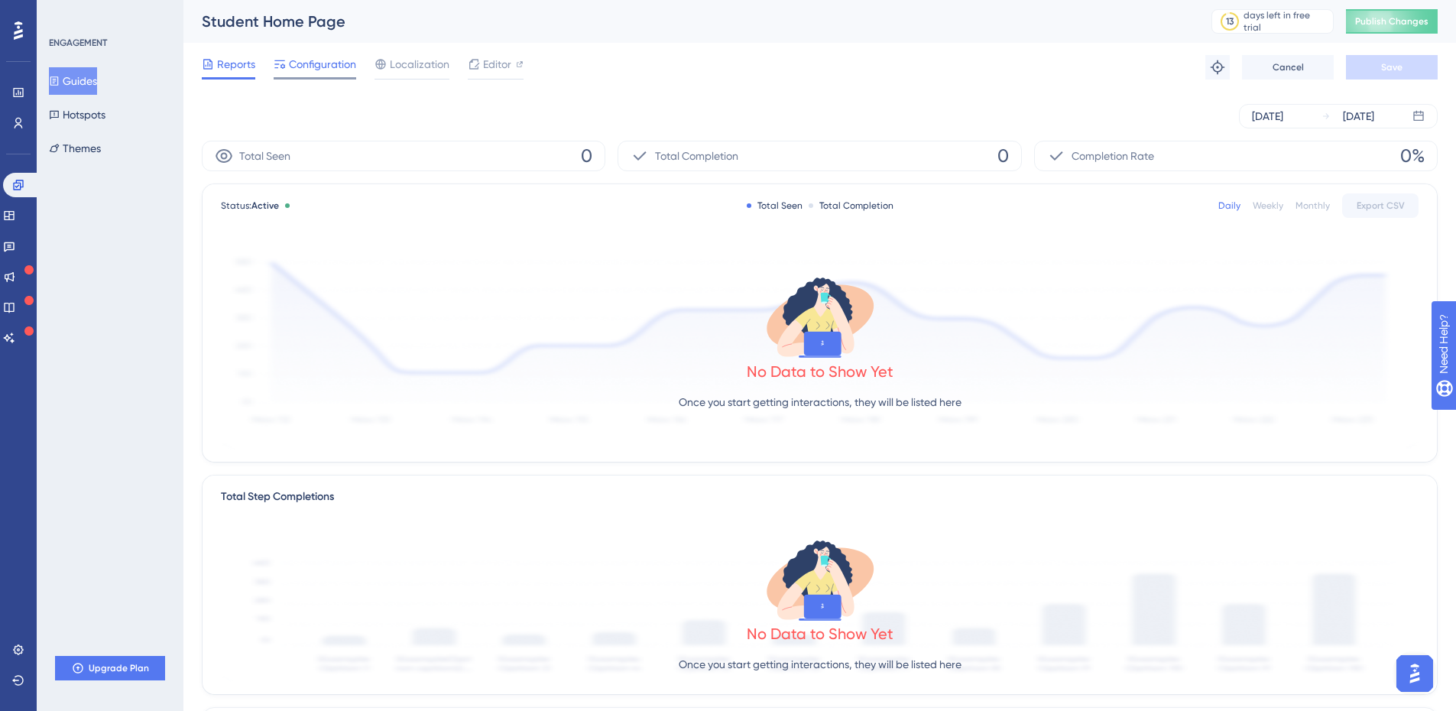
click at [313, 69] on span "Configuration" at bounding box center [322, 64] width 67 height 18
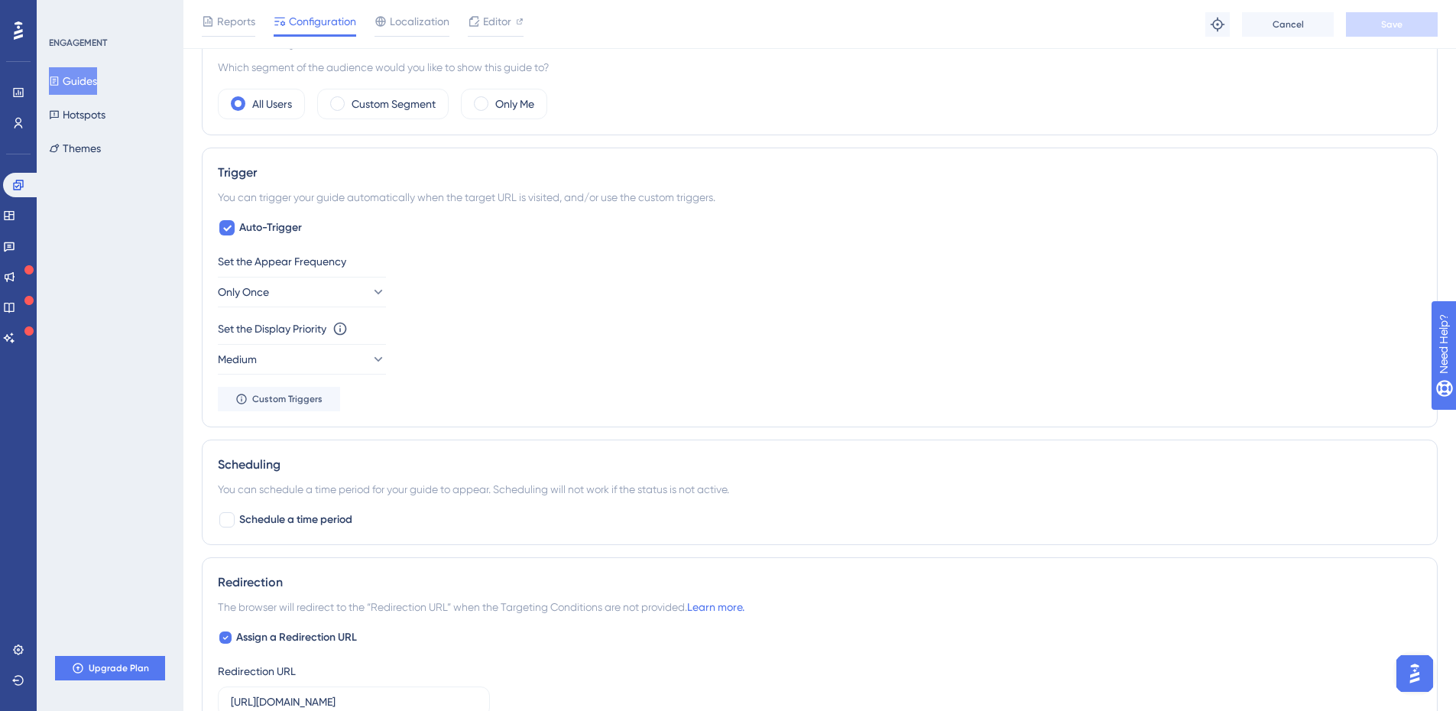
scroll to position [688, 0]
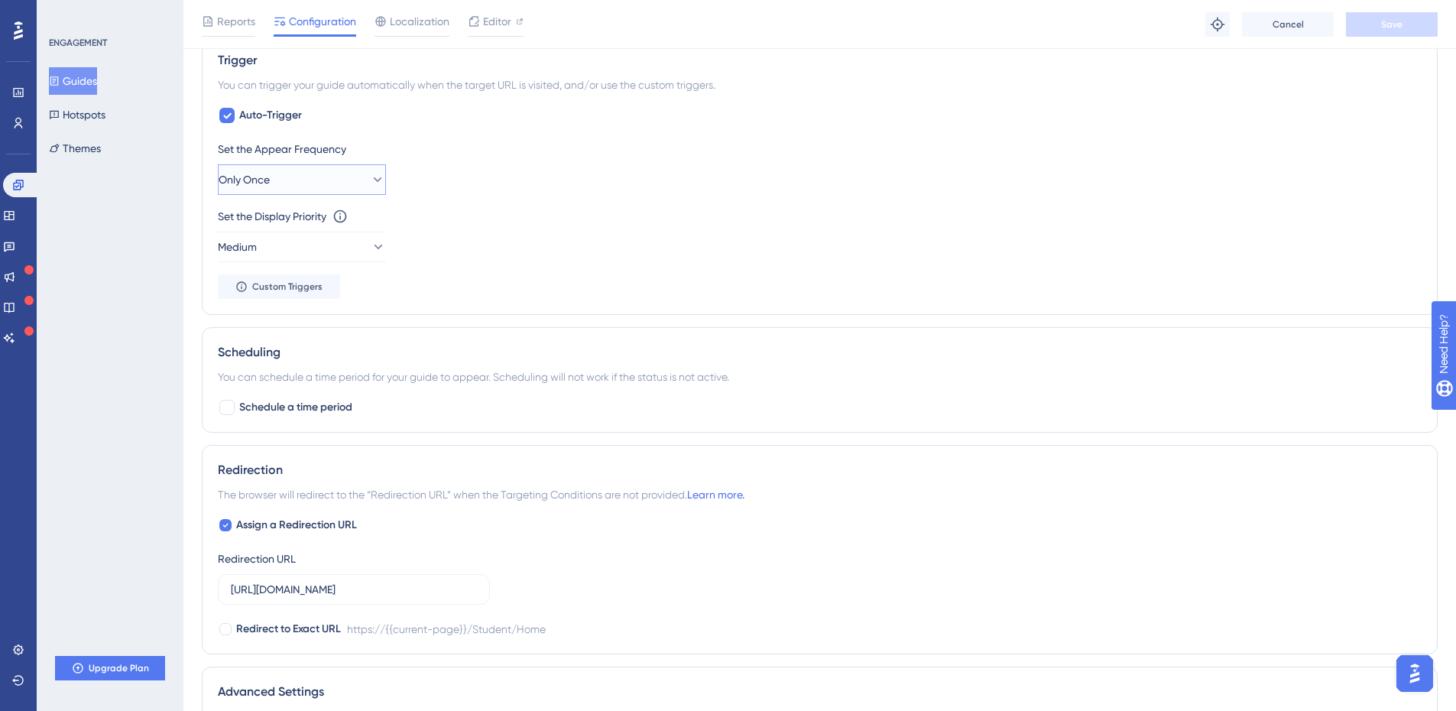
click at [313, 189] on button "Only Once" at bounding box center [302, 179] width 168 height 31
click at [281, 410] on div "Always Always" at bounding box center [302, 409] width 148 height 31
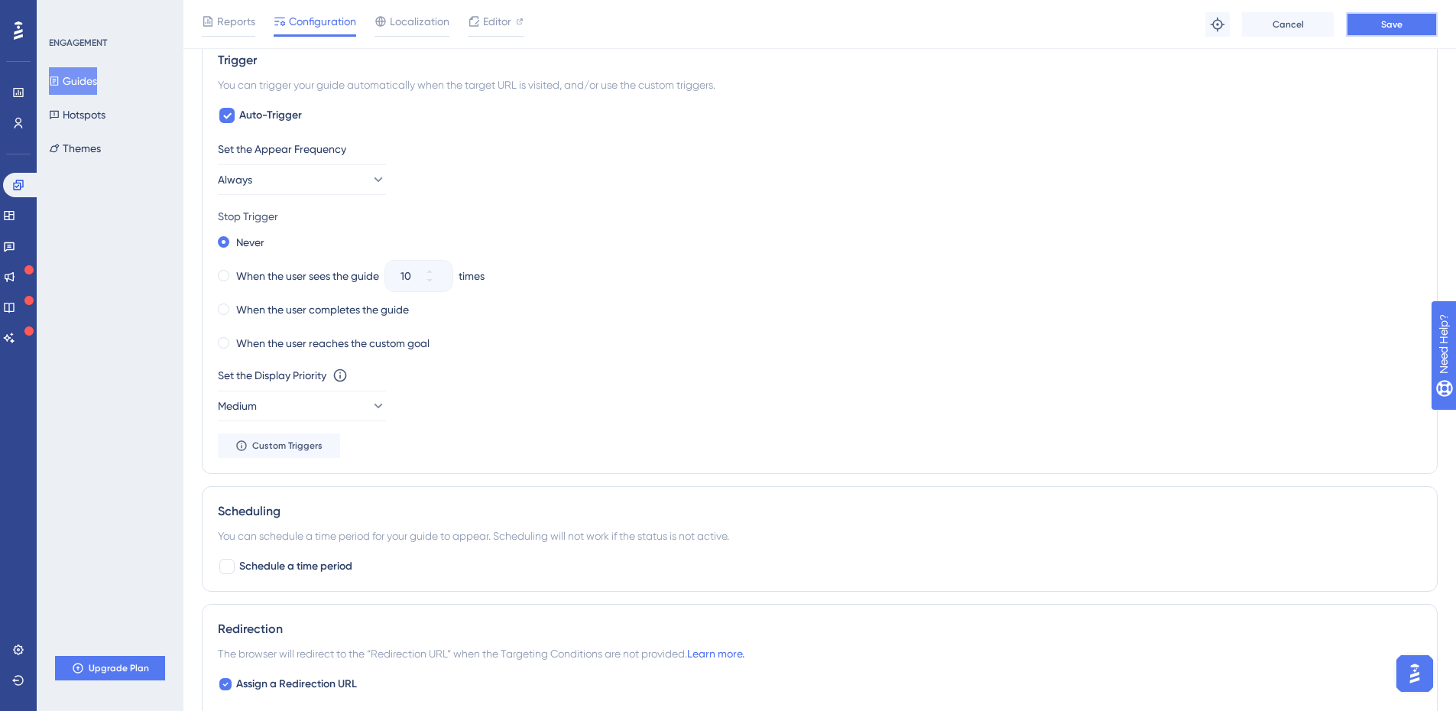
click at [1392, 29] on span "Save" at bounding box center [1391, 24] width 21 height 12
click at [87, 77] on button "Guides" at bounding box center [73, 81] width 48 height 28
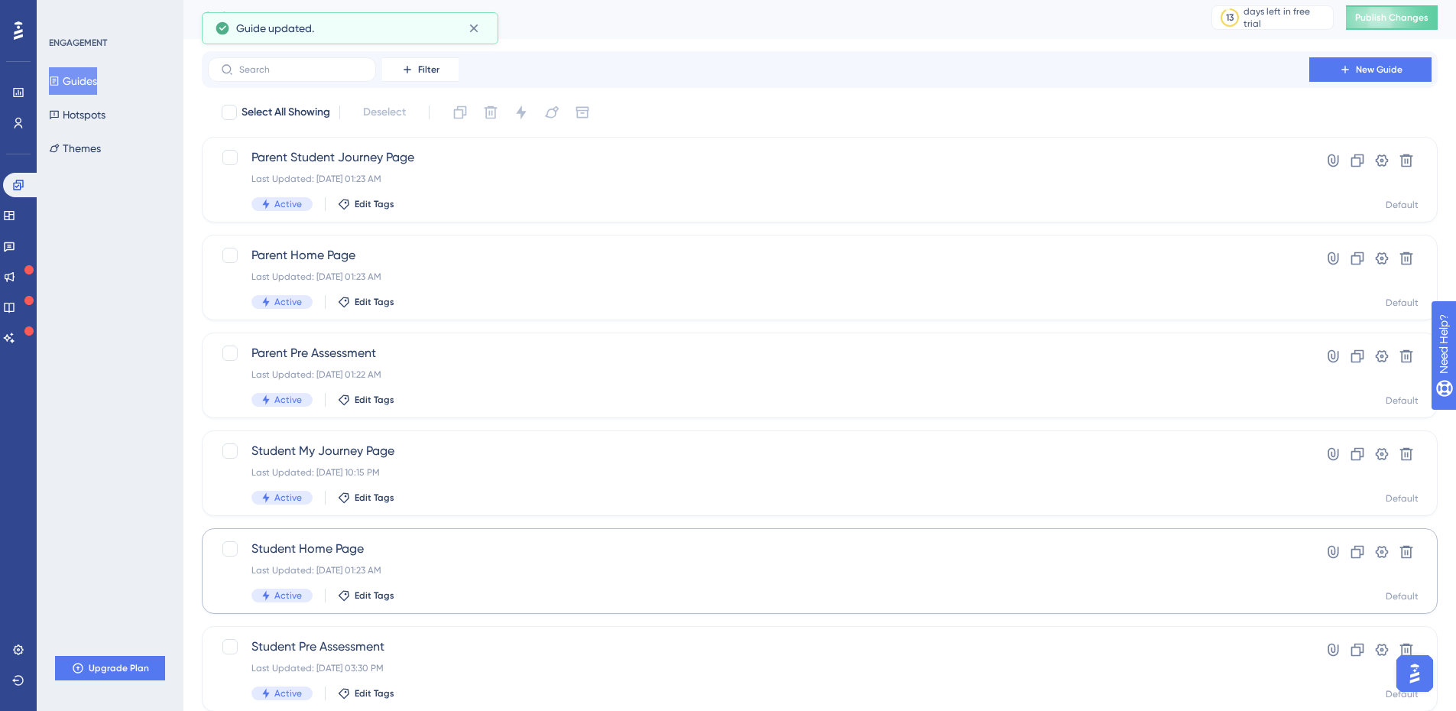
scroll to position [54, 0]
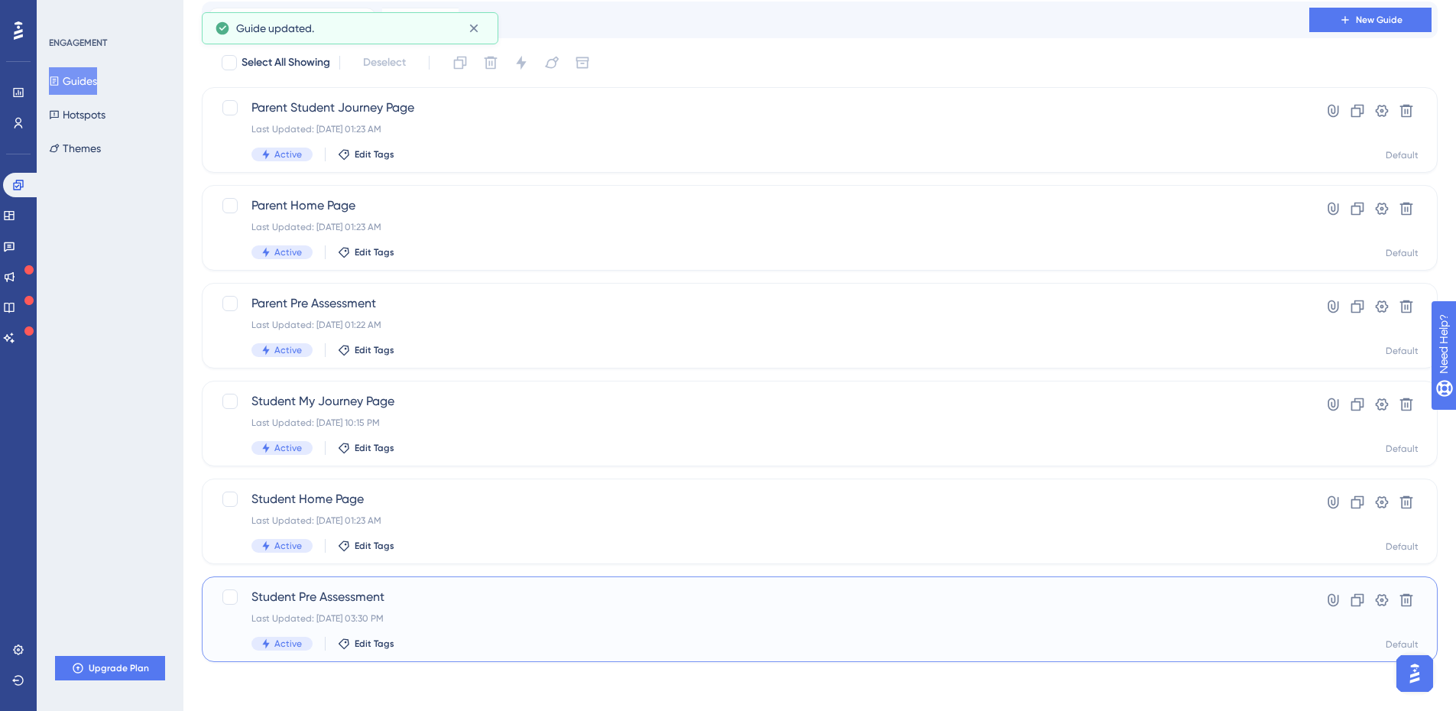
click at [461, 609] on div "Student Pre Assessment Last Updated: Sep 21 2025, 03:30 PM Active Edit Tags" at bounding box center [758, 619] width 1014 height 63
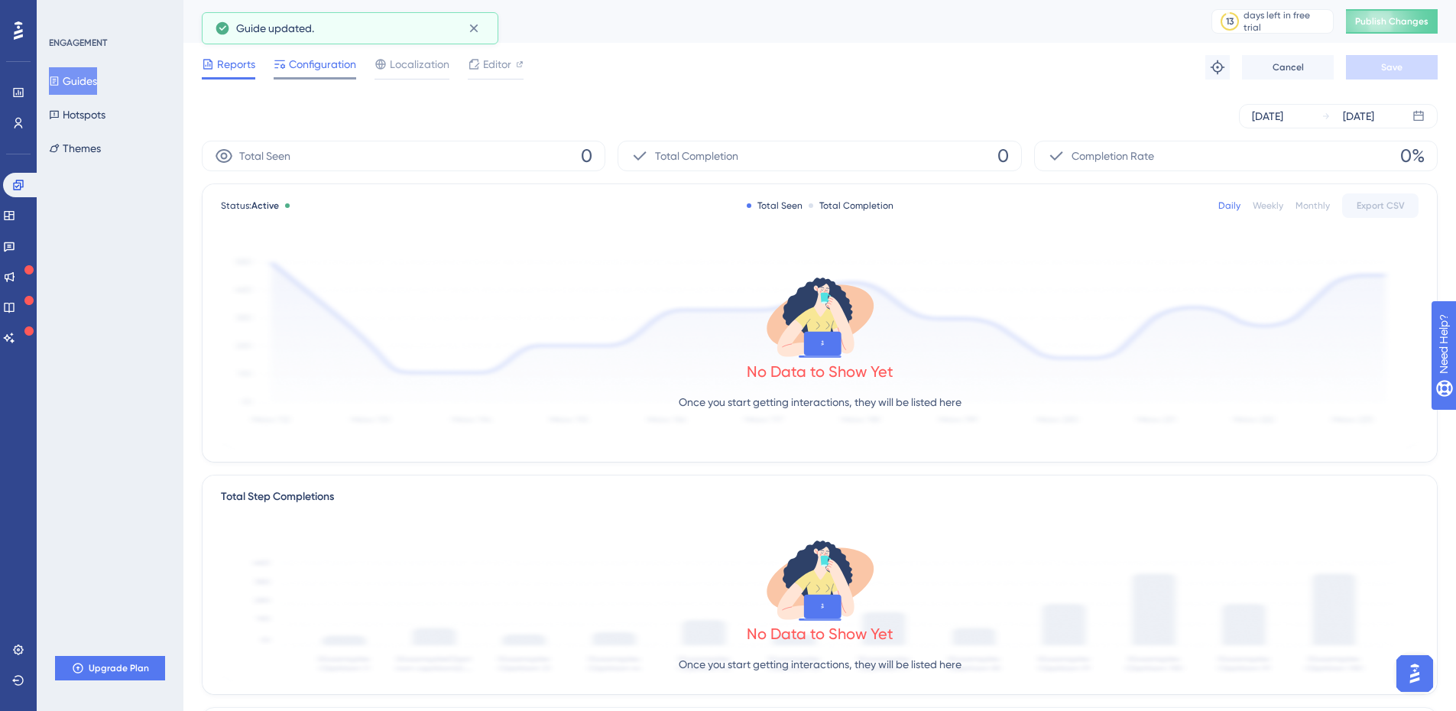
click at [295, 70] on span "Configuration" at bounding box center [322, 64] width 67 height 18
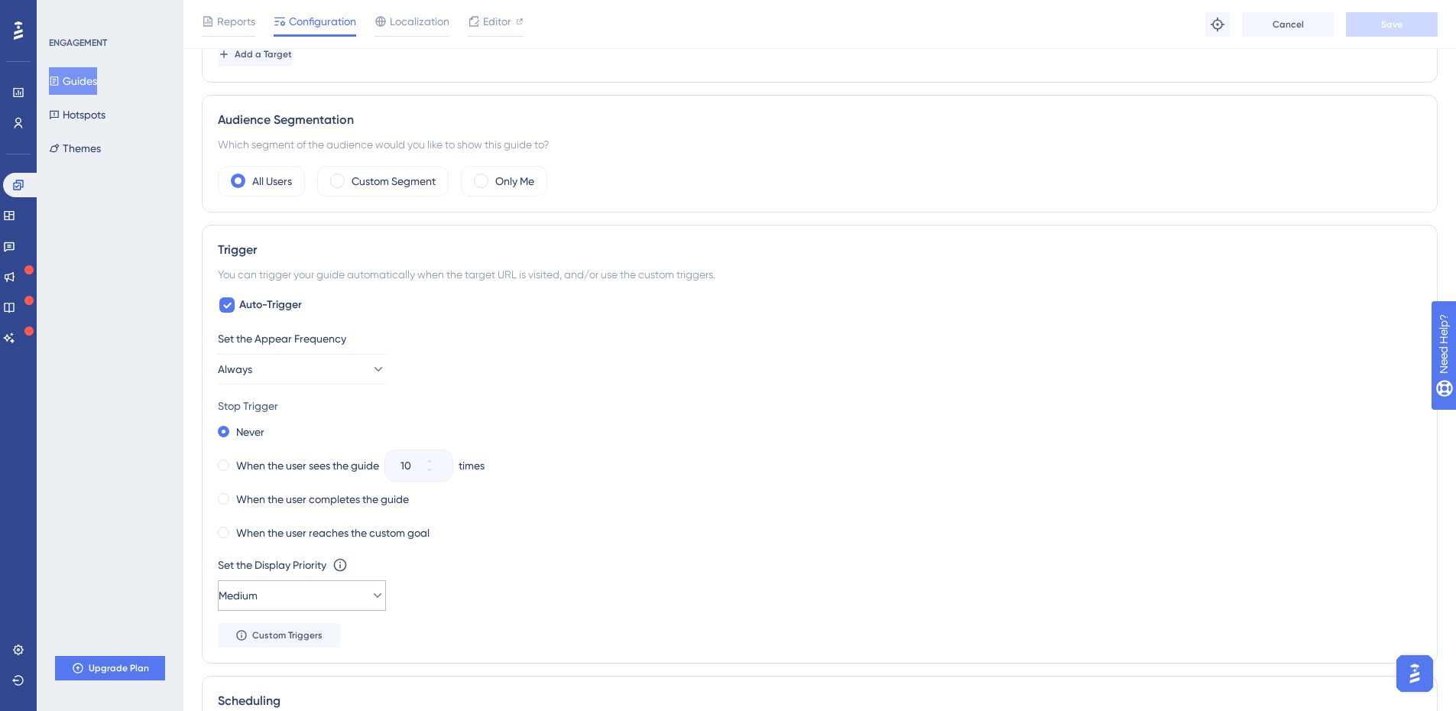
scroll to position [510, 0]
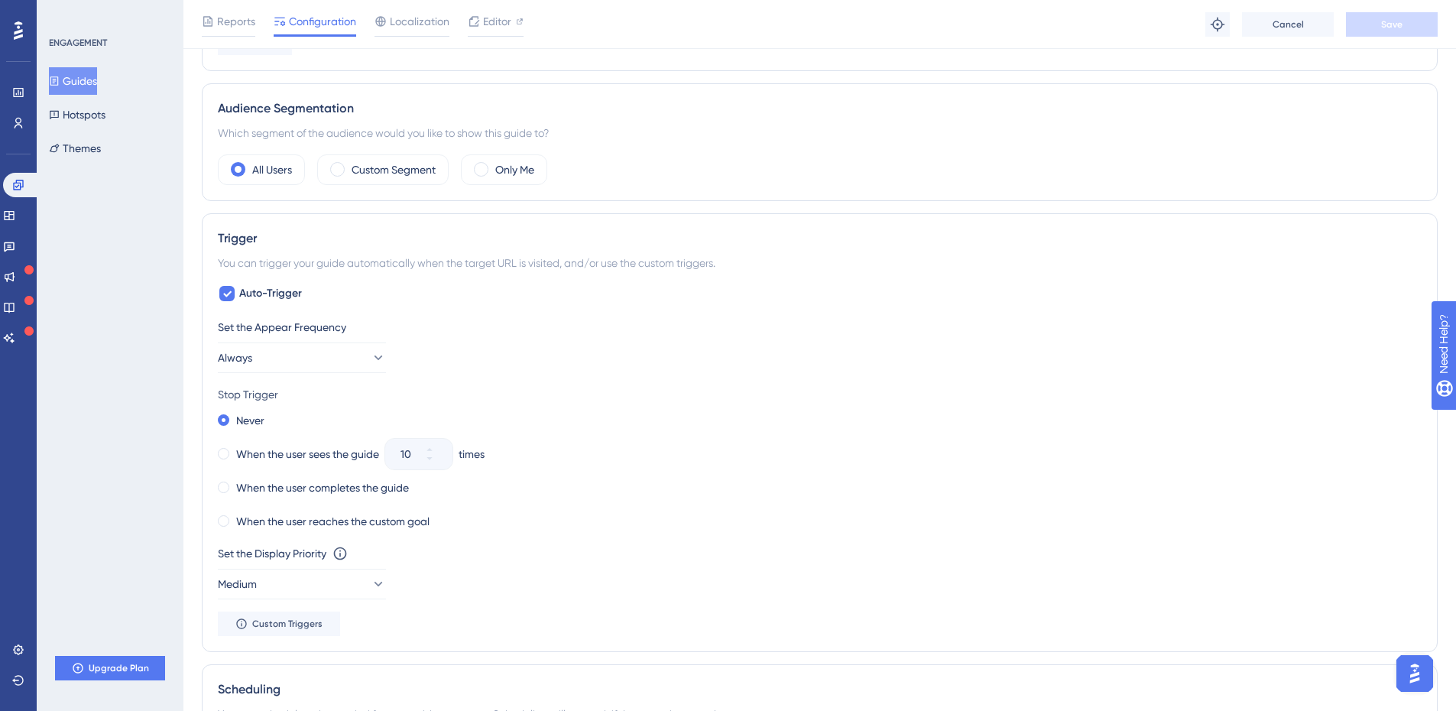
click at [92, 83] on button "Guides" at bounding box center [73, 81] width 48 height 28
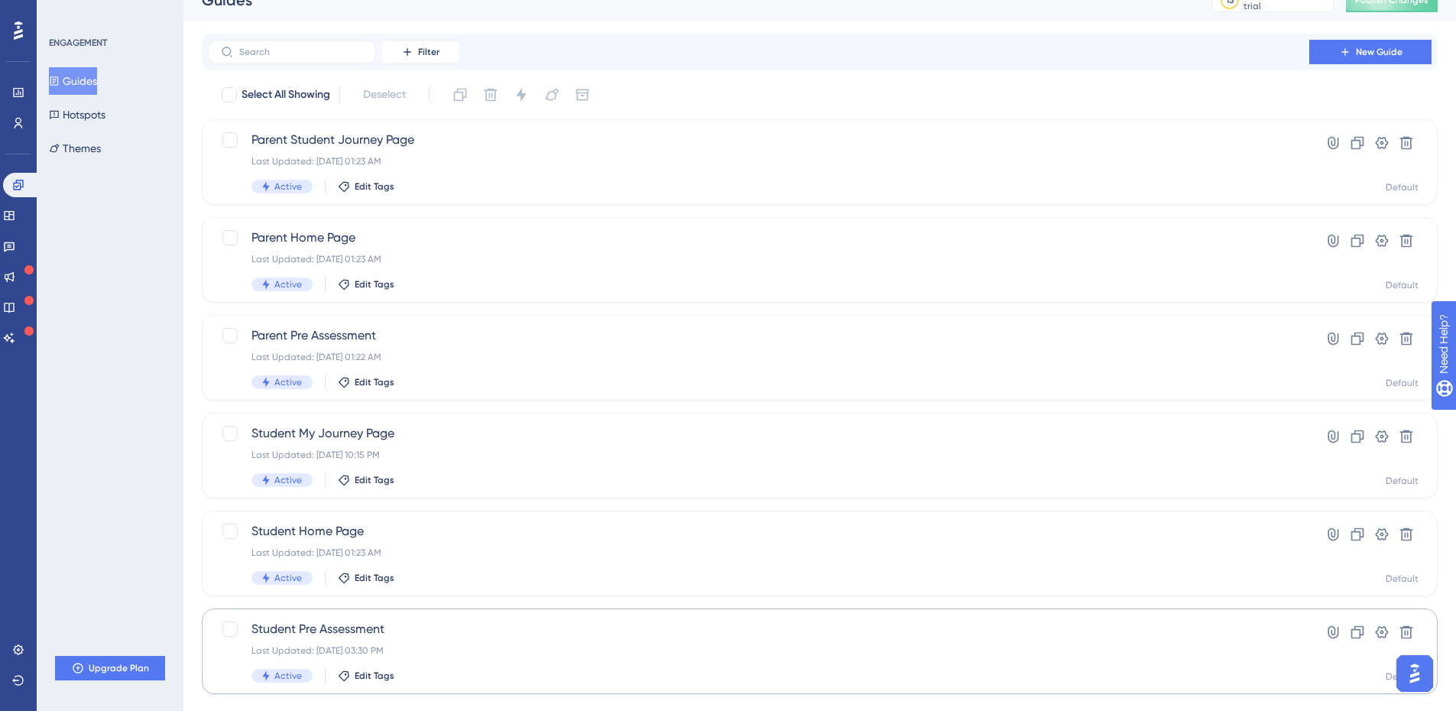
scroll to position [54, 0]
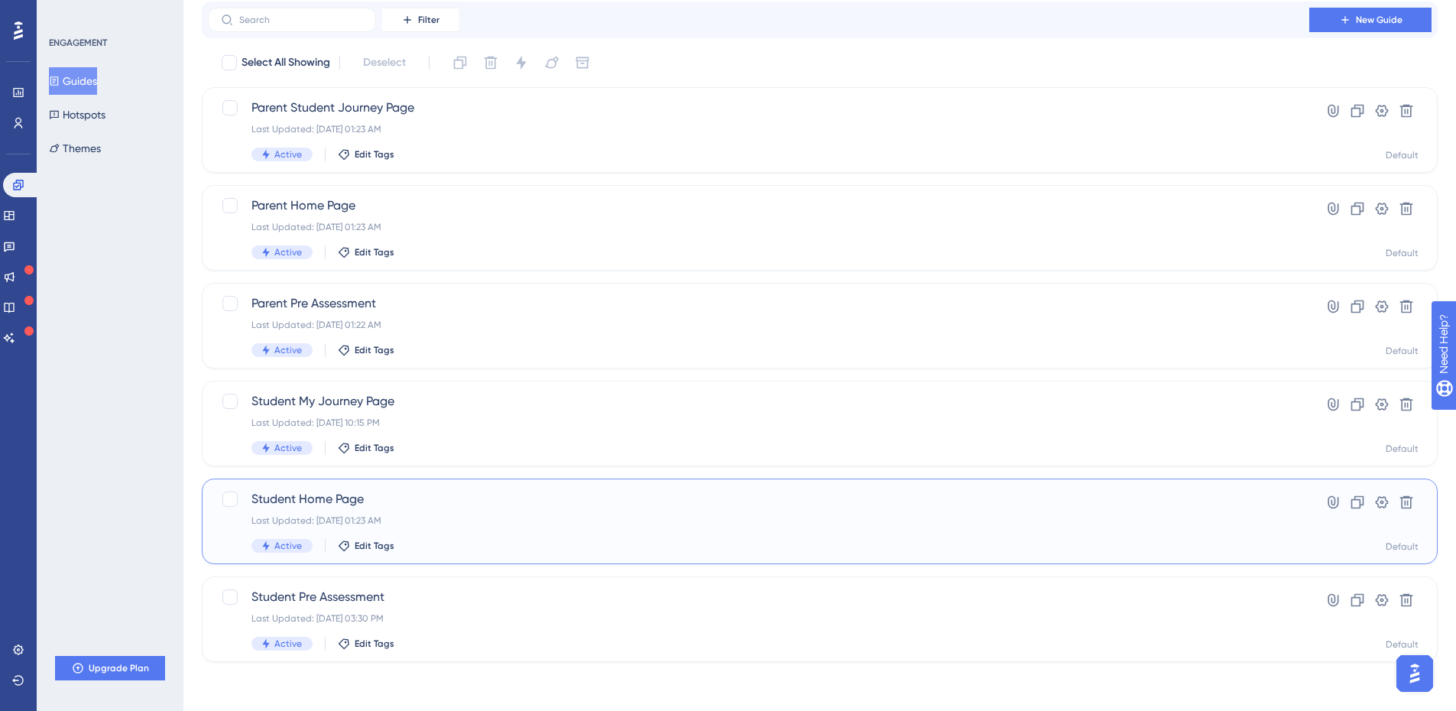
click at [459, 505] on span "Student Home Page" at bounding box center [758, 499] width 1014 height 18
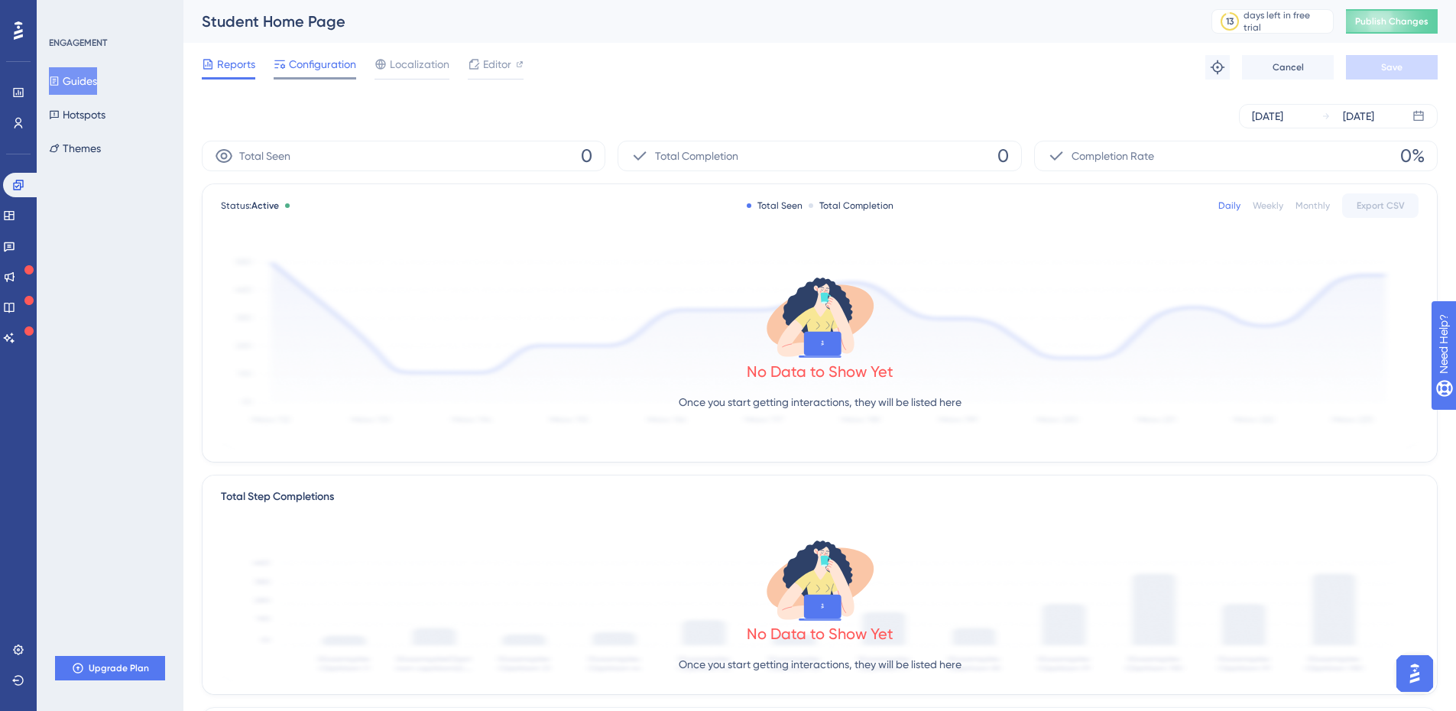
click at [289, 55] on span "Configuration" at bounding box center [322, 64] width 67 height 18
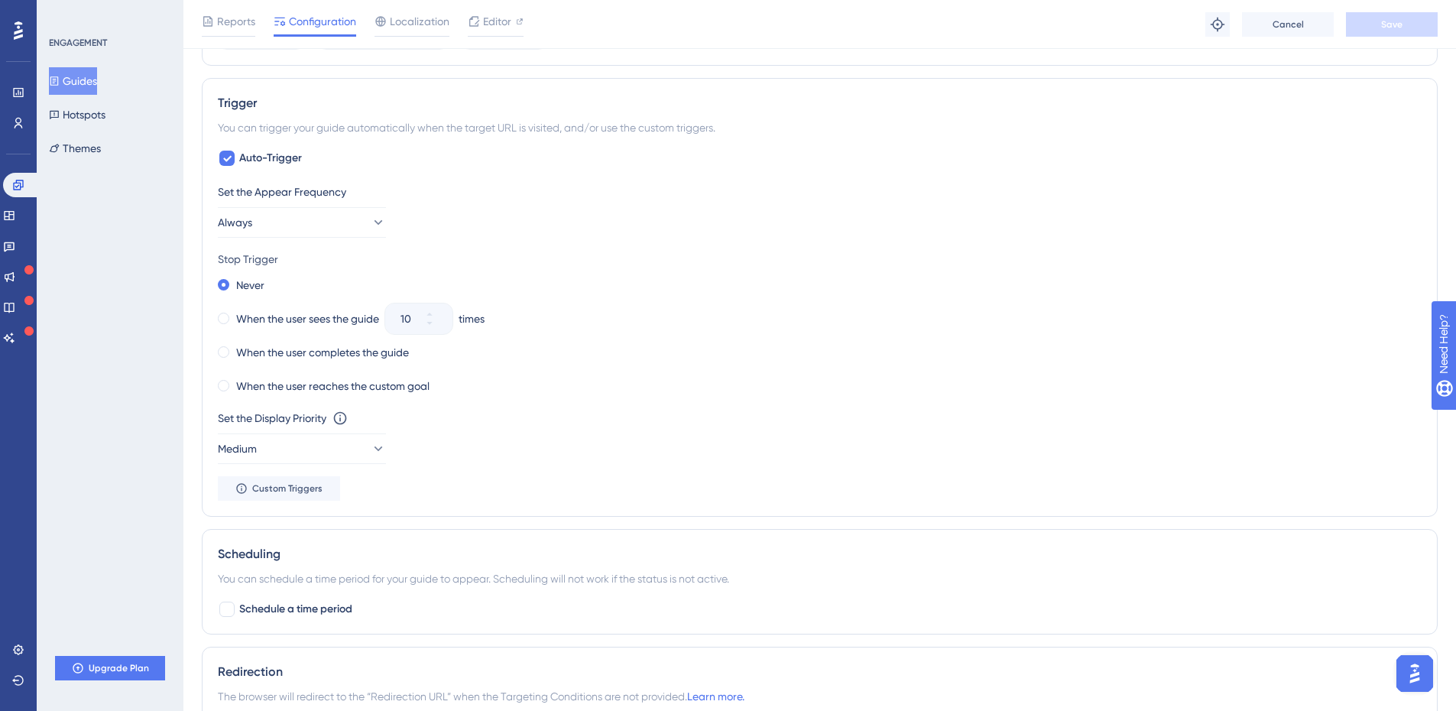
scroll to position [688, 0]
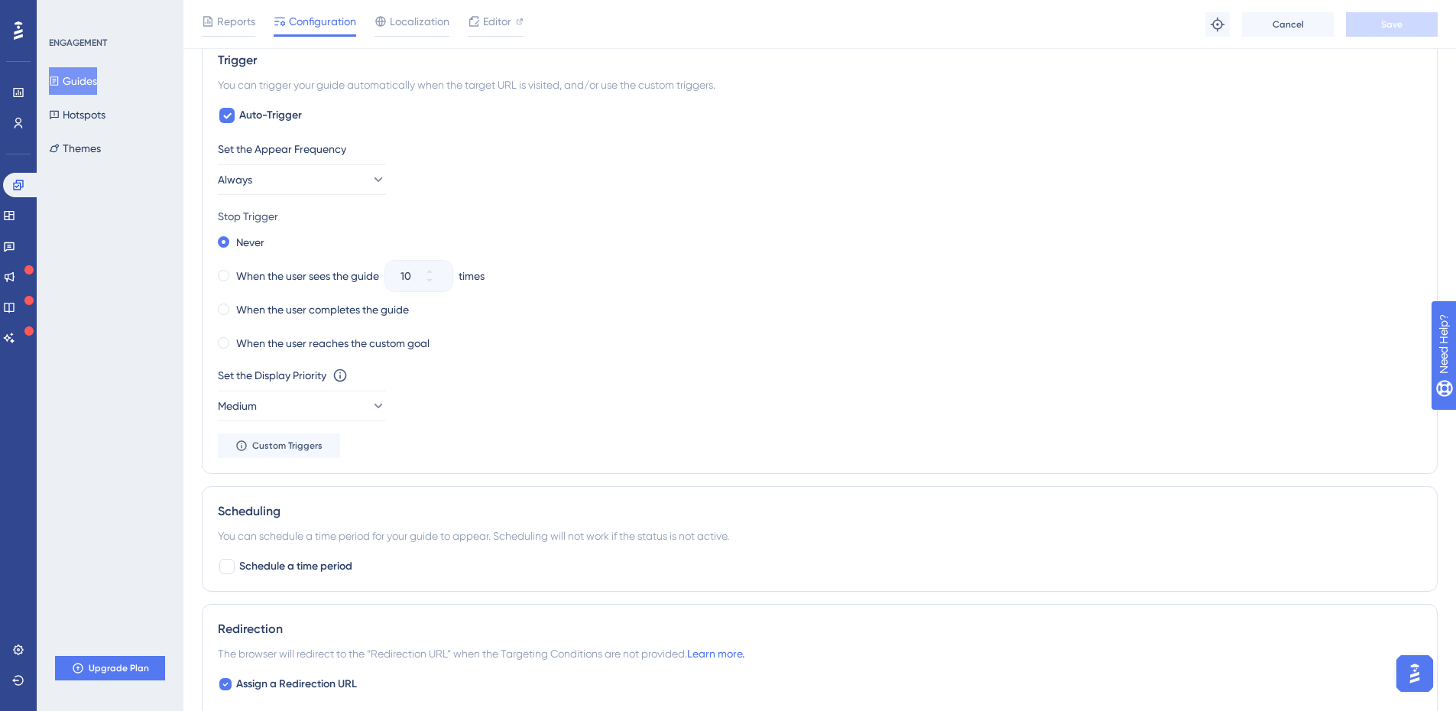
click at [97, 84] on button "Guides" at bounding box center [73, 81] width 48 height 28
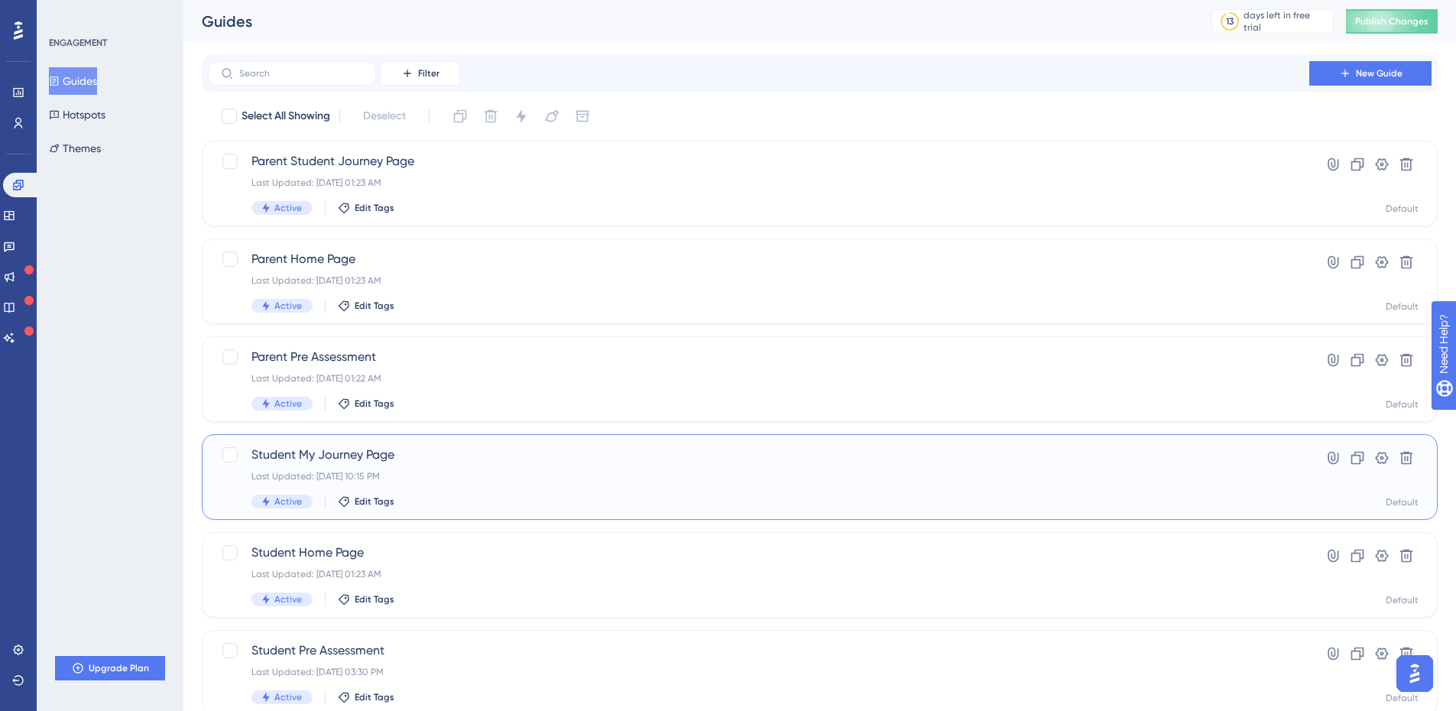
click at [484, 447] on span "Student My Journey Page" at bounding box center [758, 455] width 1014 height 18
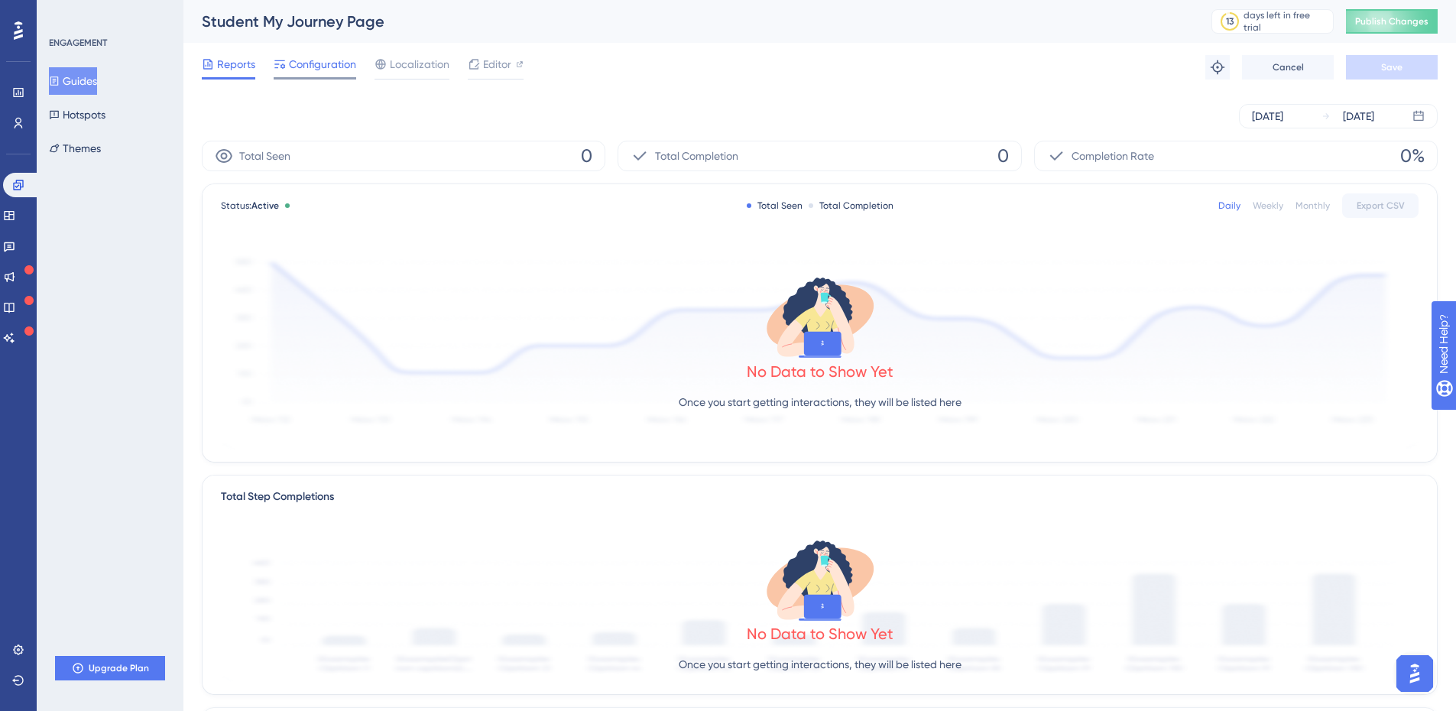
click at [297, 60] on span "Configuration" at bounding box center [322, 64] width 67 height 18
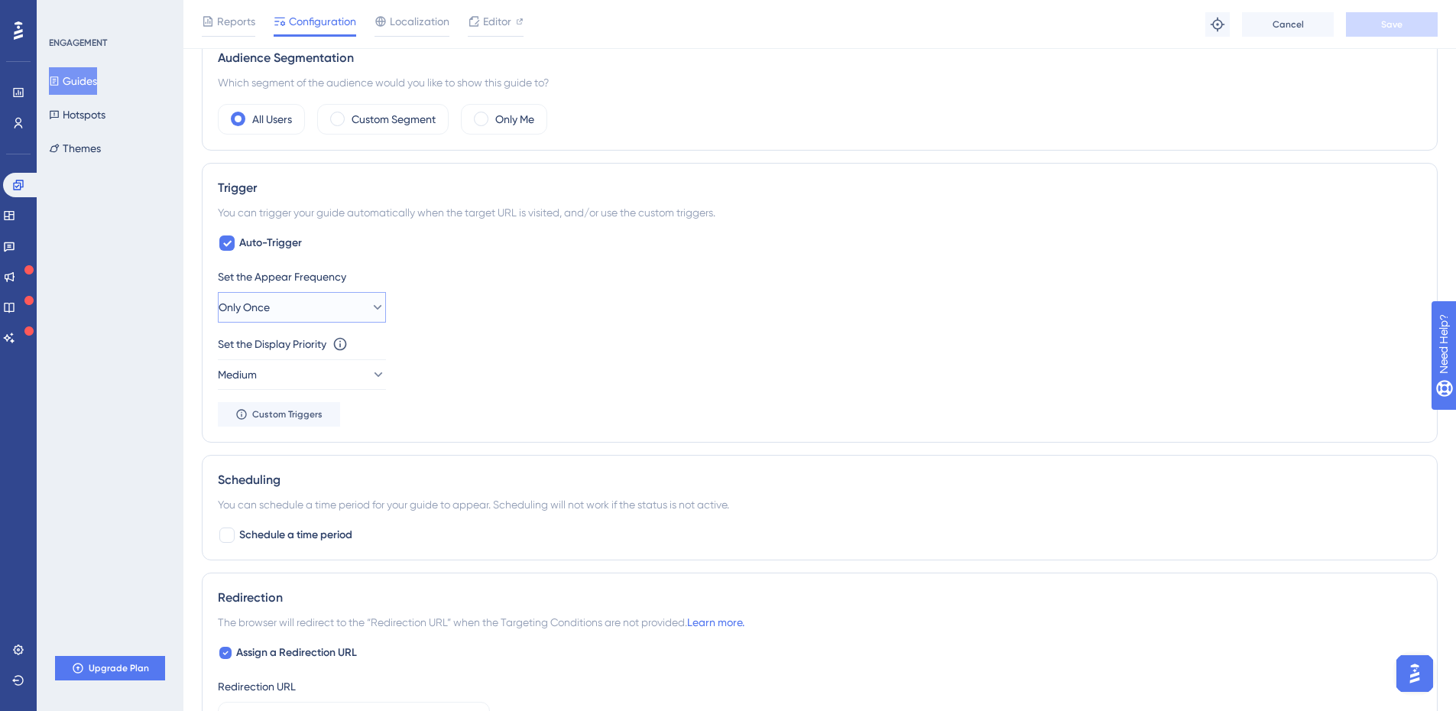
click at [306, 305] on button "Only Once" at bounding box center [302, 307] width 168 height 31
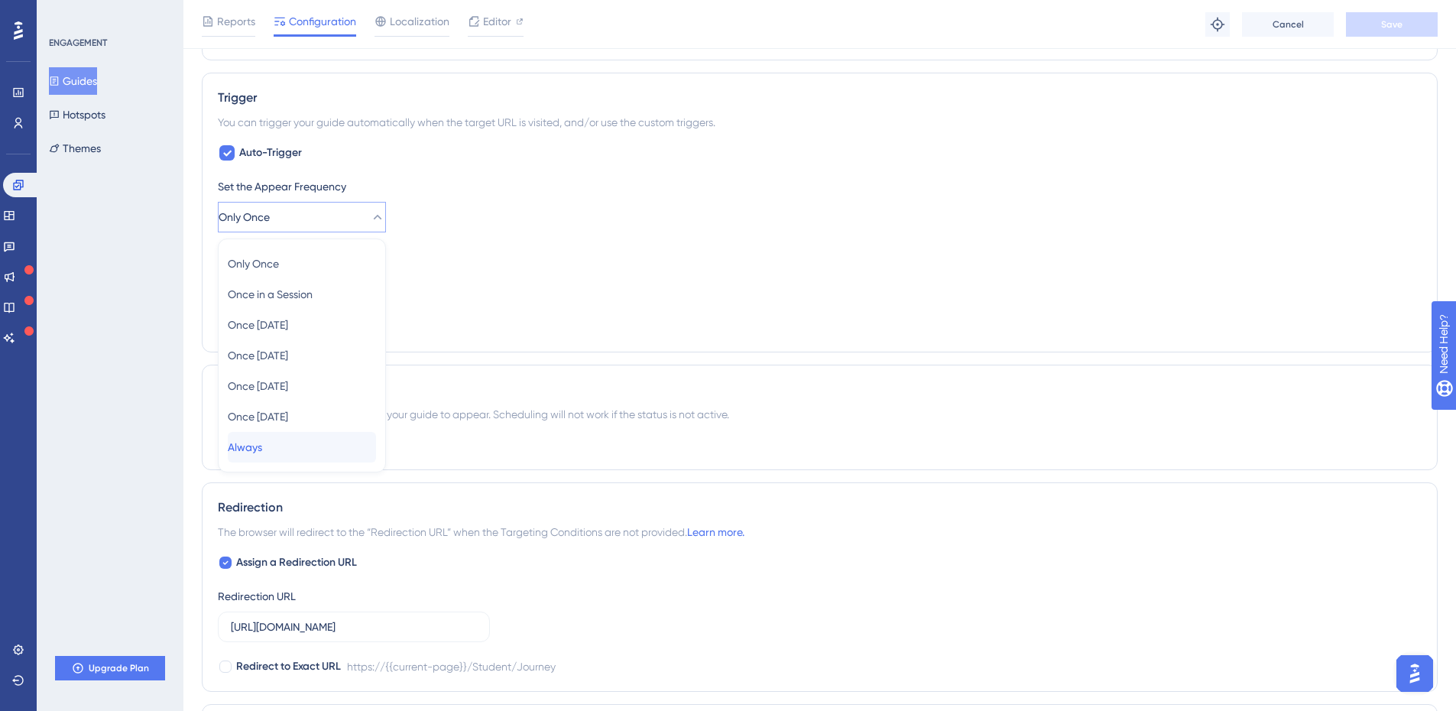
click at [262, 446] on span "Always" at bounding box center [245, 447] width 34 height 18
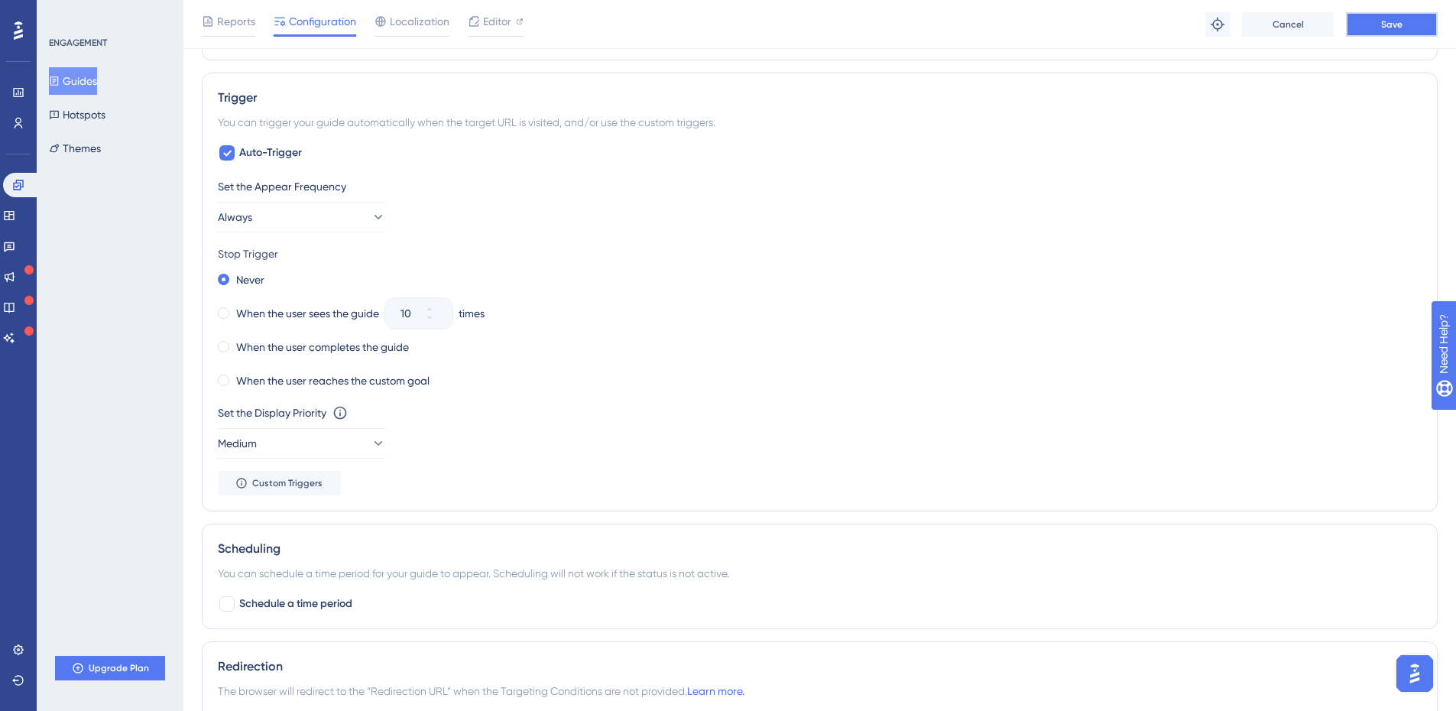
click at [1375, 24] on button "Save" at bounding box center [1392, 24] width 92 height 24
click at [89, 71] on button "Guides" at bounding box center [73, 81] width 48 height 28
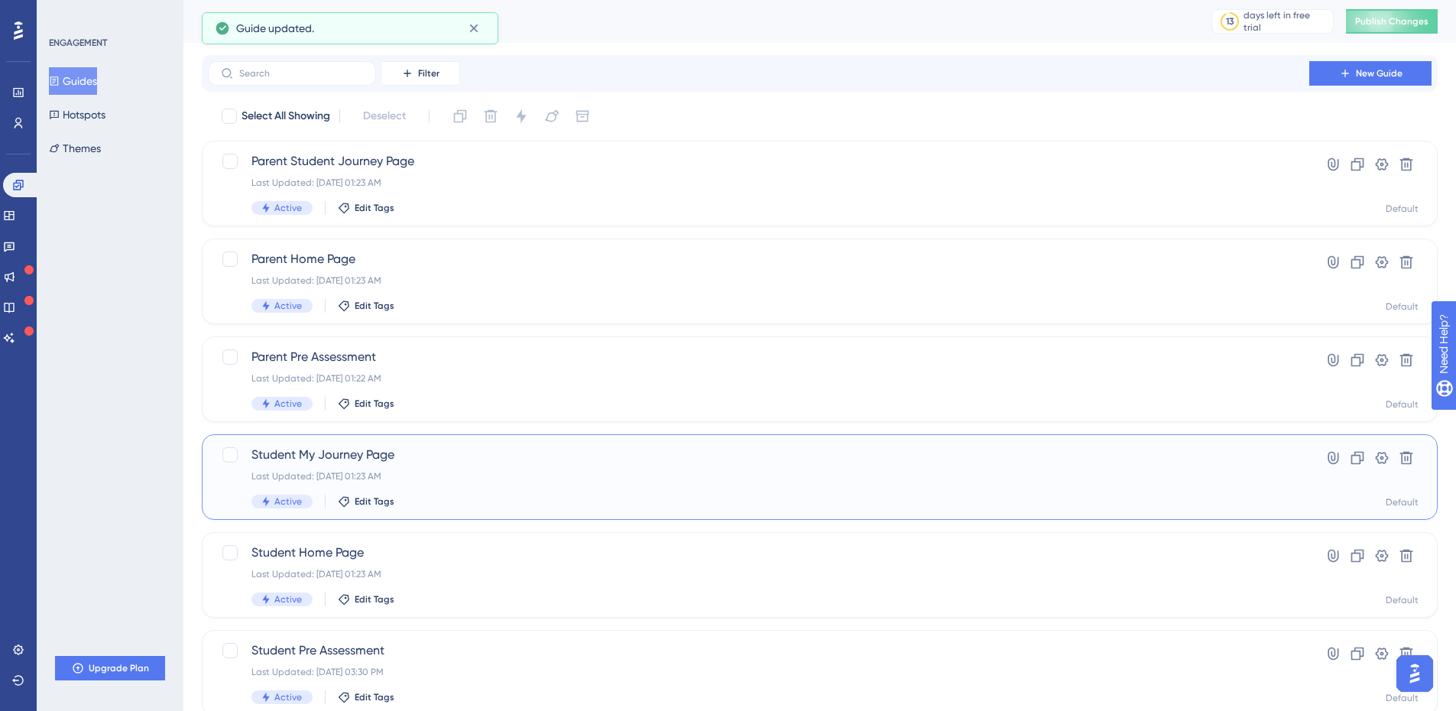
click at [533, 456] on span "Student My Journey Page" at bounding box center [758, 455] width 1014 height 18
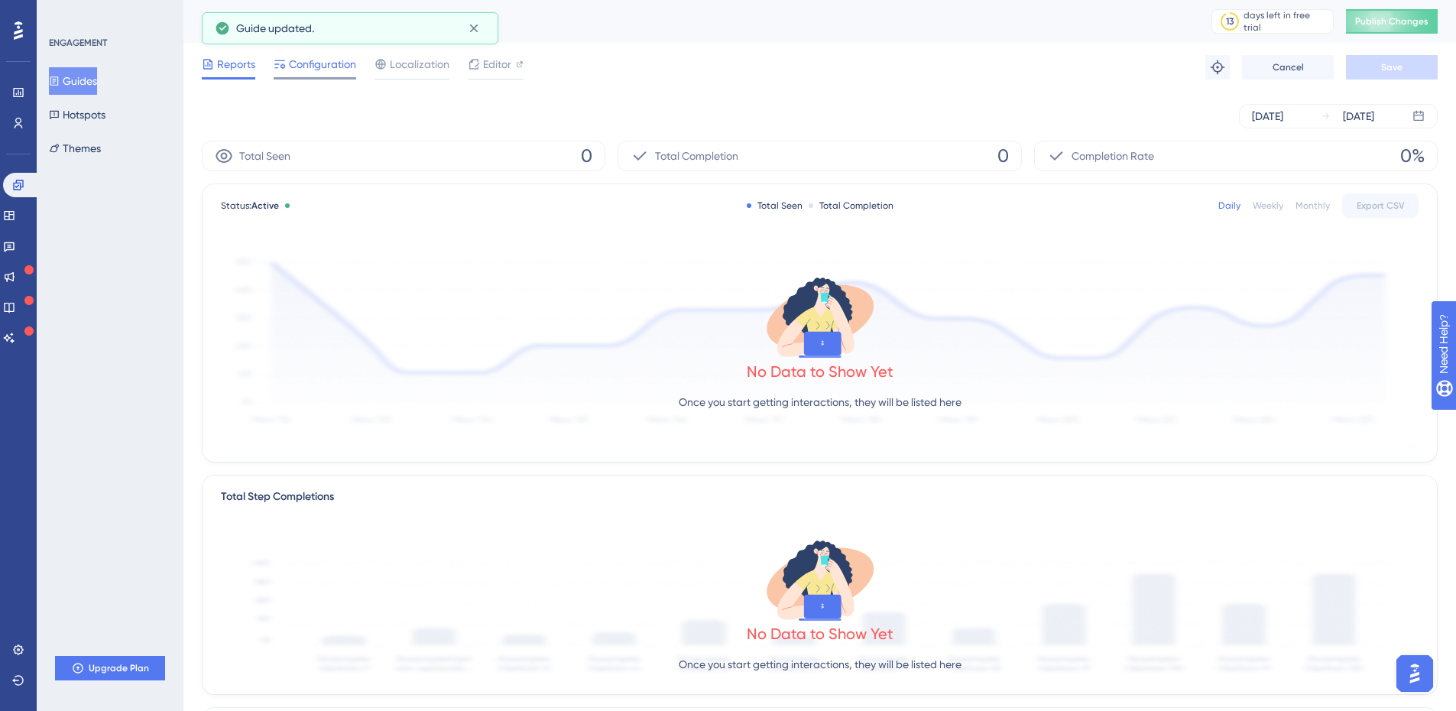
click at [303, 76] on div "Configuration" at bounding box center [315, 67] width 83 height 24
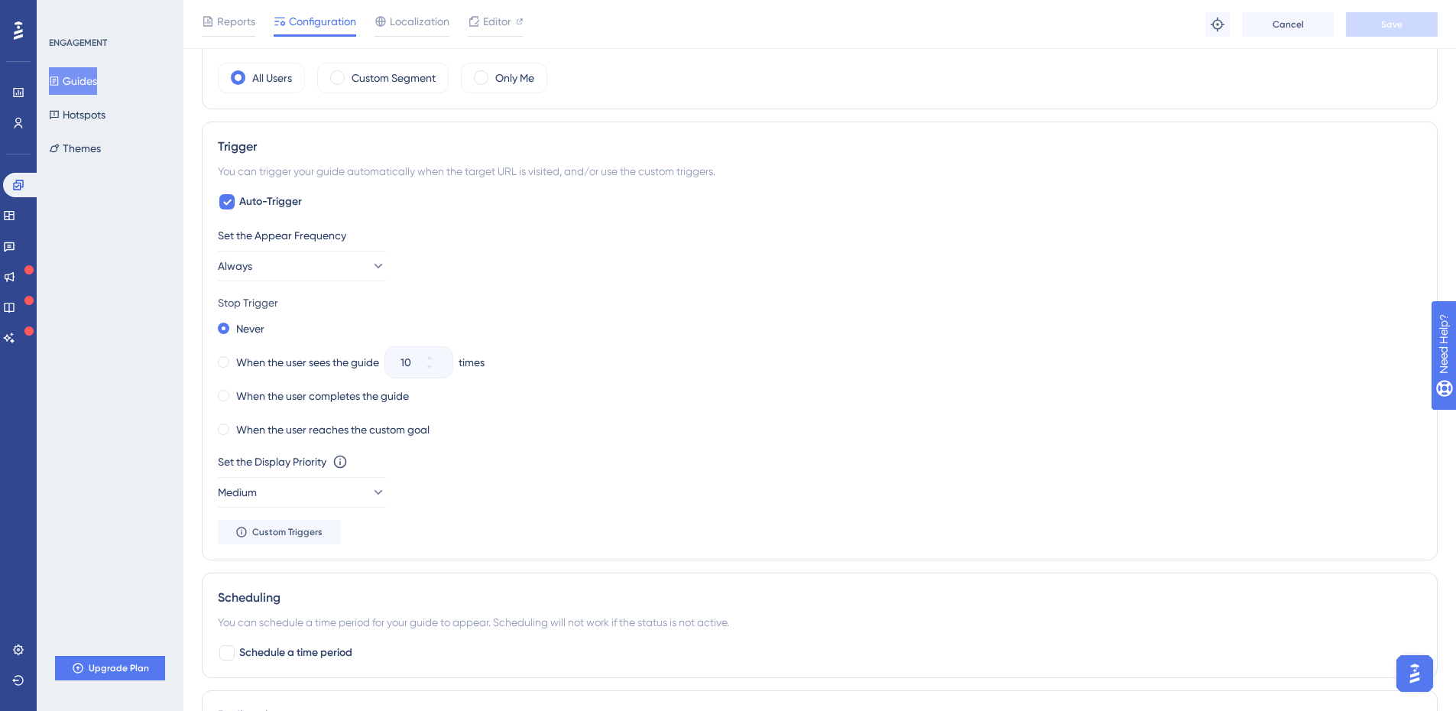
scroll to position [612, 0]
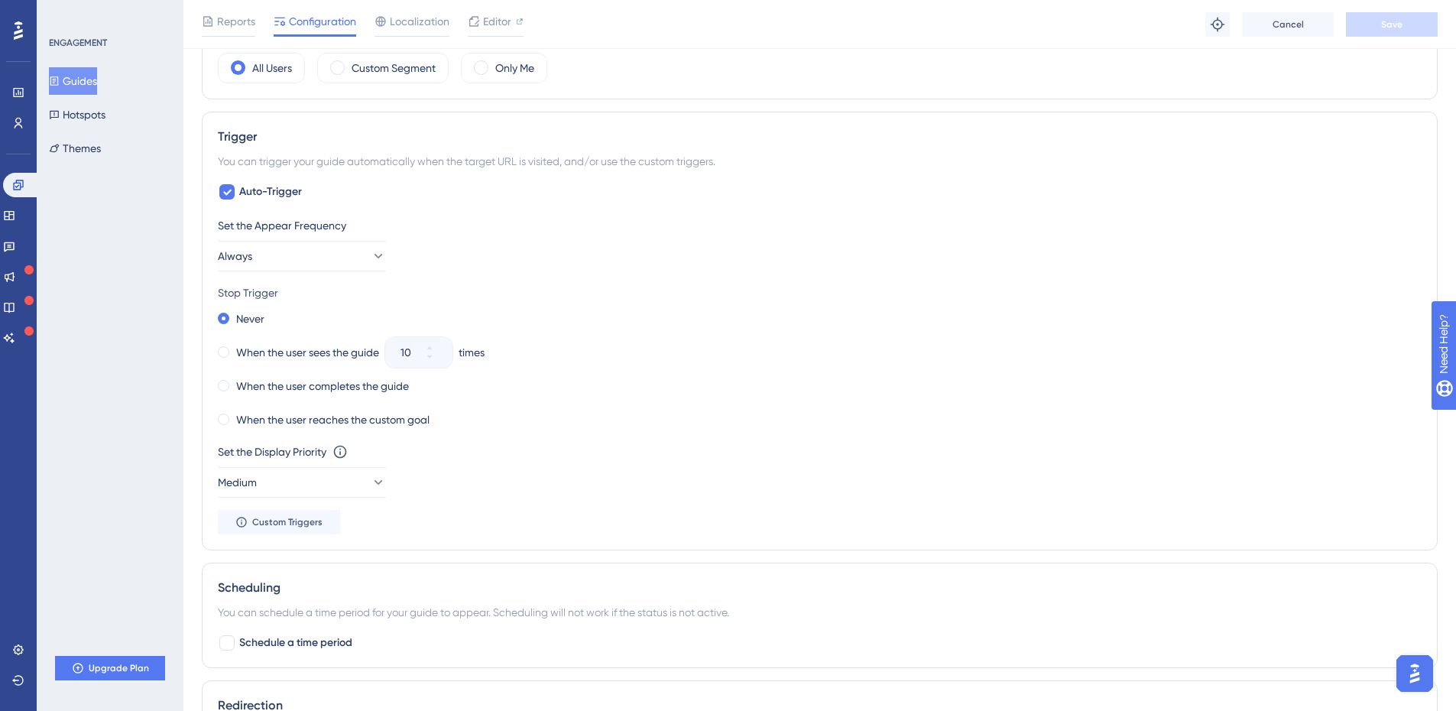
click at [95, 78] on button "Guides" at bounding box center [73, 81] width 48 height 28
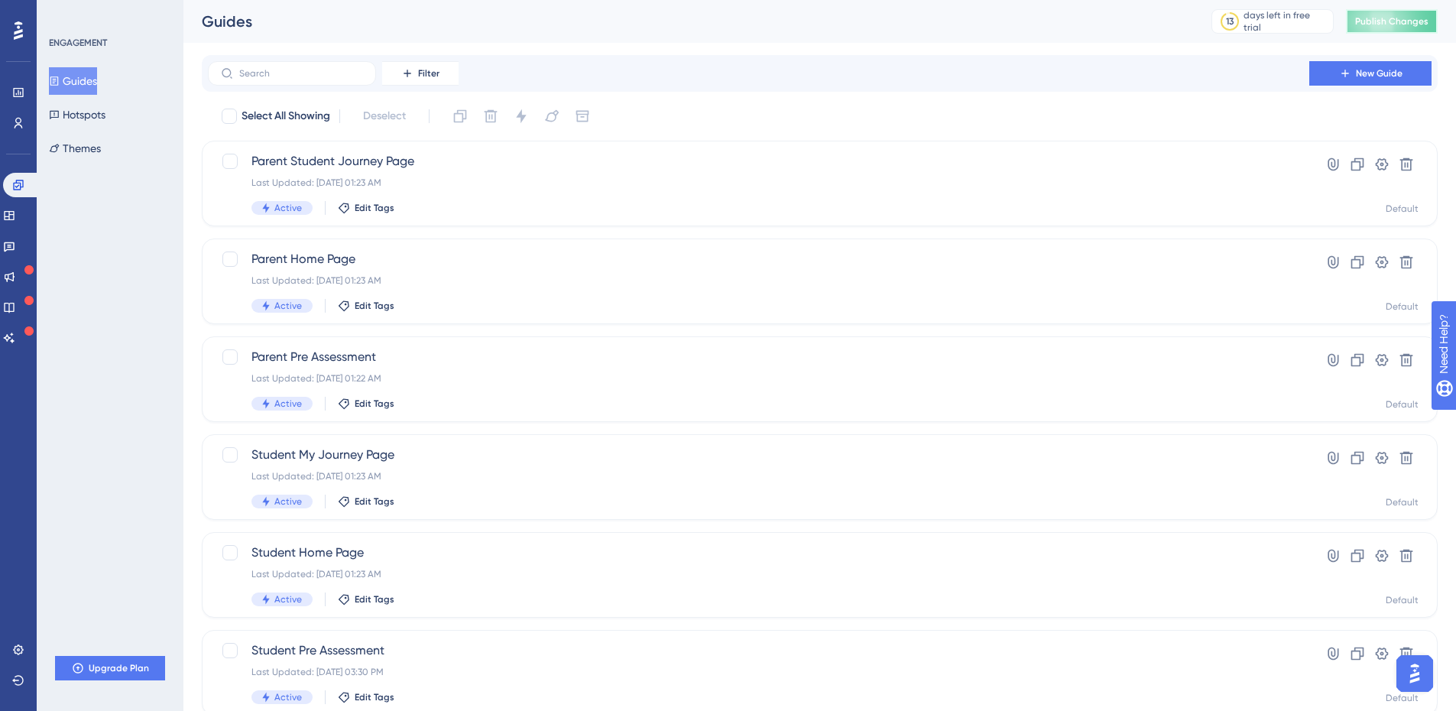
click at [1406, 26] on span "Publish Changes" at bounding box center [1391, 21] width 73 height 12
click at [620, 387] on div "Parent Pre Assessment Last Updated: Sep 22 2025, 01:22 AM Active Edit Tags" at bounding box center [758, 379] width 1014 height 63
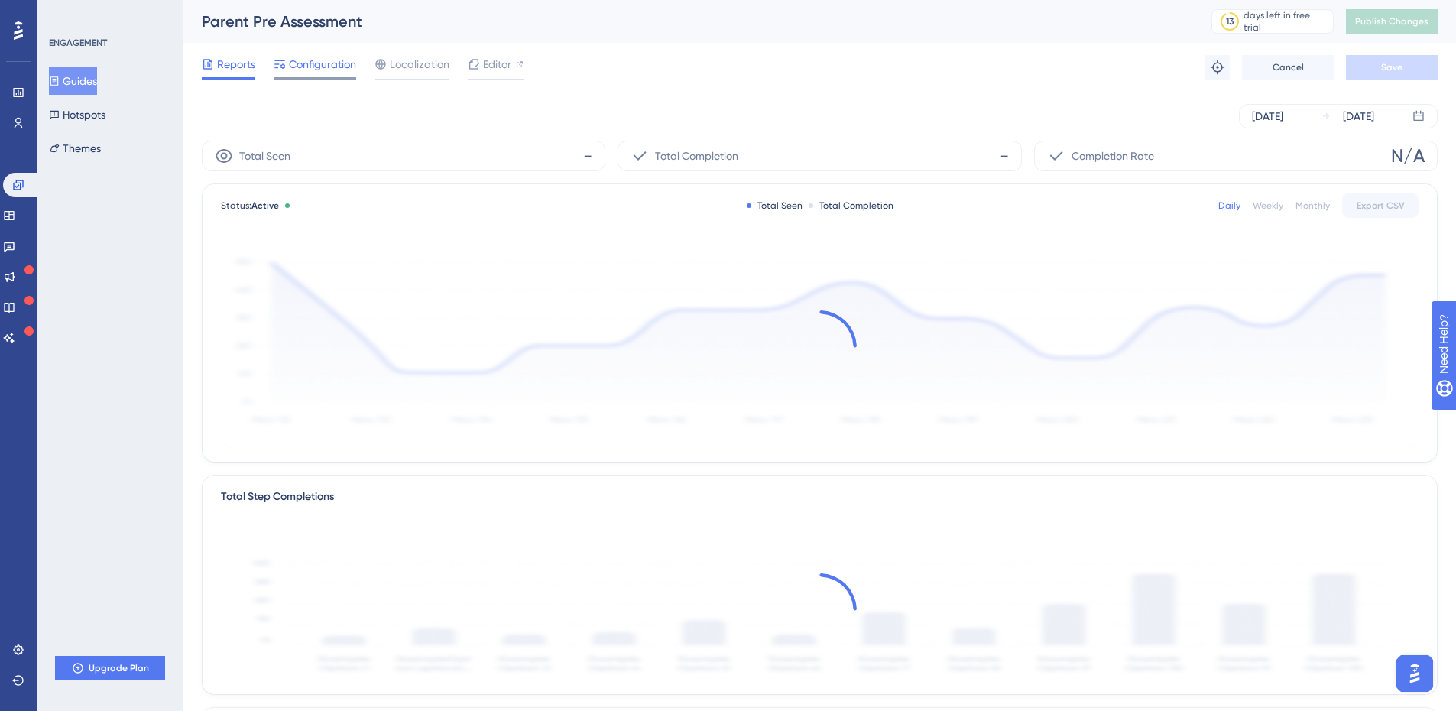
click at [326, 68] on span "Configuration" at bounding box center [322, 64] width 67 height 18
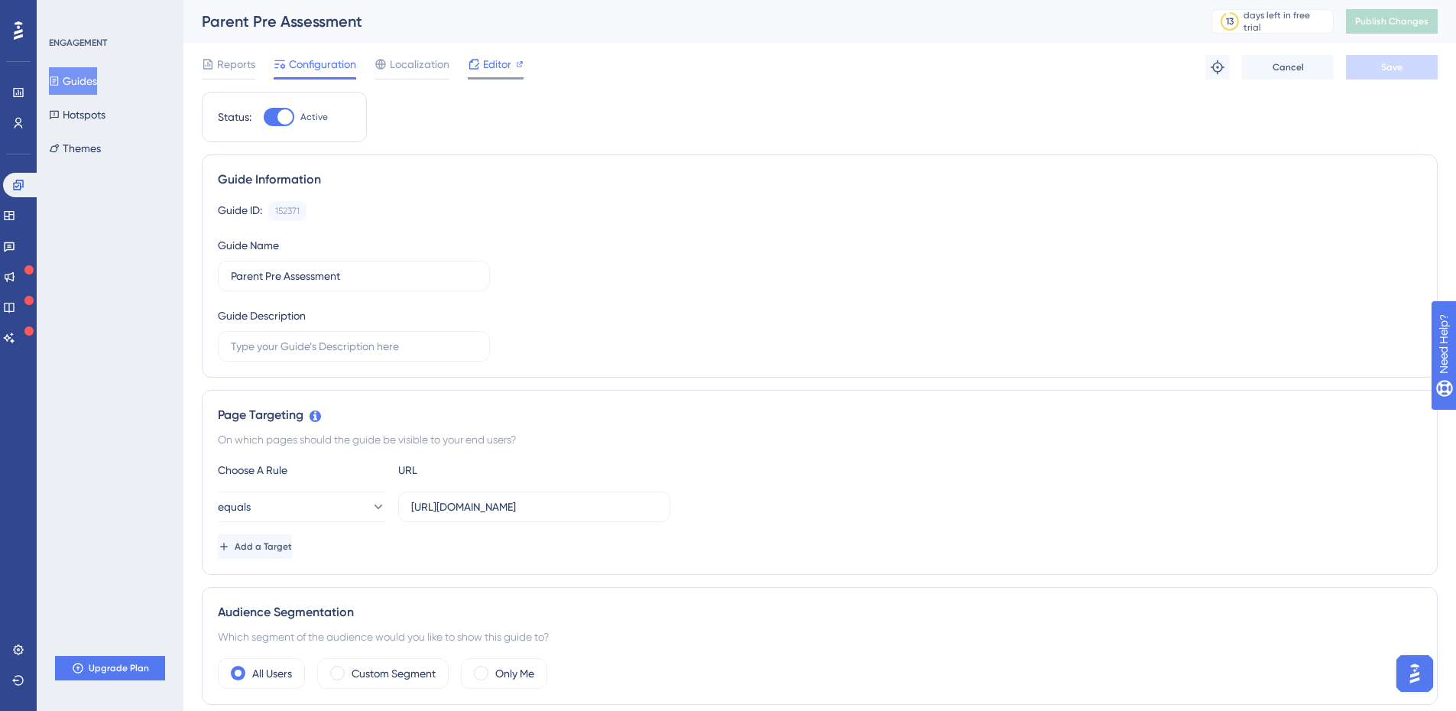
click at [485, 69] on span "Editor" at bounding box center [497, 64] width 28 height 18
click at [1384, 18] on span "Publish Changes" at bounding box center [1391, 21] width 73 height 12
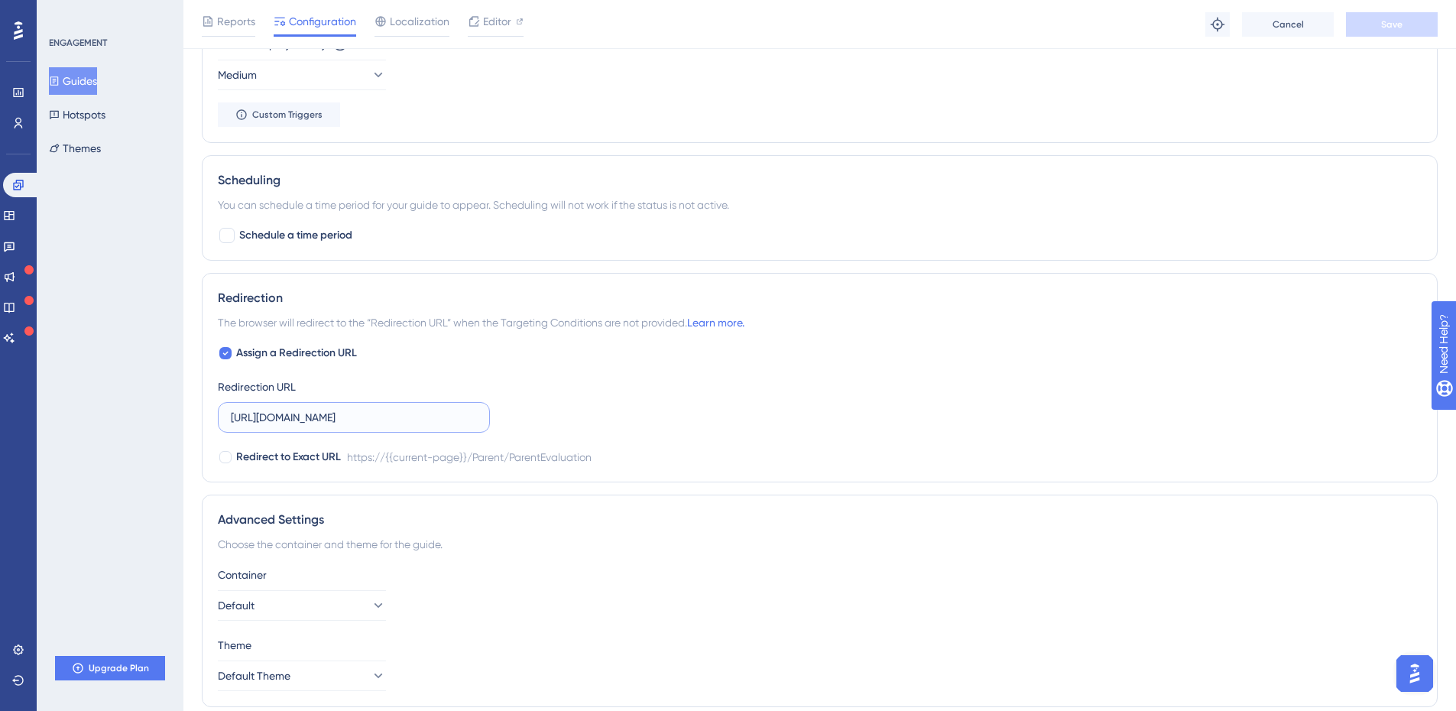
scroll to position [0, 61]
drag, startPoint x: 349, startPoint y: 415, endPoint x: 618, endPoint y: 409, distance: 269.9
click at [618, 409] on div "Assign a Redirection URL Redirection URL https://platform-uat.anaakhtar.com/Par…" at bounding box center [820, 405] width 1204 height 122
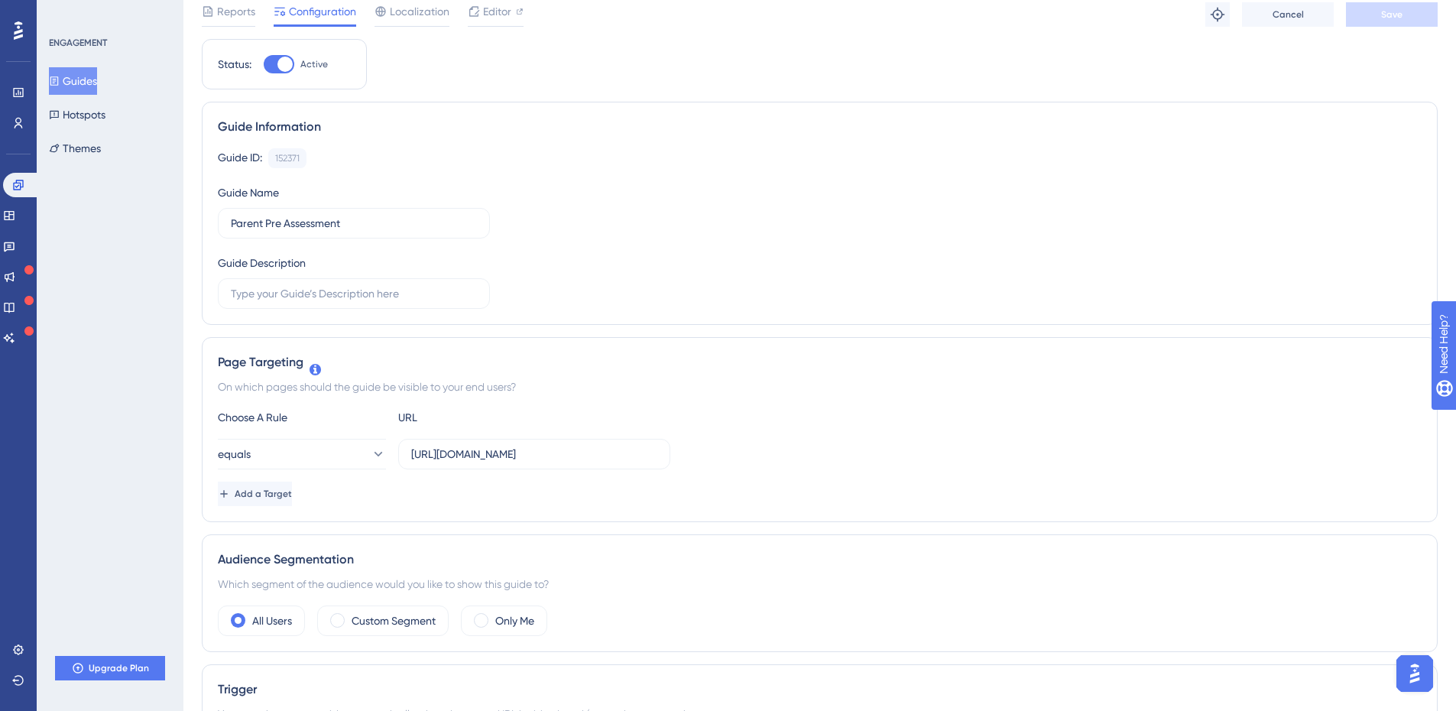
scroll to position [0, 0]
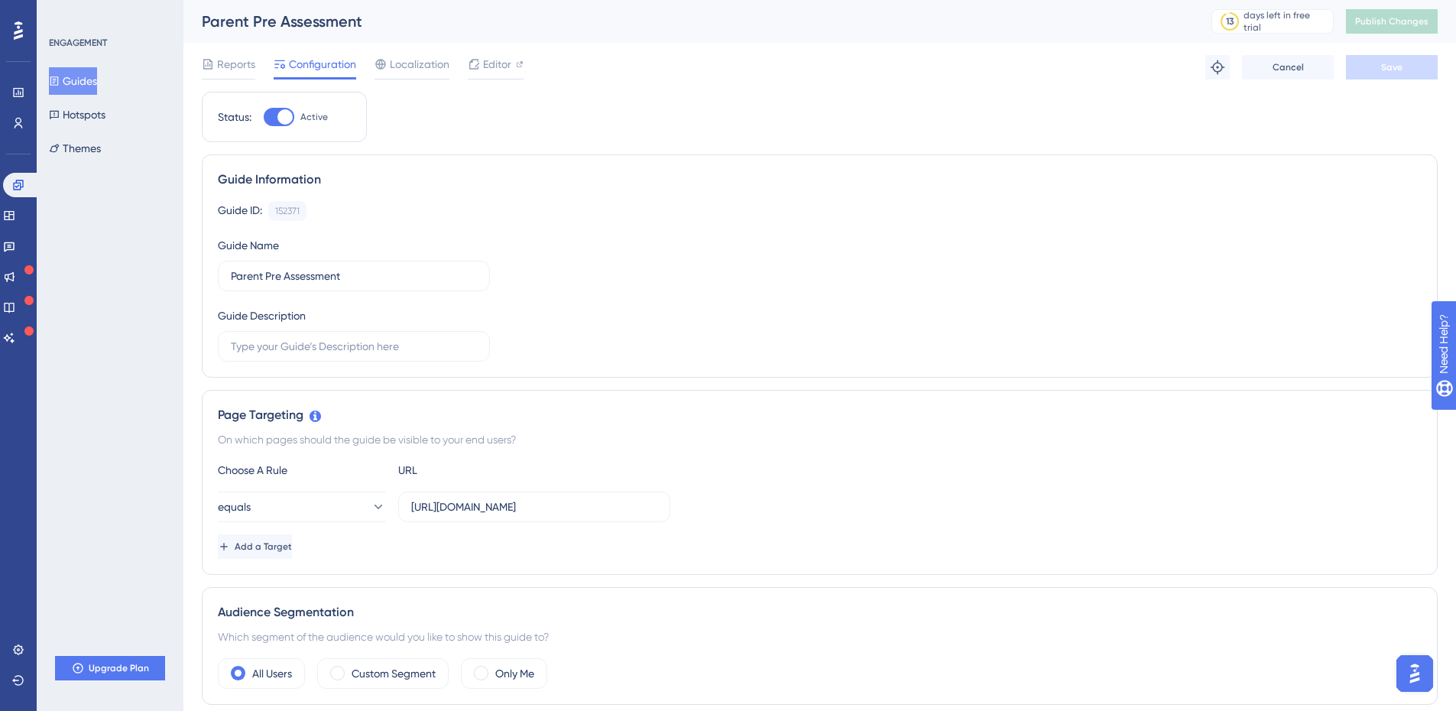
click at [97, 77] on button "Guides" at bounding box center [73, 81] width 48 height 28
